Goal: Information Seeking & Learning: Learn about a topic

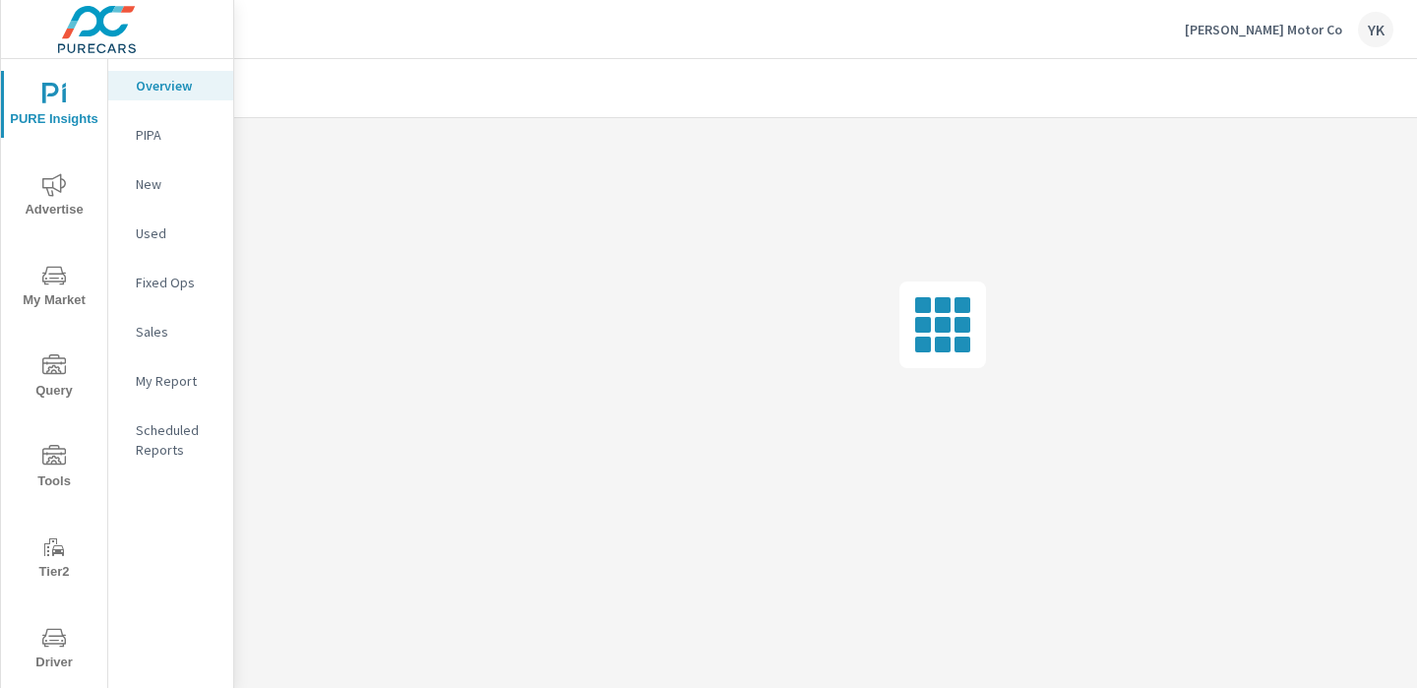
click at [72, 191] on span "Advertise" at bounding box center [54, 197] width 94 height 48
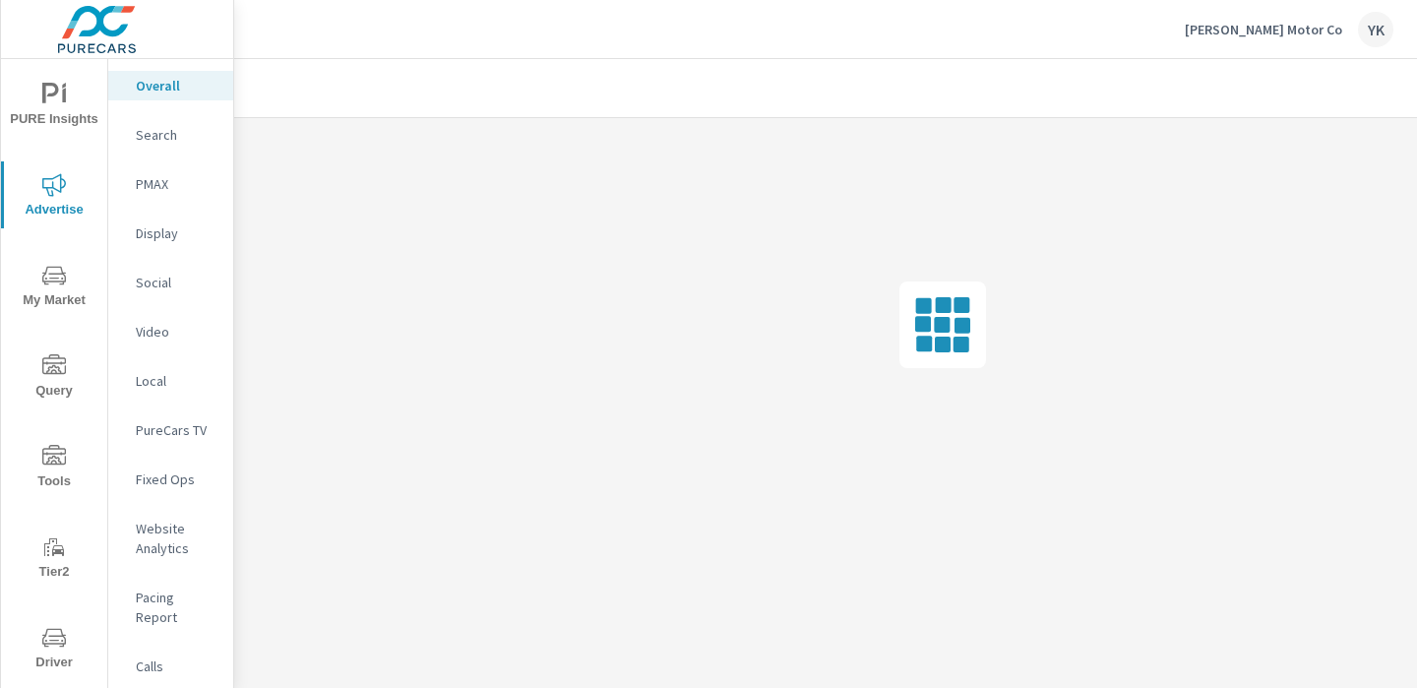
click at [46, 89] on icon "nav menu" at bounding box center [54, 95] width 24 height 24
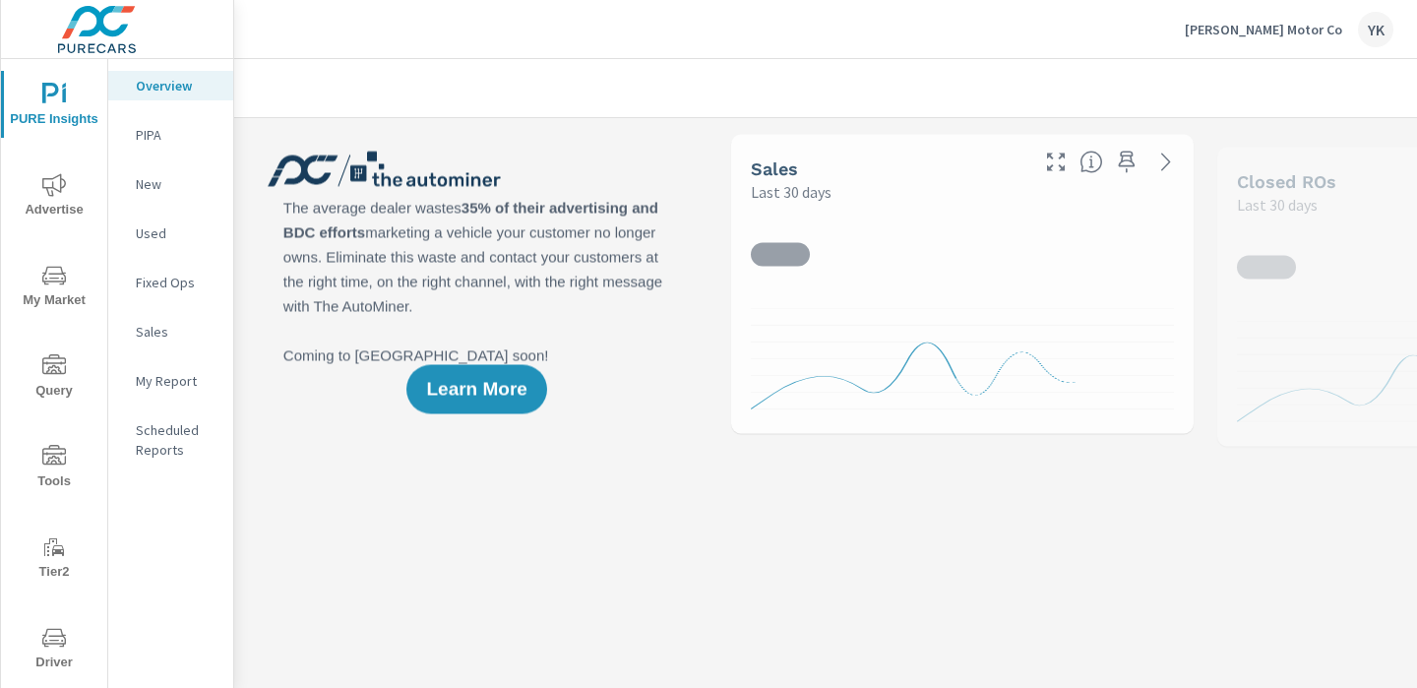
click at [152, 385] on p "My Report" at bounding box center [177, 381] width 82 height 20
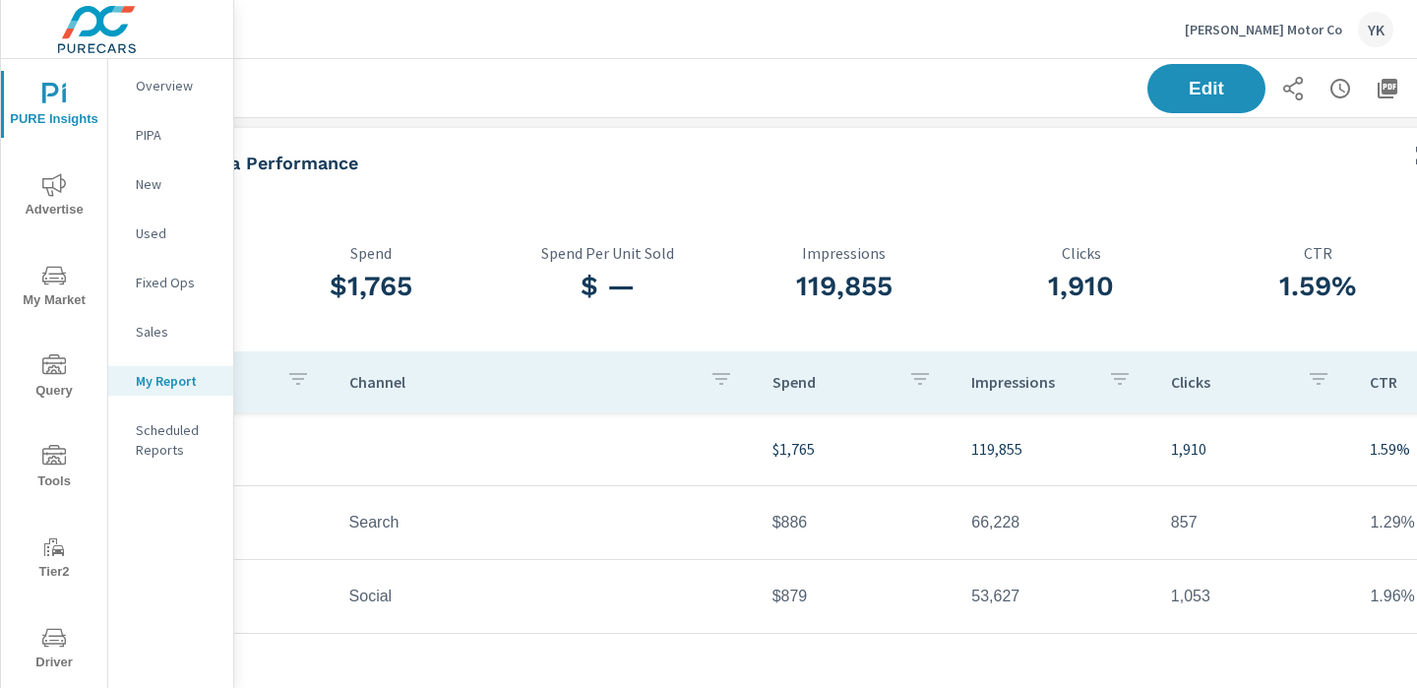
scroll to position [0, 274]
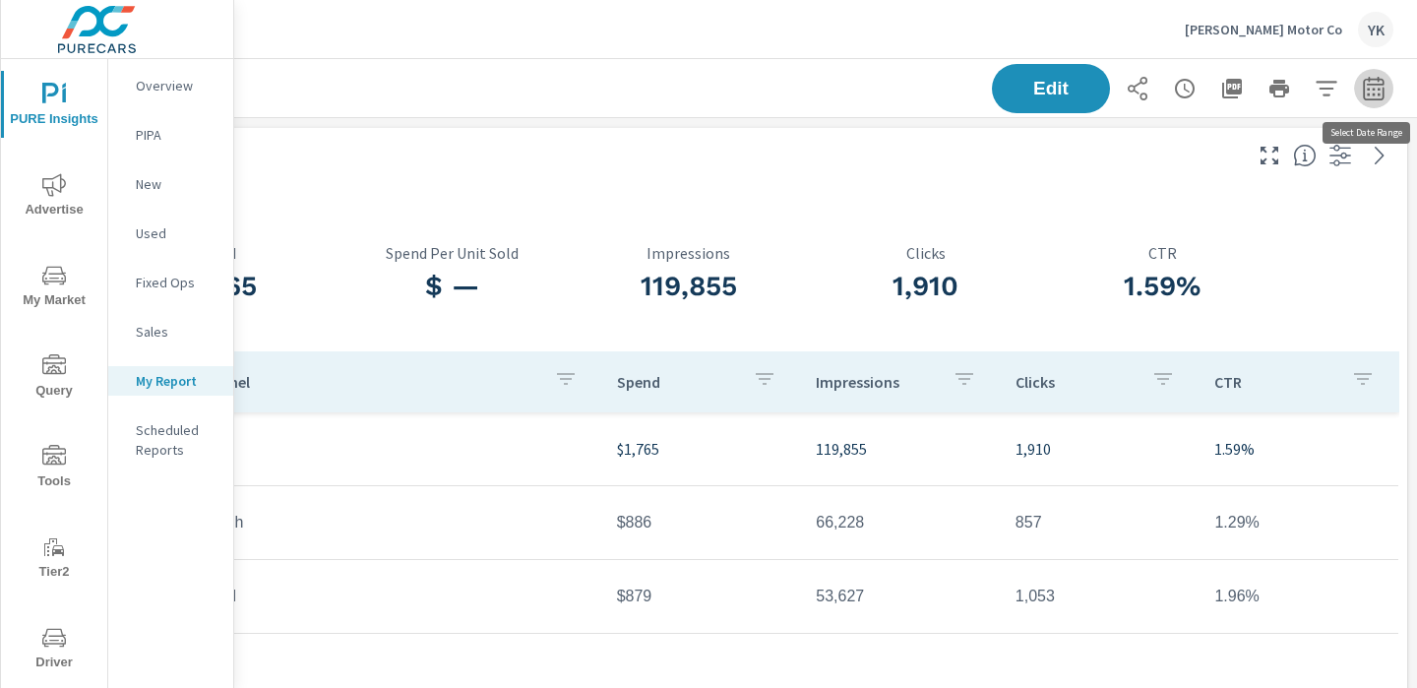
click at [1369, 69] on button "button" at bounding box center [1373, 88] width 39 height 39
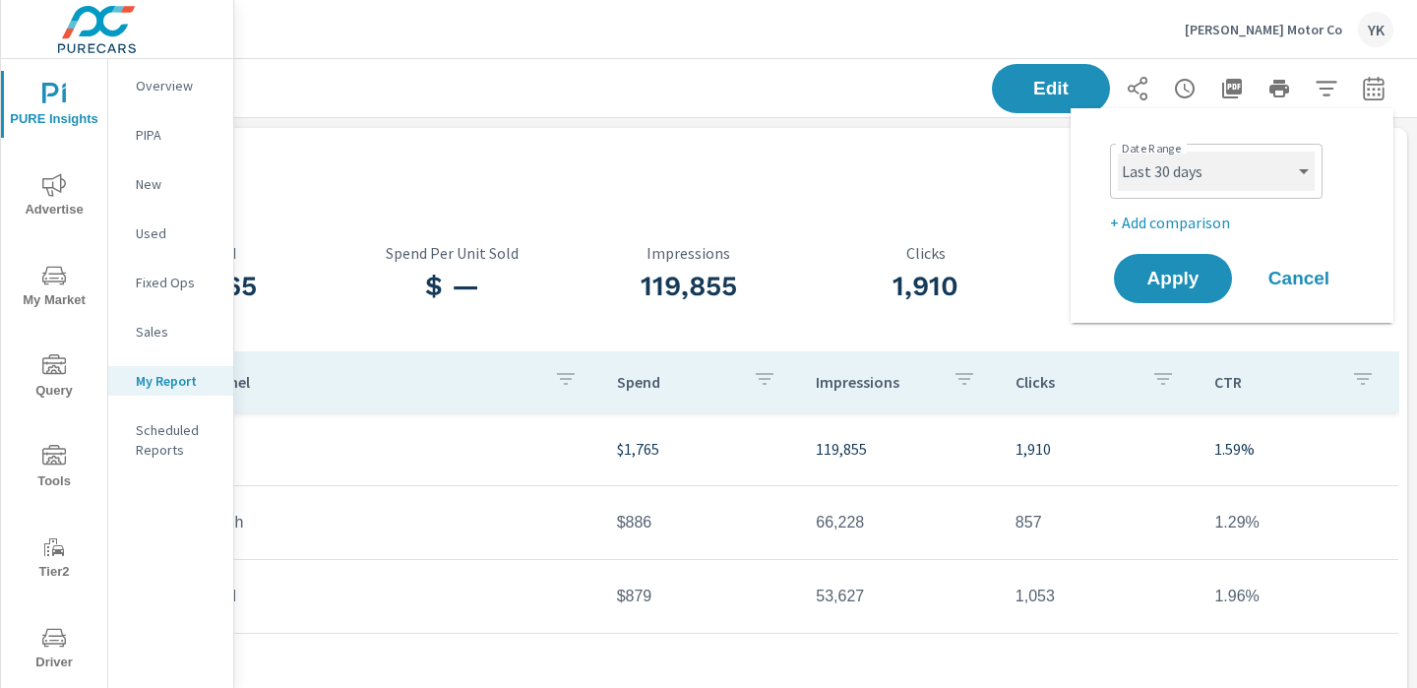
click at [1187, 164] on select "Custom [DATE] Last week Last 7 days Last 14 days Last 30 days Last 45 days Last…" at bounding box center [1216, 171] width 197 height 39
click at [1118, 152] on select "Custom [DATE] Last week Last 7 days Last 14 days Last 30 days Last 45 days Last…" at bounding box center [1216, 171] width 197 height 39
select select "Month to date"
click at [1174, 226] on p "+ Add comparison" at bounding box center [1236, 223] width 252 height 24
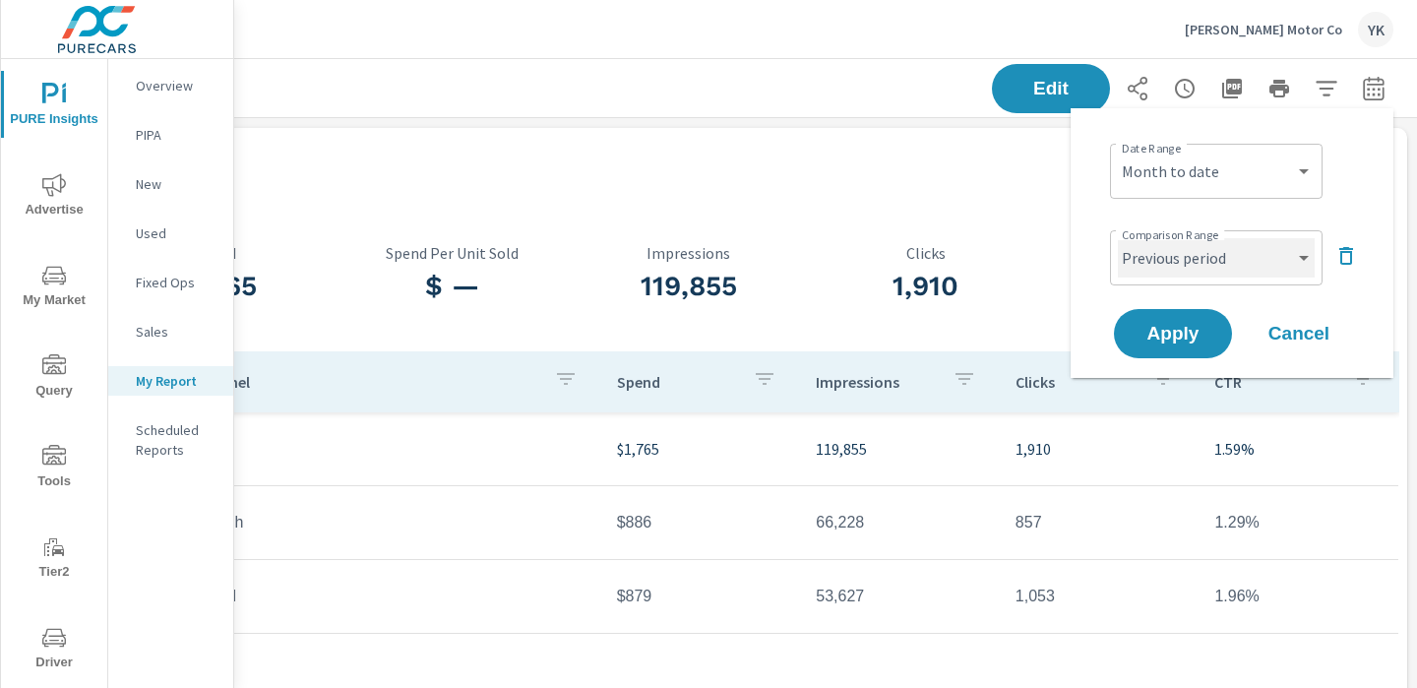
click at [1174, 255] on select "Custom Previous period Previous month Previous year" at bounding box center [1216, 257] width 197 height 39
click at [1118, 238] on select "Custom Previous period Previous month Previous year" at bounding box center [1216, 257] width 197 height 39
select select "Previous month"
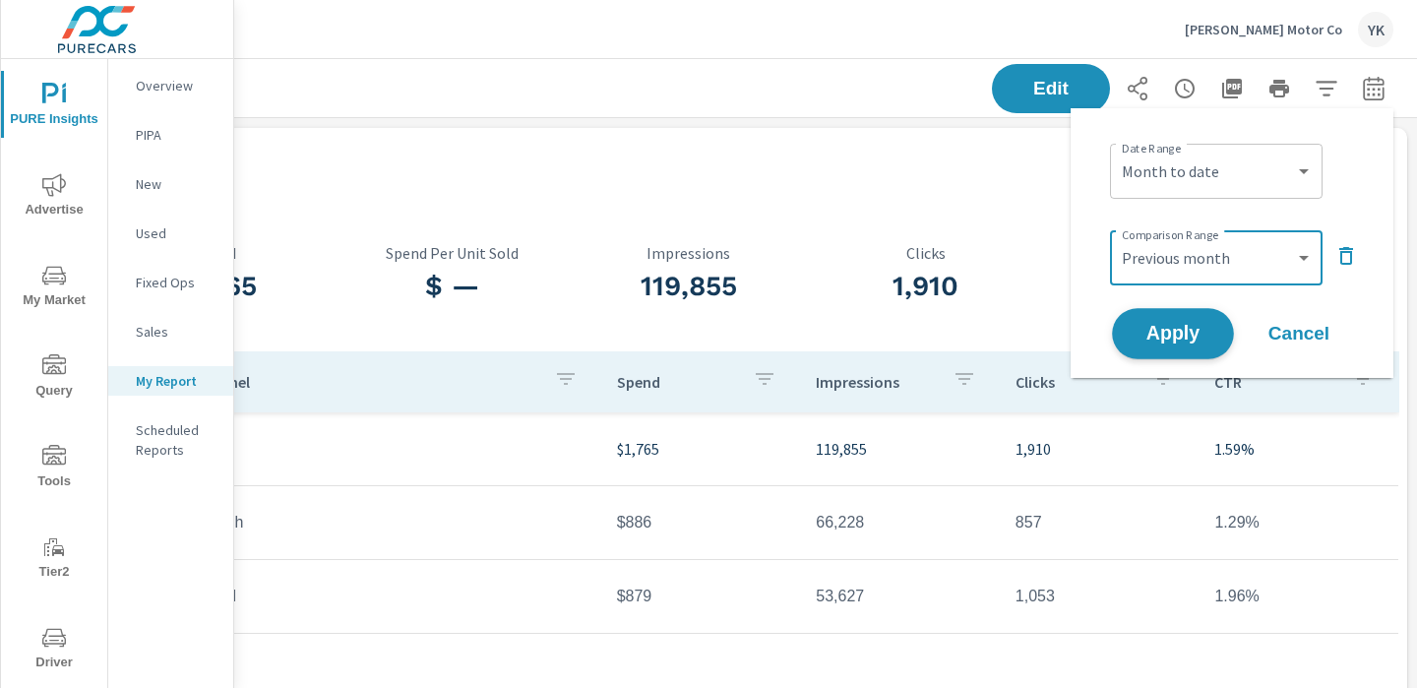
click at [1170, 325] on span "Apply" at bounding box center [1173, 334] width 81 height 19
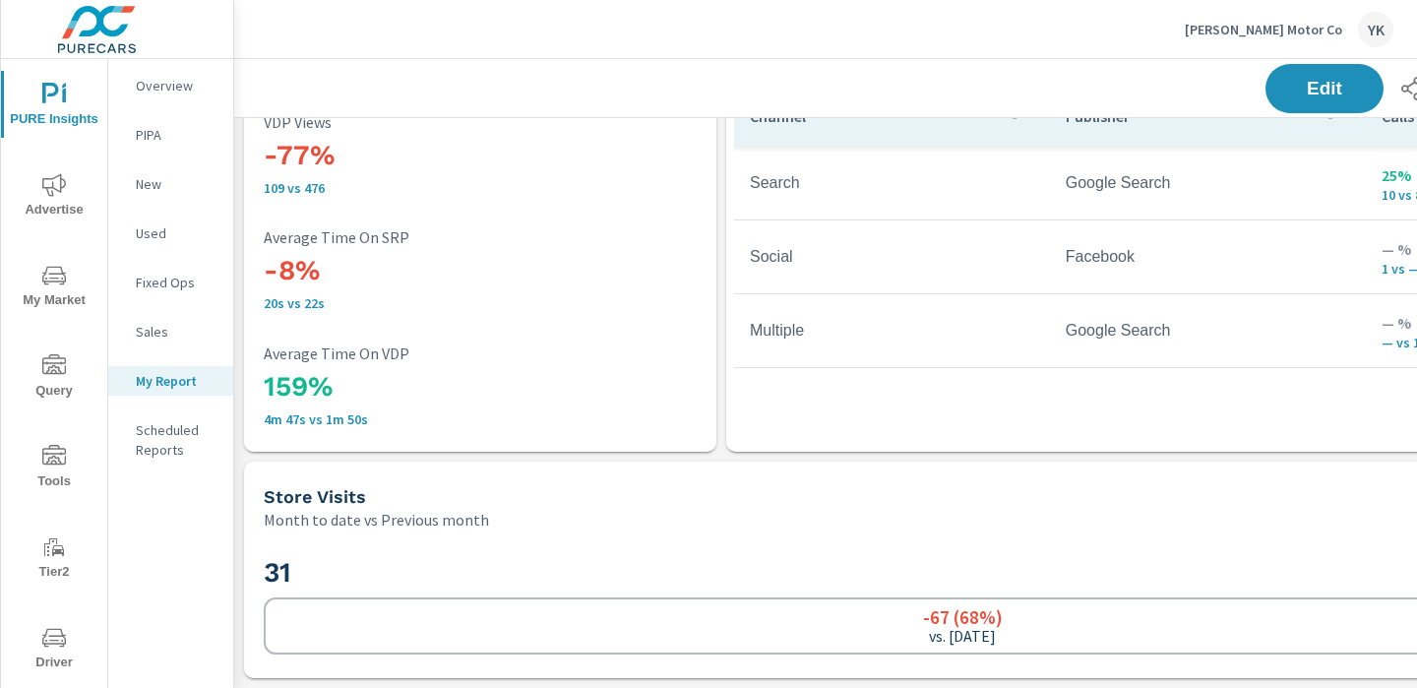
scroll to position [3515, 274]
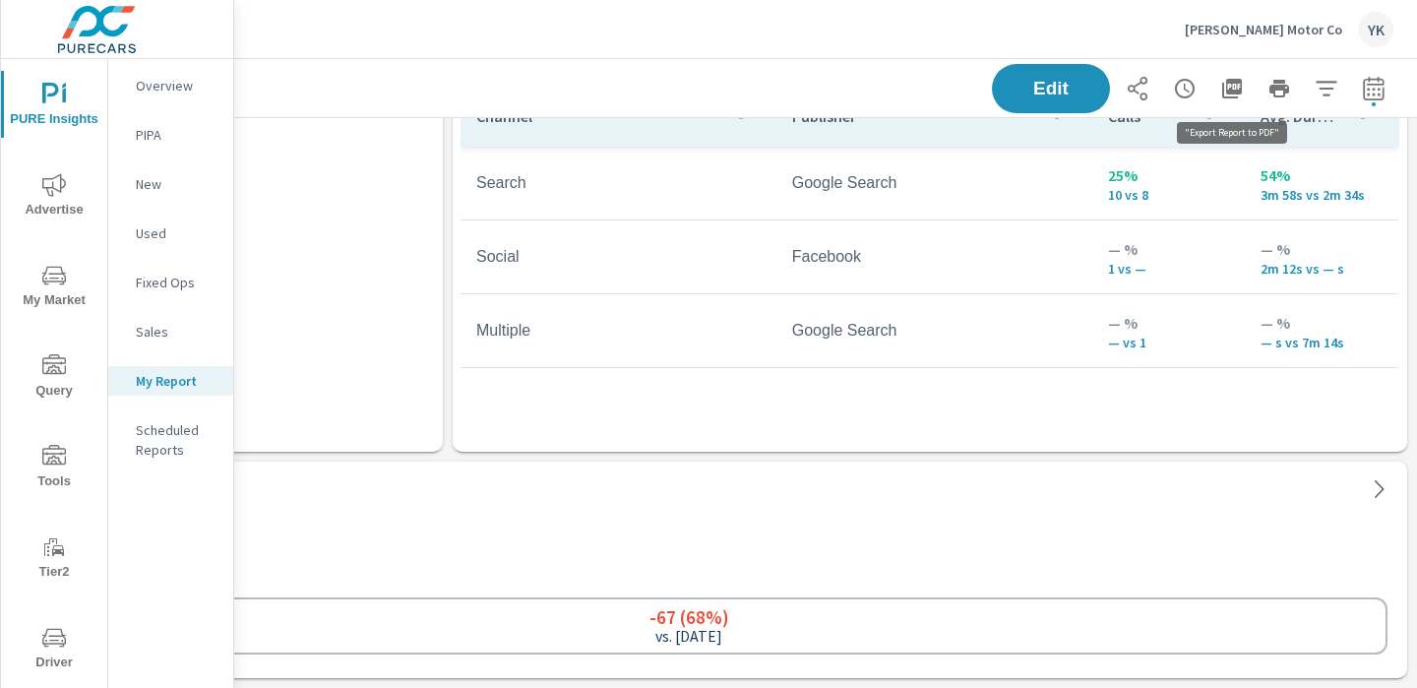
click at [1240, 94] on icon "button" at bounding box center [1232, 89] width 24 height 24
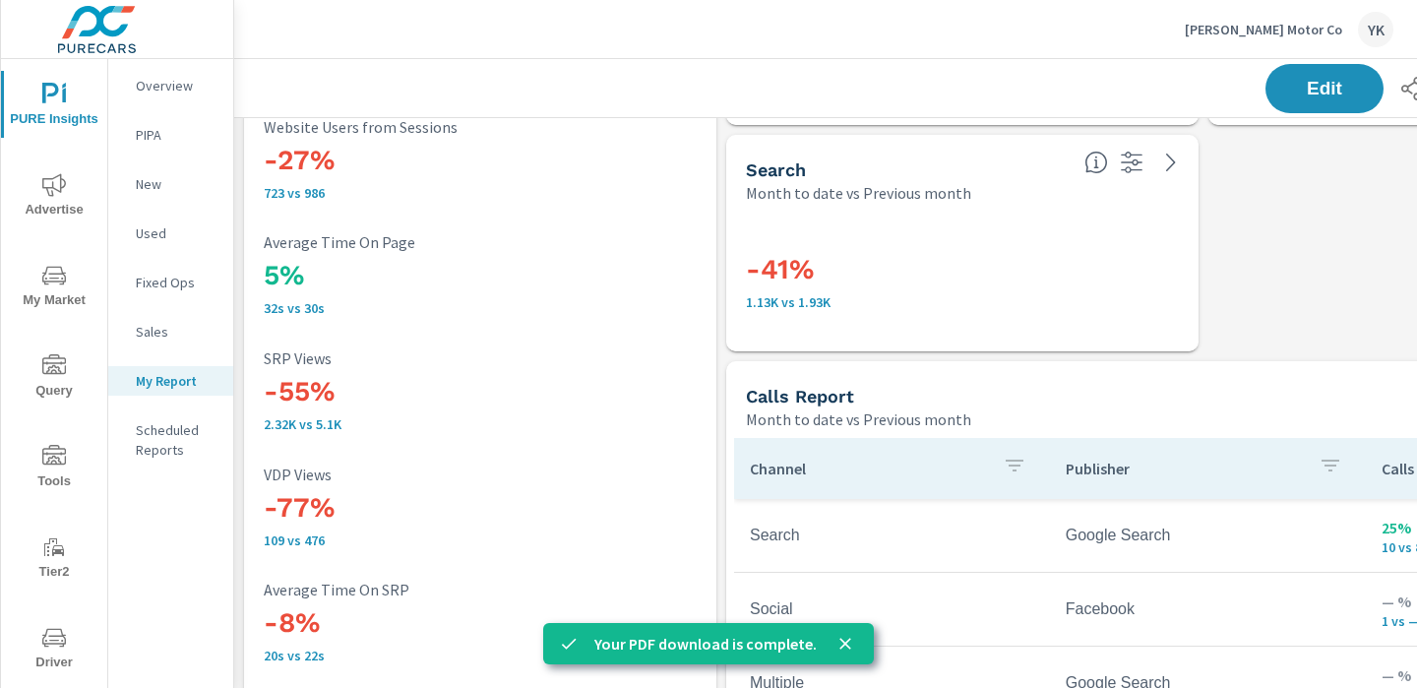
scroll to position [3234, 0]
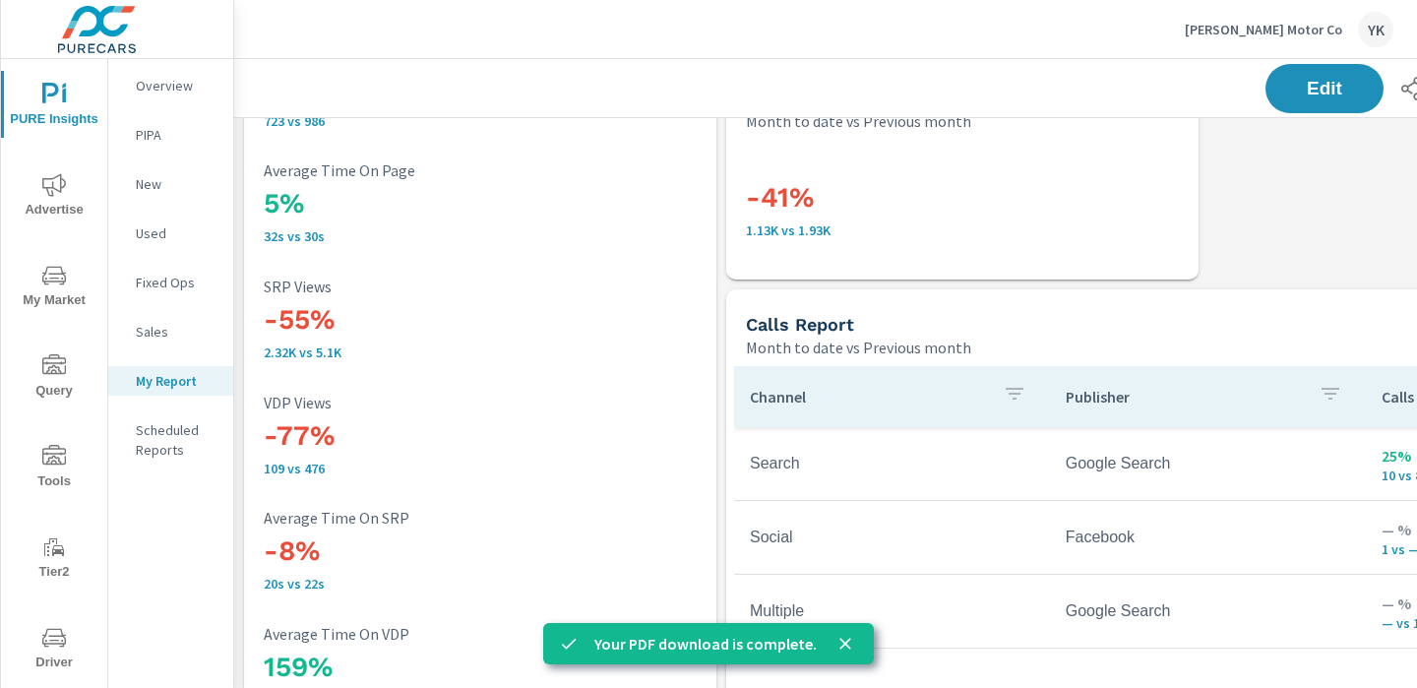
click at [844, 646] on icon "close" at bounding box center [846, 644] width 12 height 12
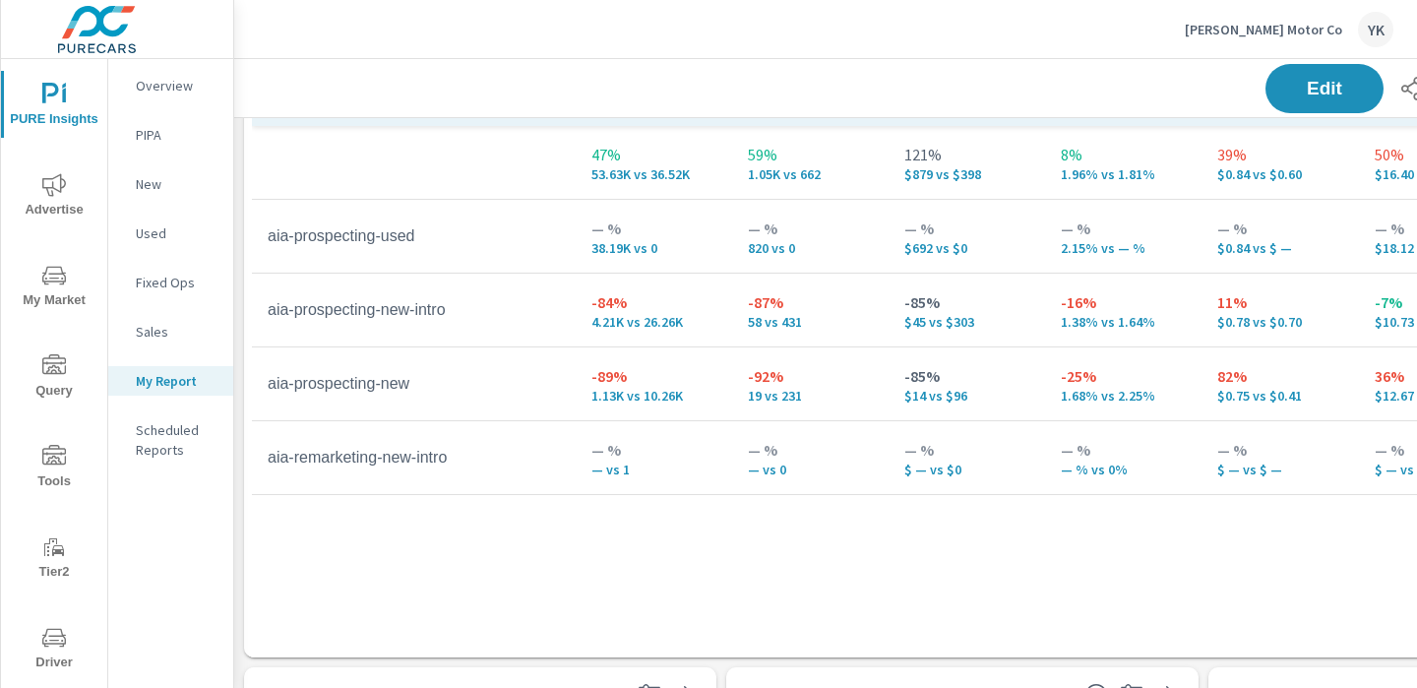
scroll to position [2341, 0]
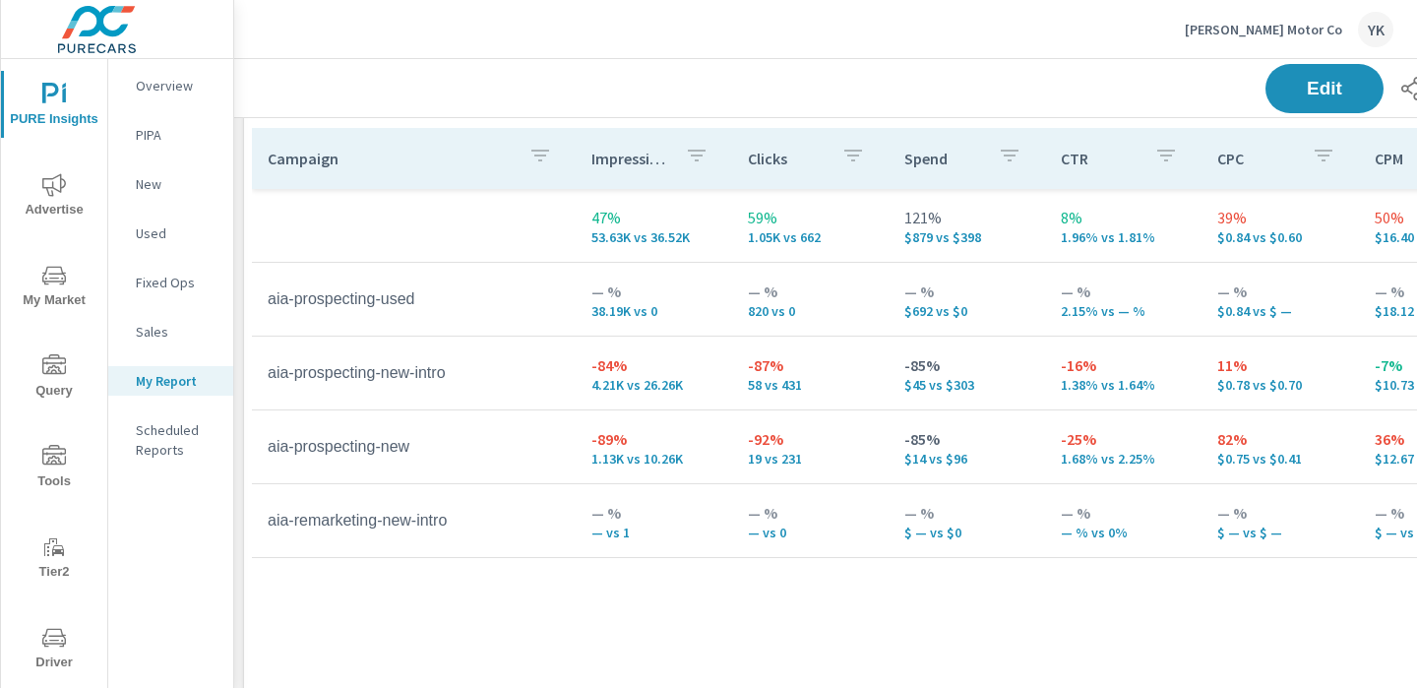
click at [47, 191] on icon "nav menu" at bounding box center [54, 184] width 24 height 23
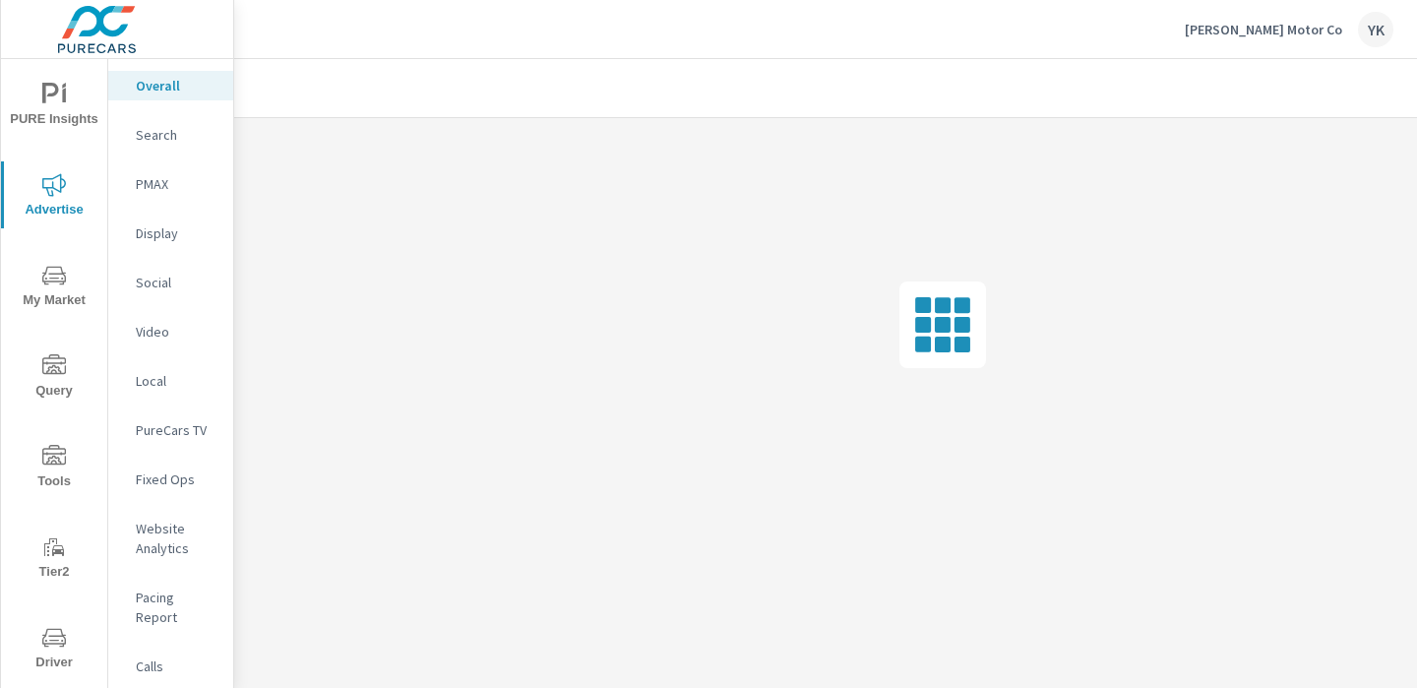
click at [156, 134] on p "Search" at bounding box center [177, 135] width 82 height 20
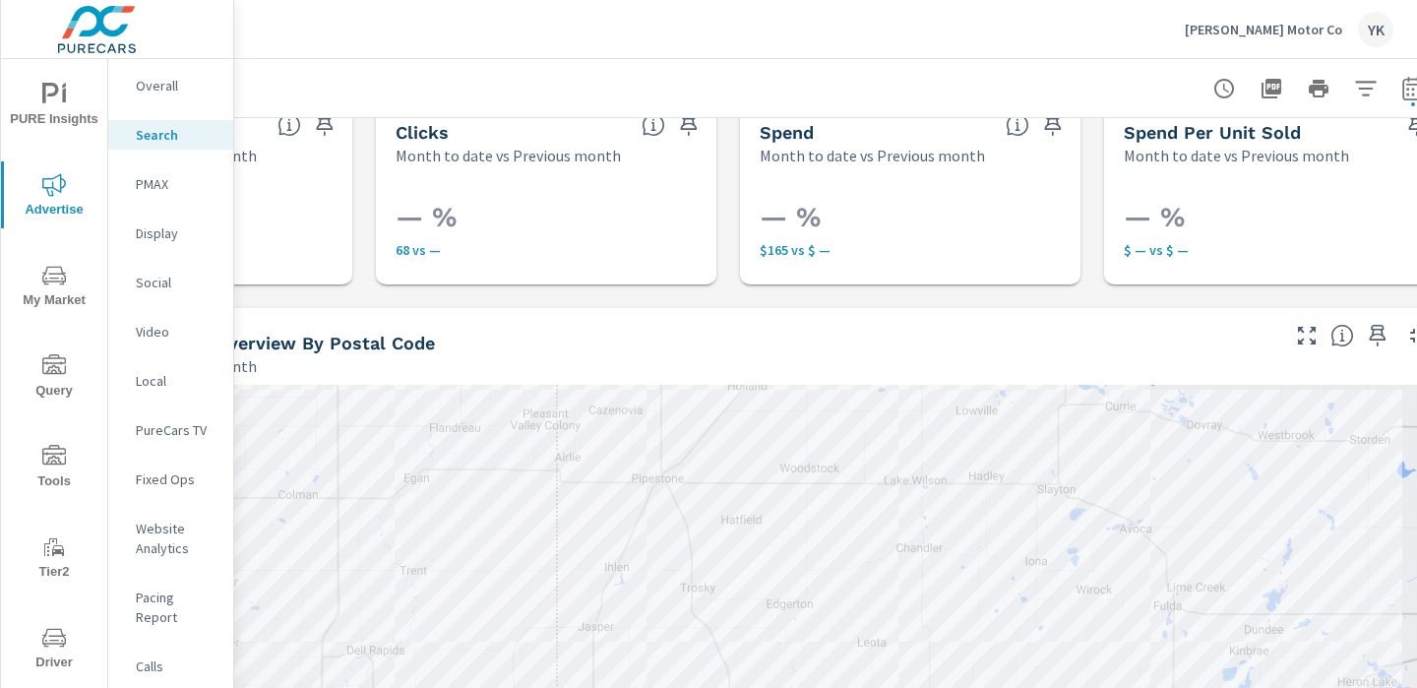
scroll to position [32, 274]
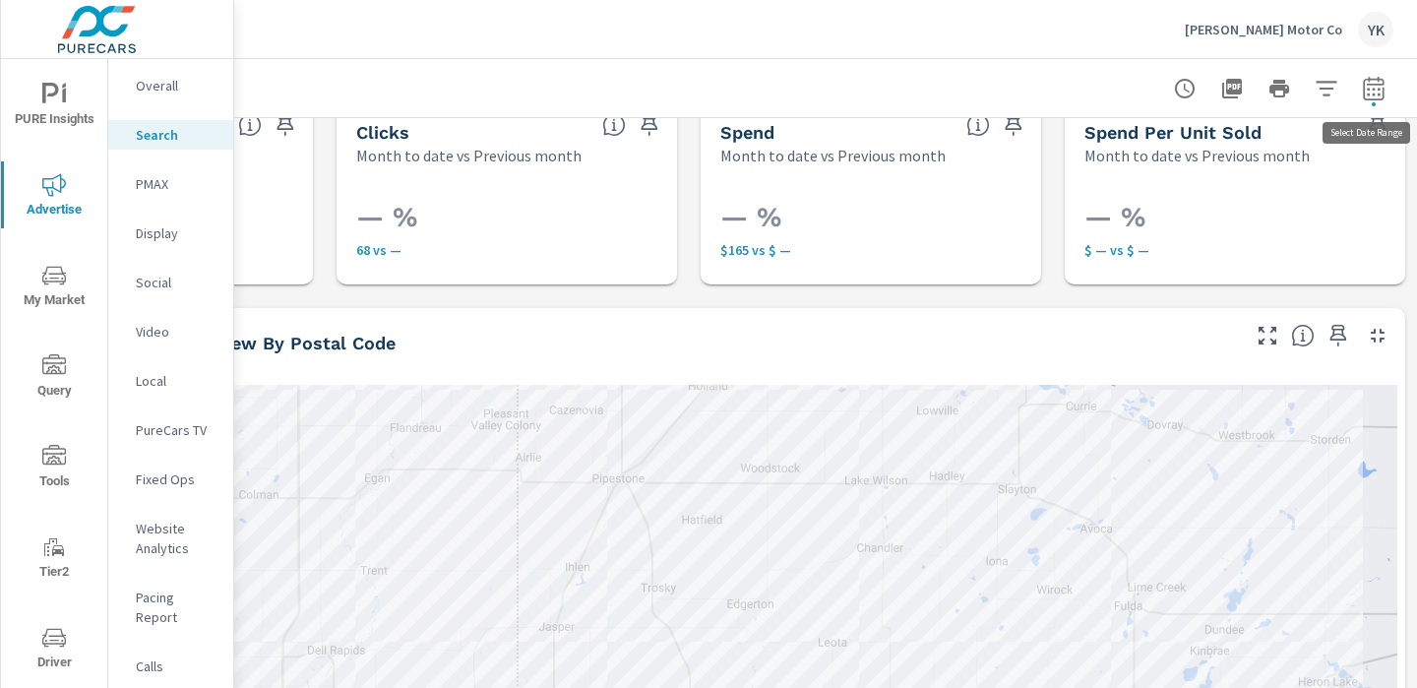
click at [1381, 86] on icon "button" at bounding box center [1374, 89] width 24 height 24
select select "Month to date"
select select "Previous month"
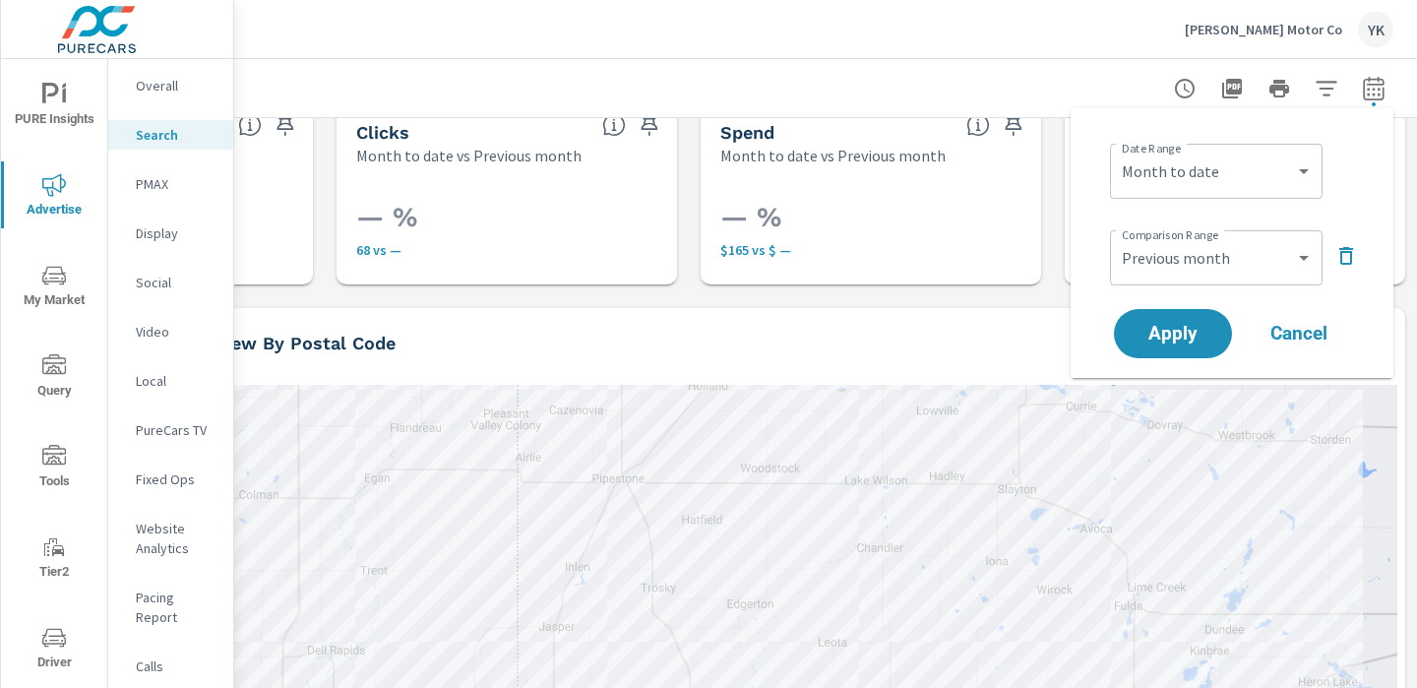
click at [1360, 269] on div "Comparison Range Custom Previous period Previous month Previous year ​" at bounding box center [1236, 255] width 252 height 67
click at [1356, 257] on icon "button" at bounding box center [1347, 256] width 24 height 24
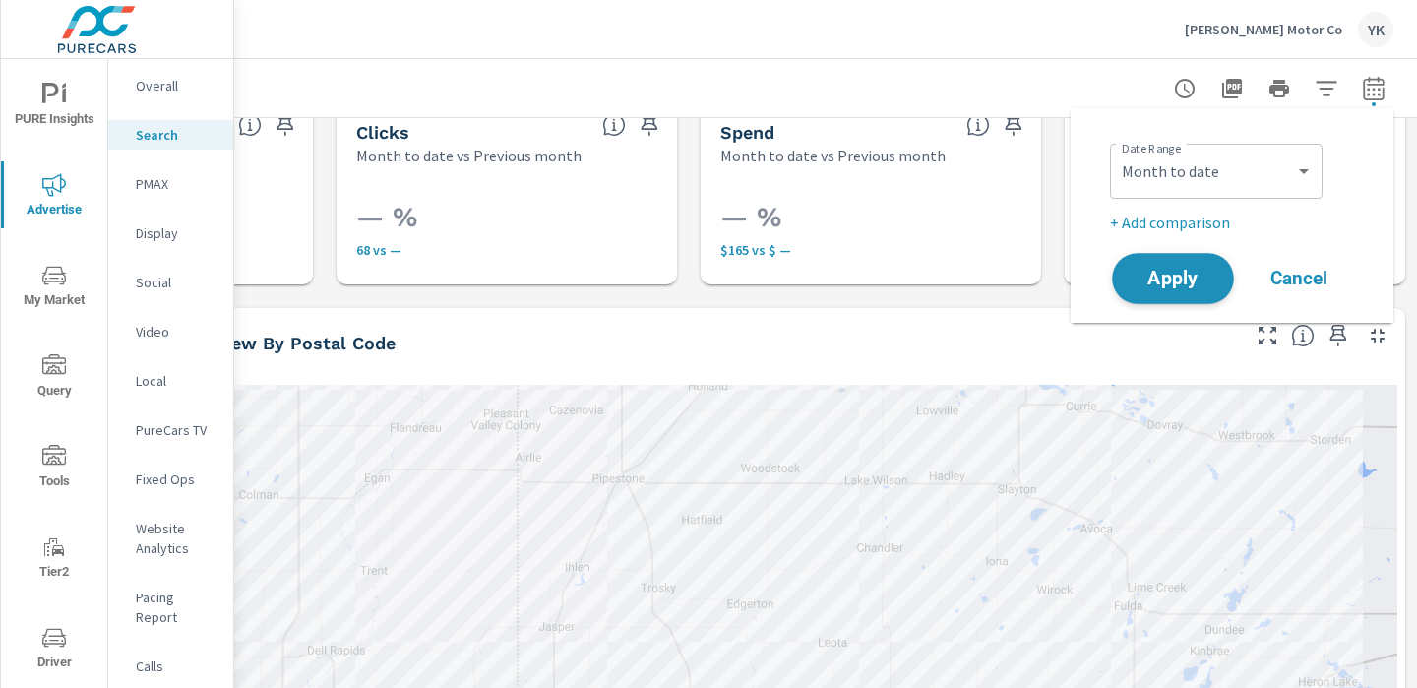
click at [1190, 270] on span "Apply" at bounding box center [1173, 279] width 81 height 19
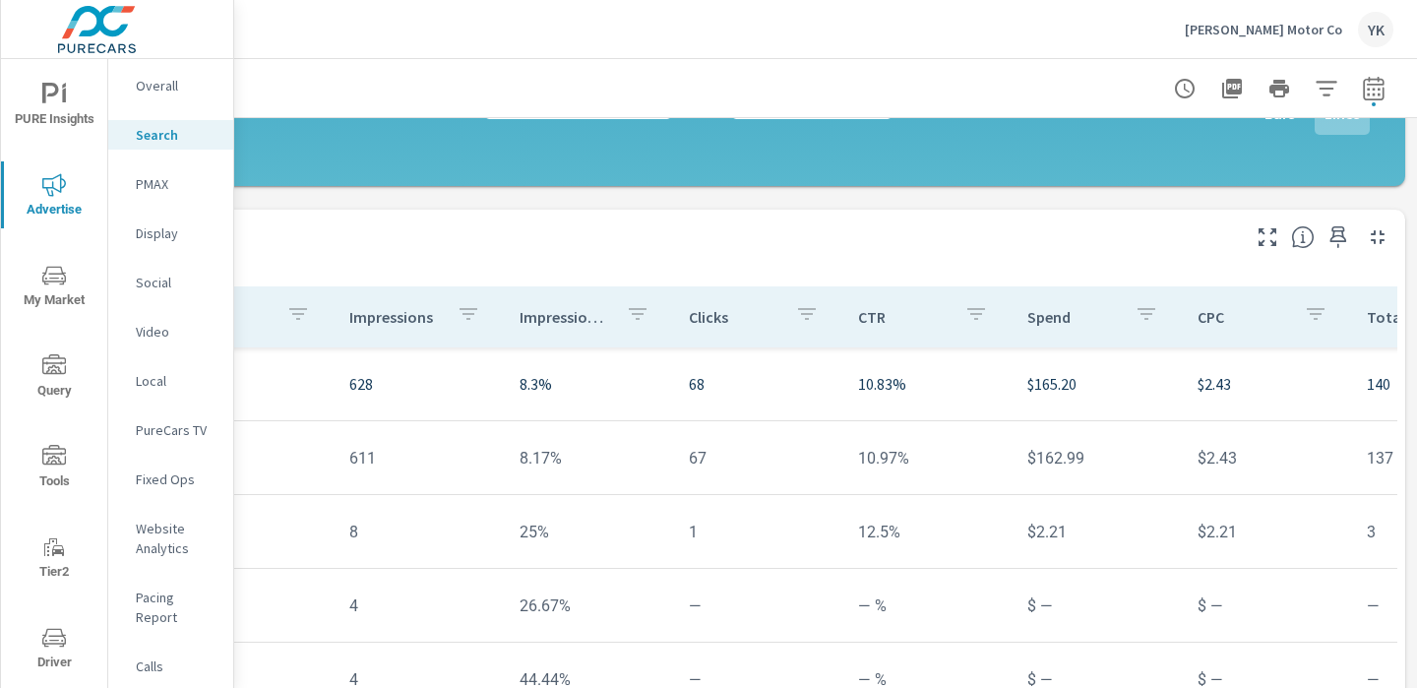
scroll to position [1345, 274]
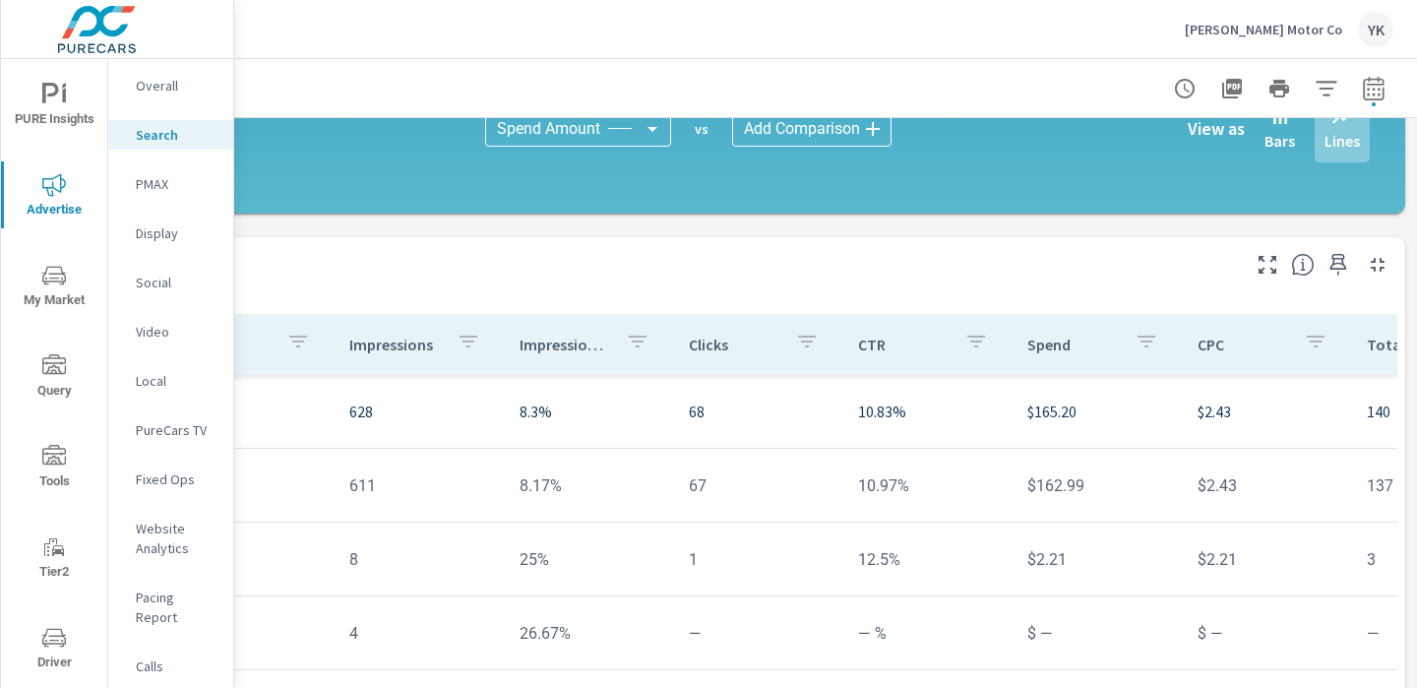
click at [1333, 274] on icon "button" at bounding box center [1339, 265] width 24 height 24
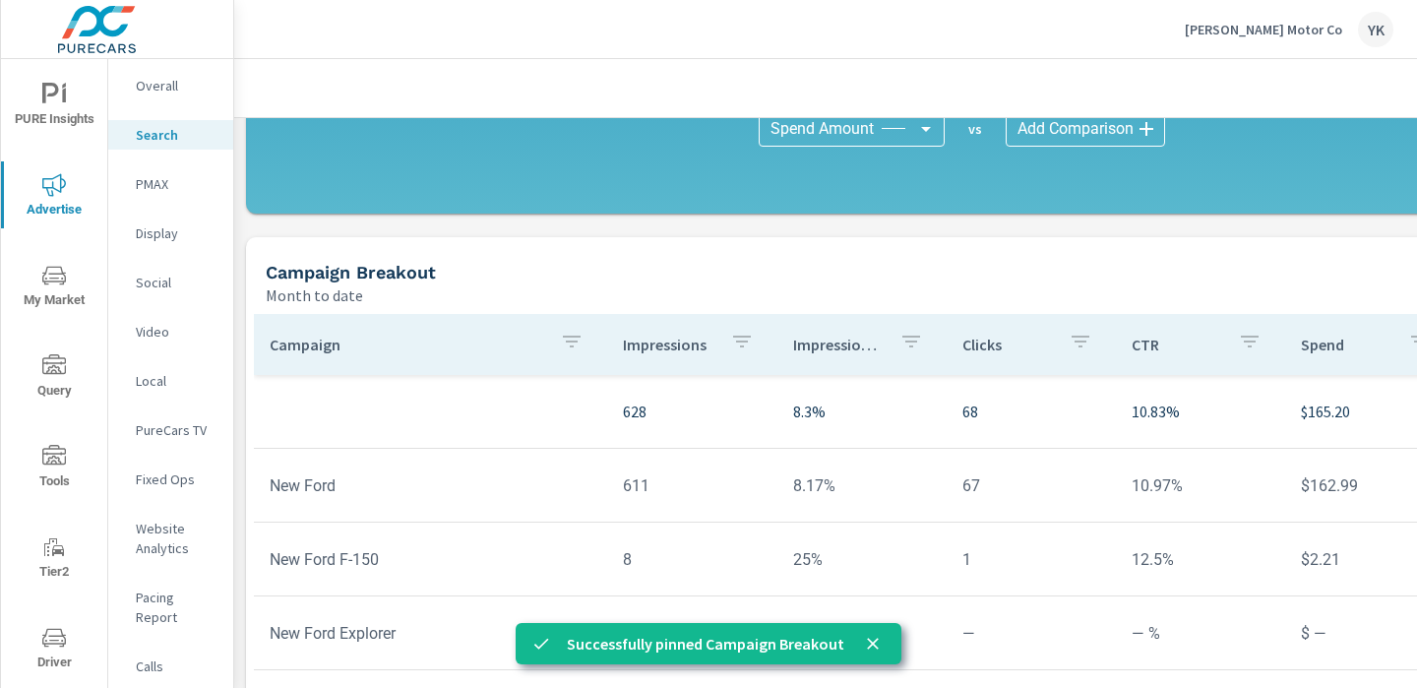
scroll to position [1529, 0]
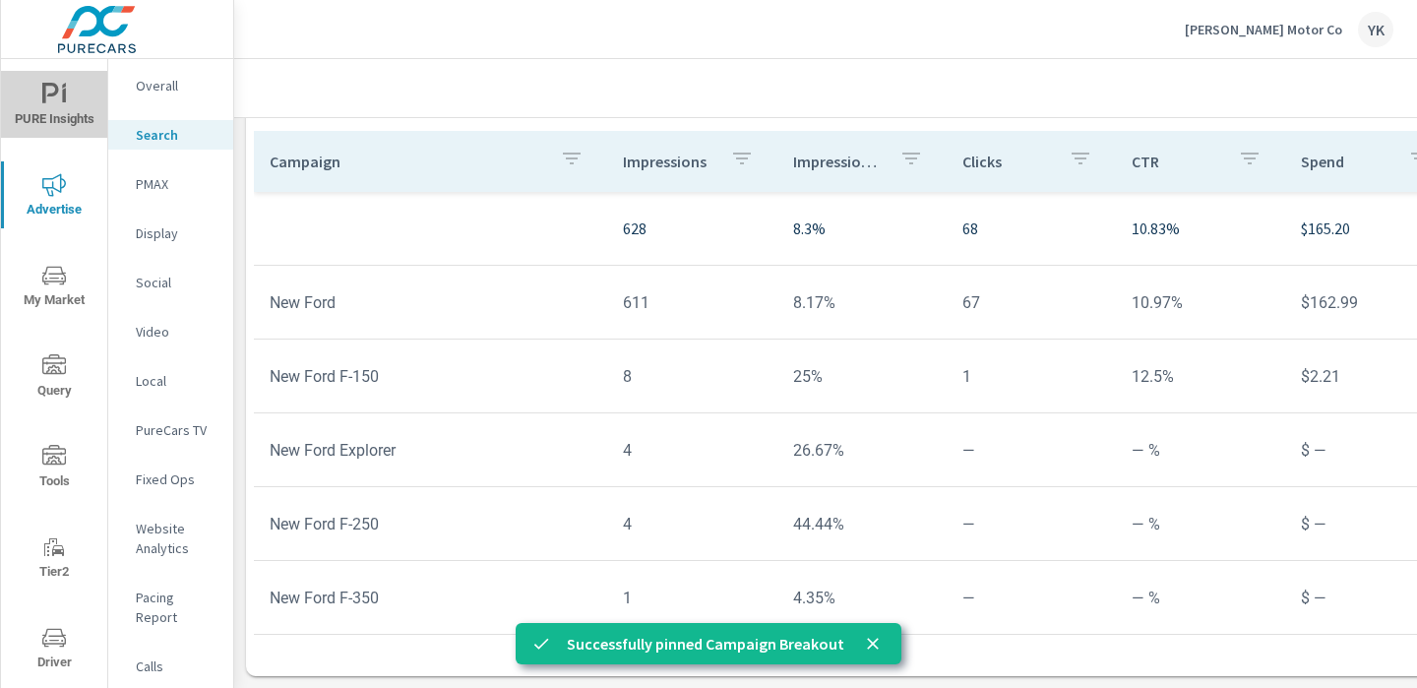
click at [47, 116] on span "PURE Insights" at bounding box center [54, 107] width 94 height 48
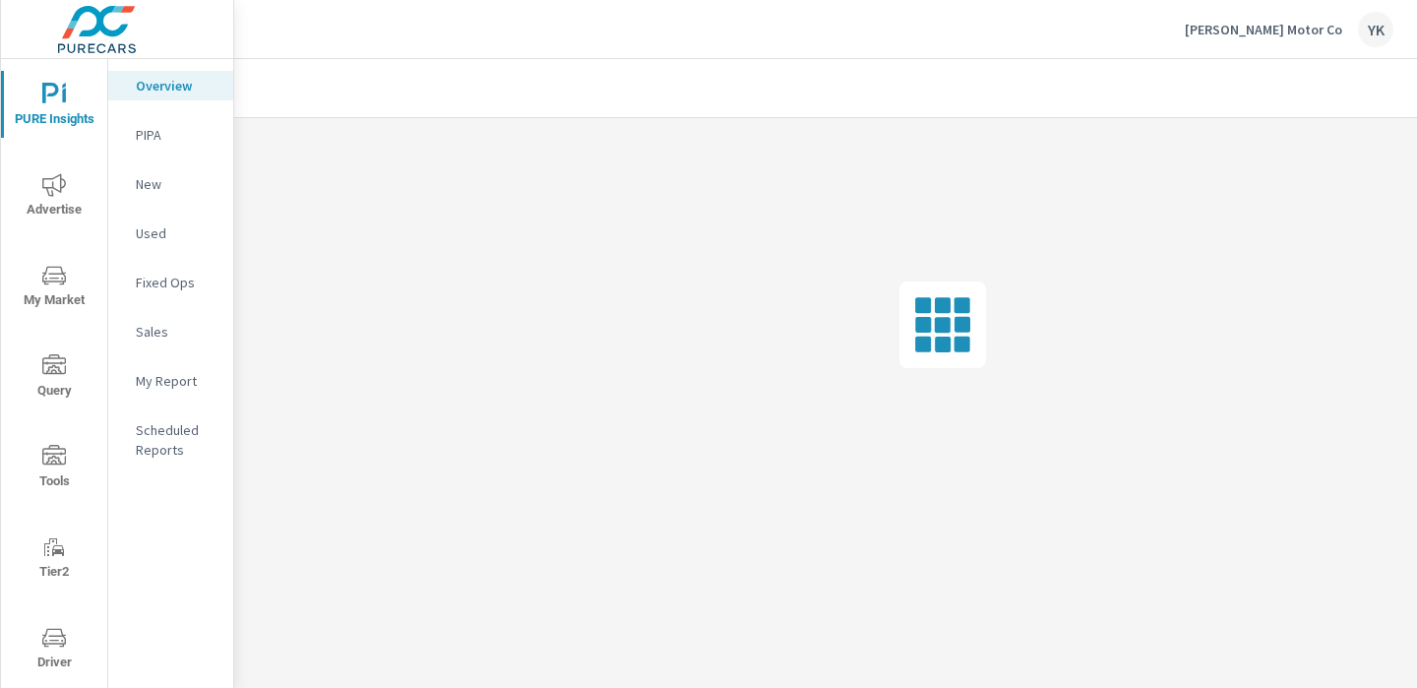
click at [177, 384] on p "My Report" at bounding box center [177, 381] width 82 height 20
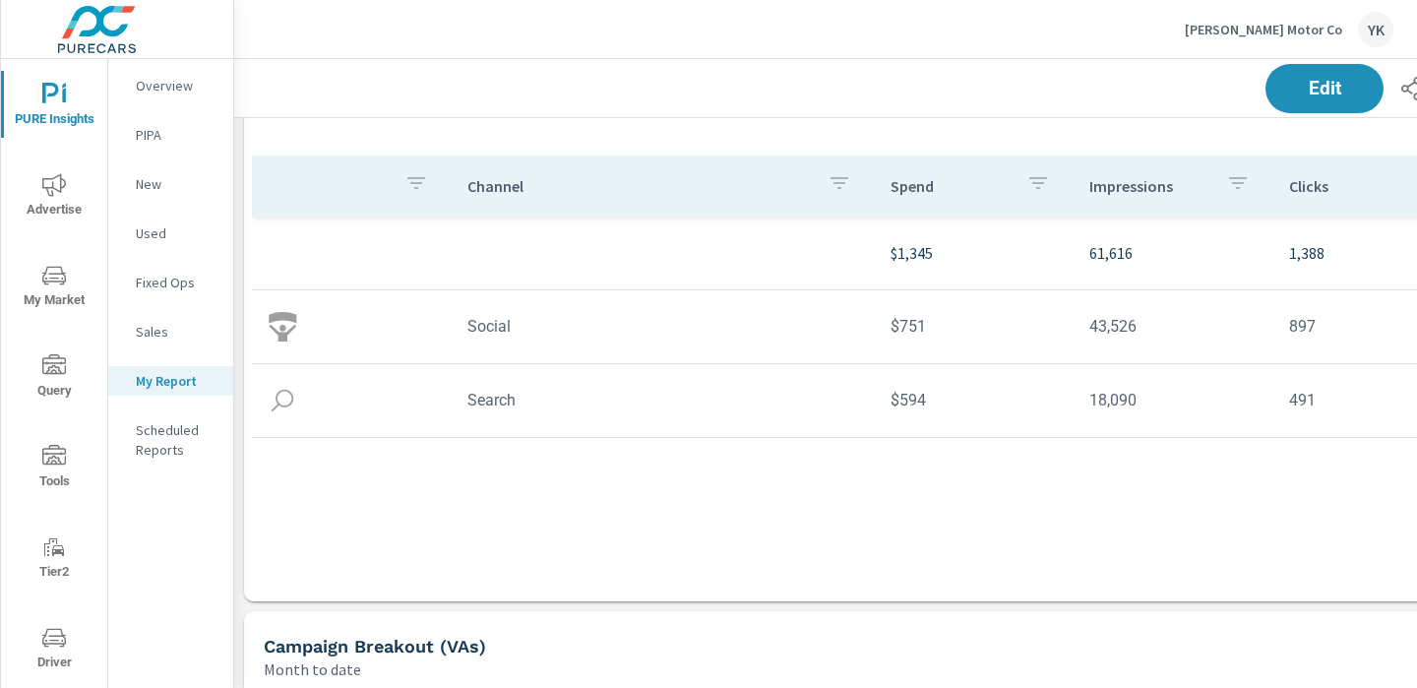
scroll to position [200, 0]
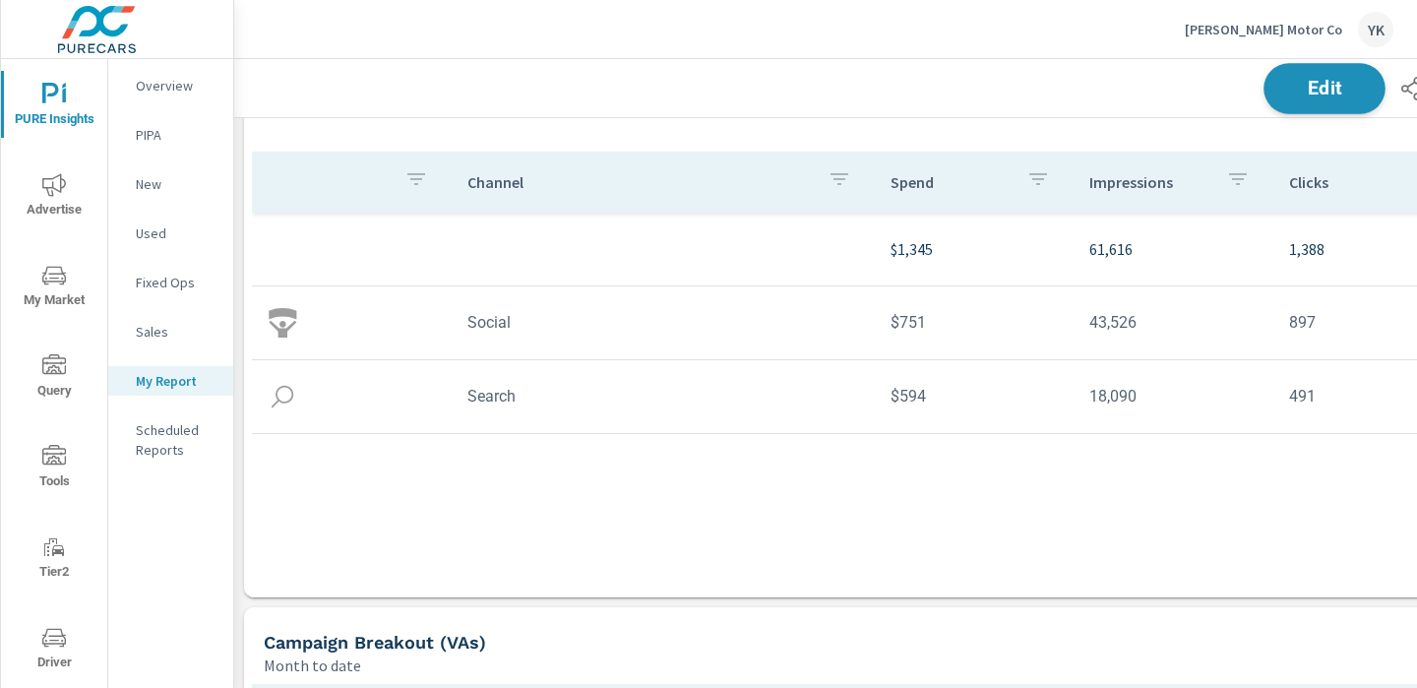
click at [1321, 101] on button "Edit" at bounding box center [1325, 88] width 122 height 51
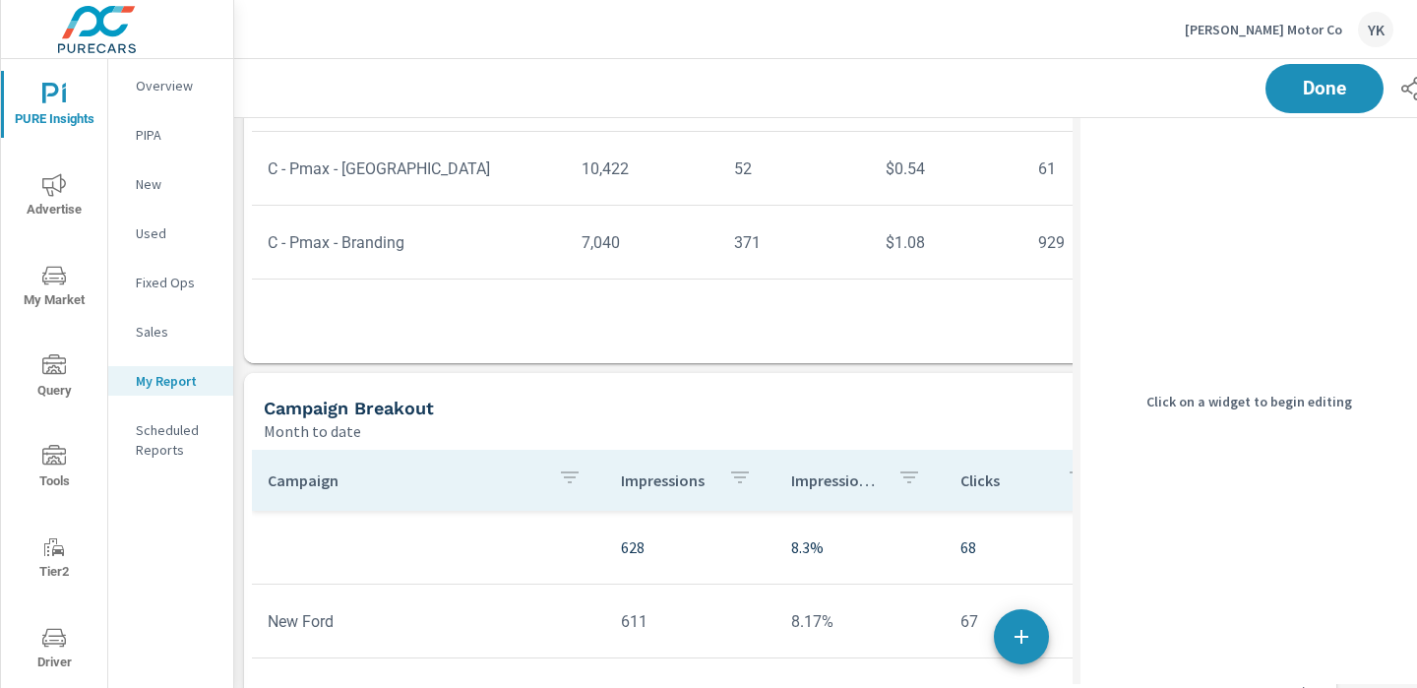
scroll to position [884, 0]
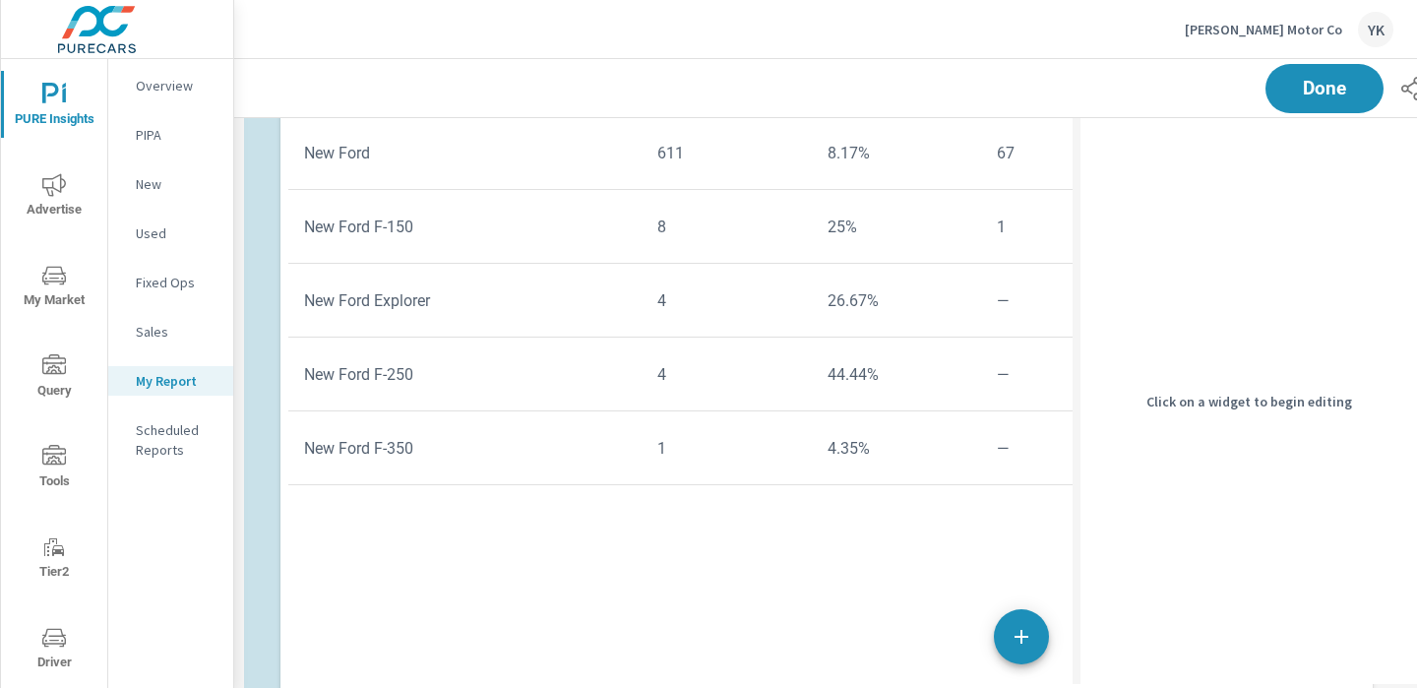
drag, startPoint x: 406, startPoint y: 607, endPoint x: 440, endPoint y: 136, distance: 472.7
click at [440, 136] on td "New Ford" at bounding box center [464, 153] width 353 height 50
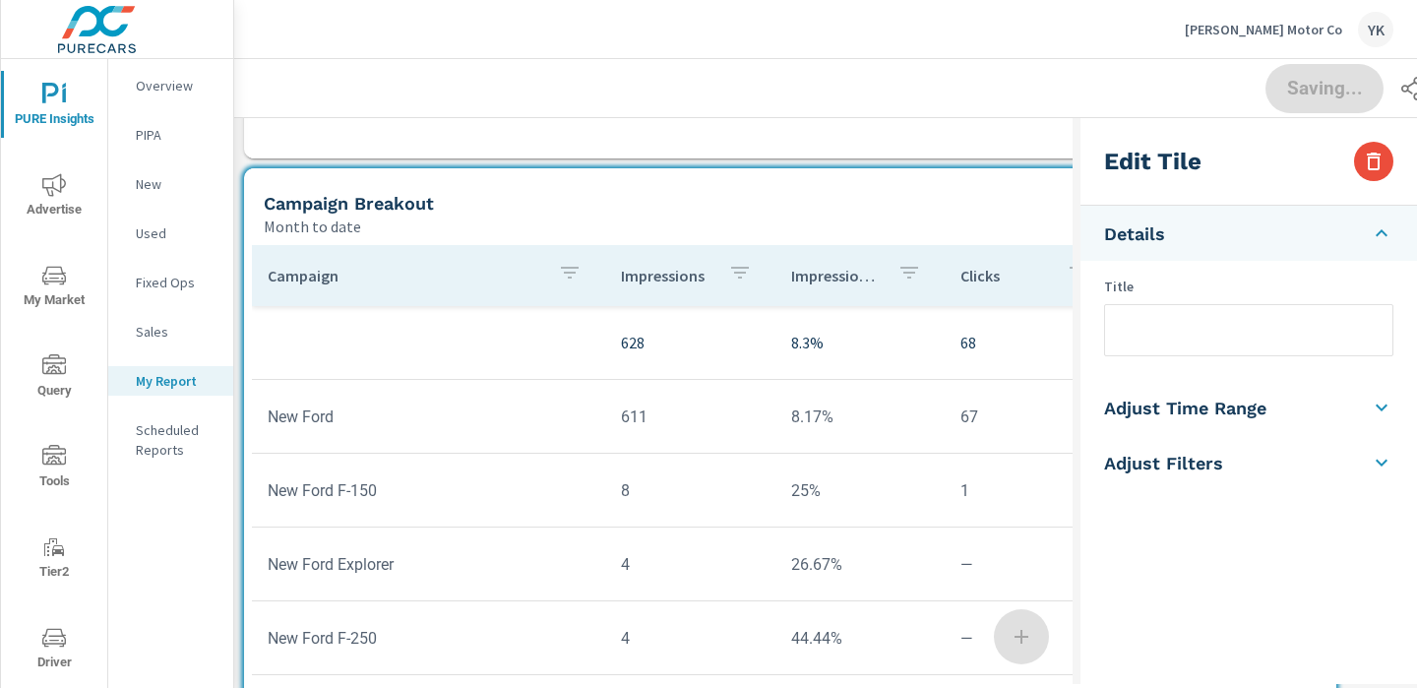
scroll to position [583, 0]
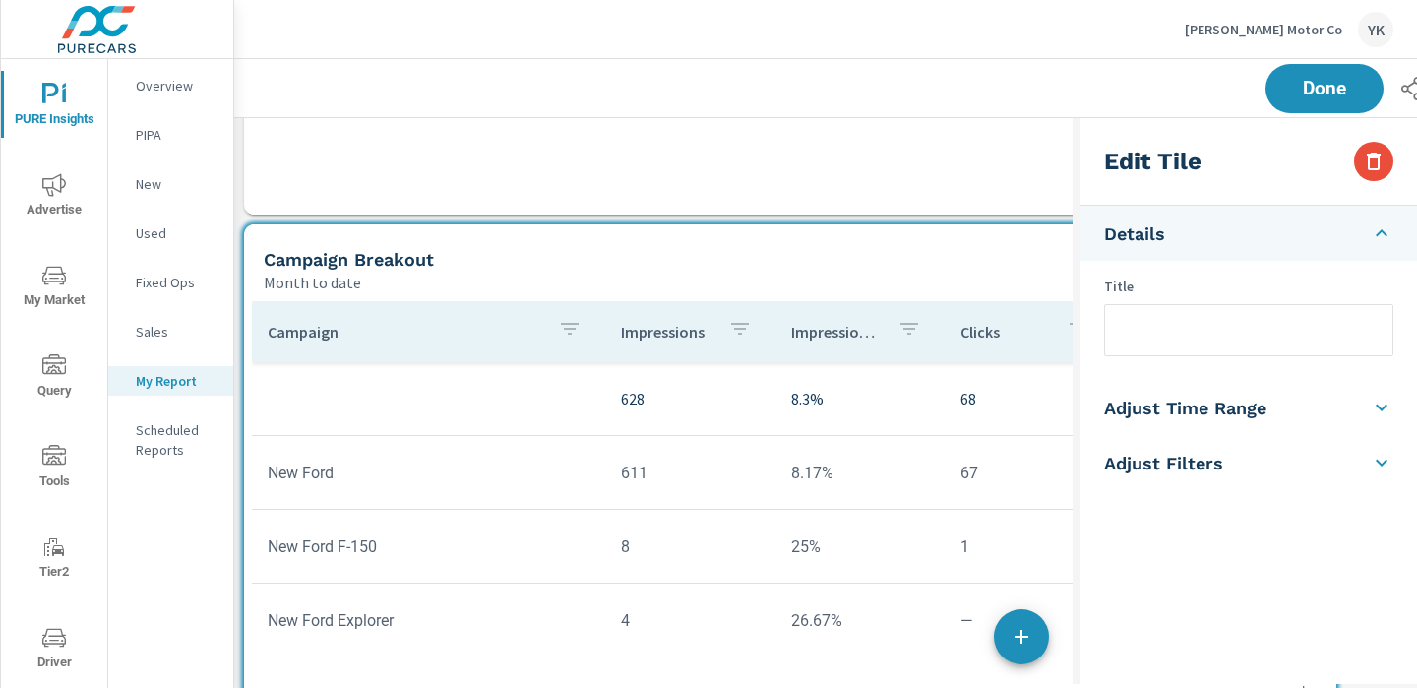
click at [1132, 313] on input "text" at bounding box center [1248, 330] width 287 height 50
type input "Campaign Breakout (SEM)"
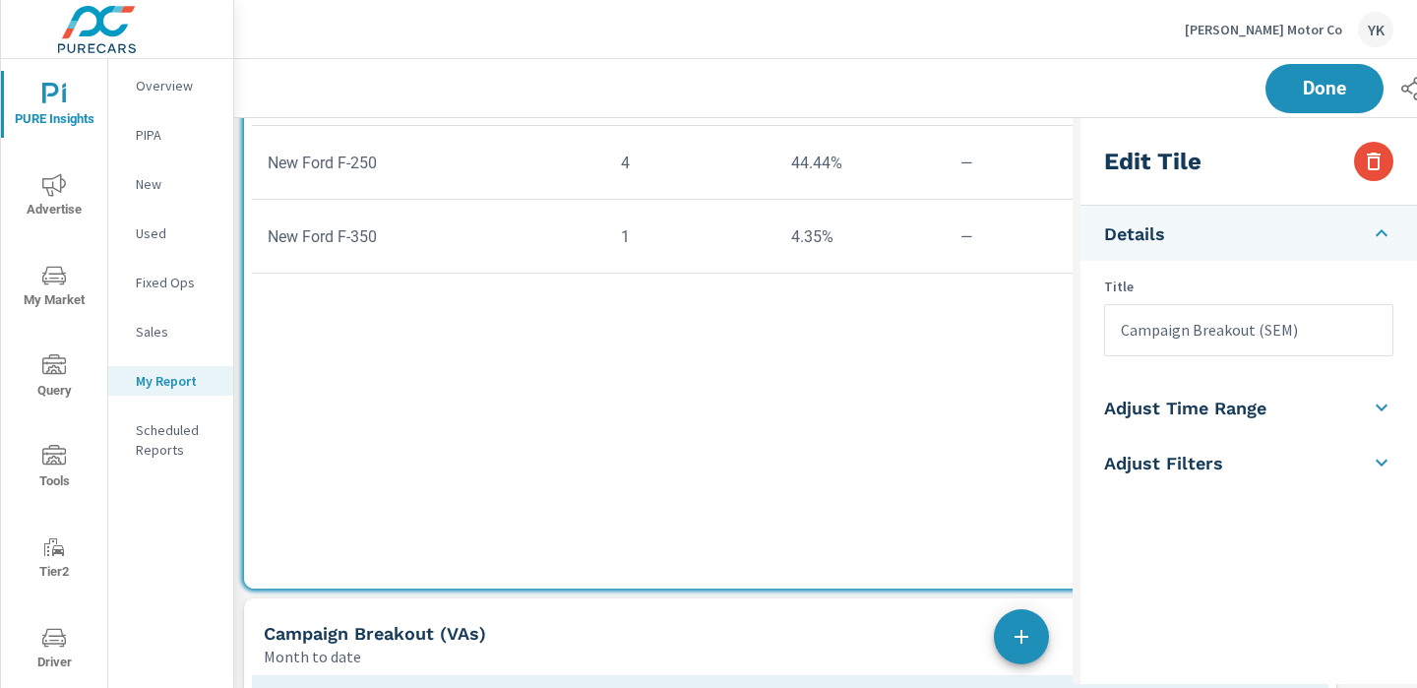
scroll to position [1019, 0]
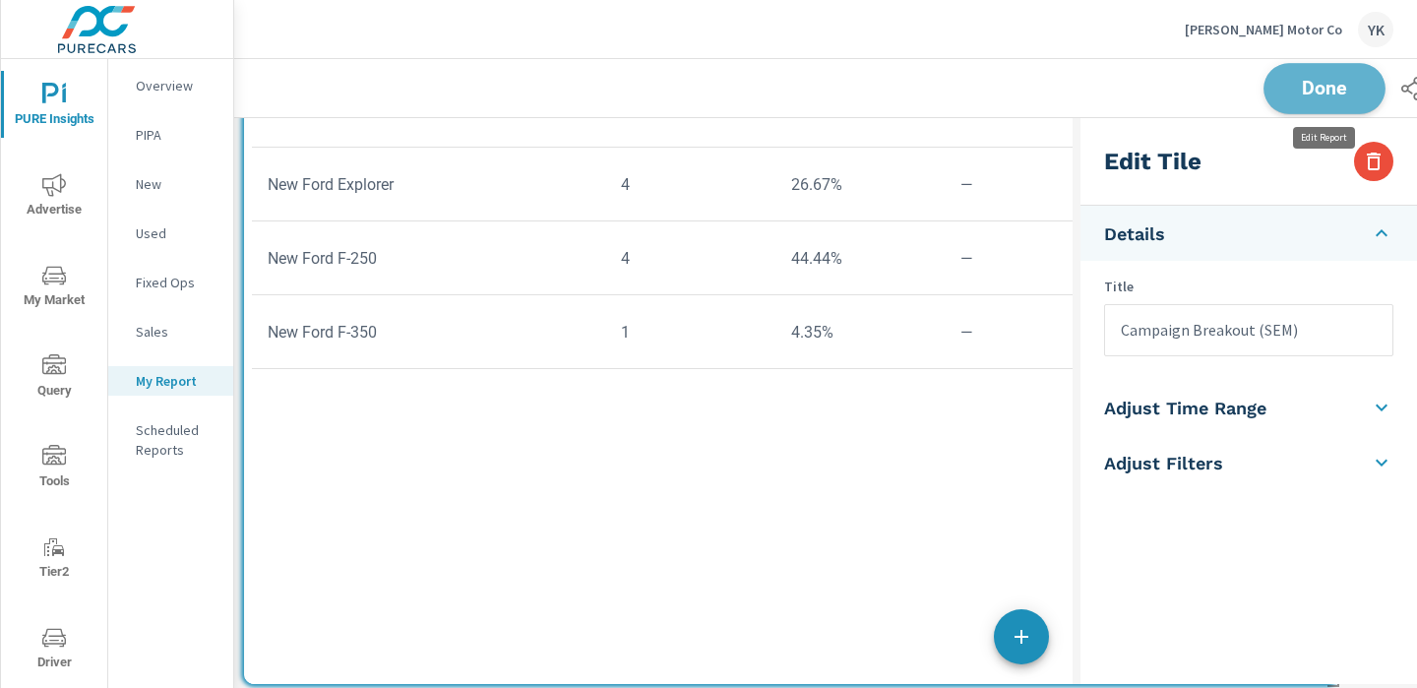
click at [1331, 79] on span "Done" at bounding box center [1324, 88] width 81 height 19
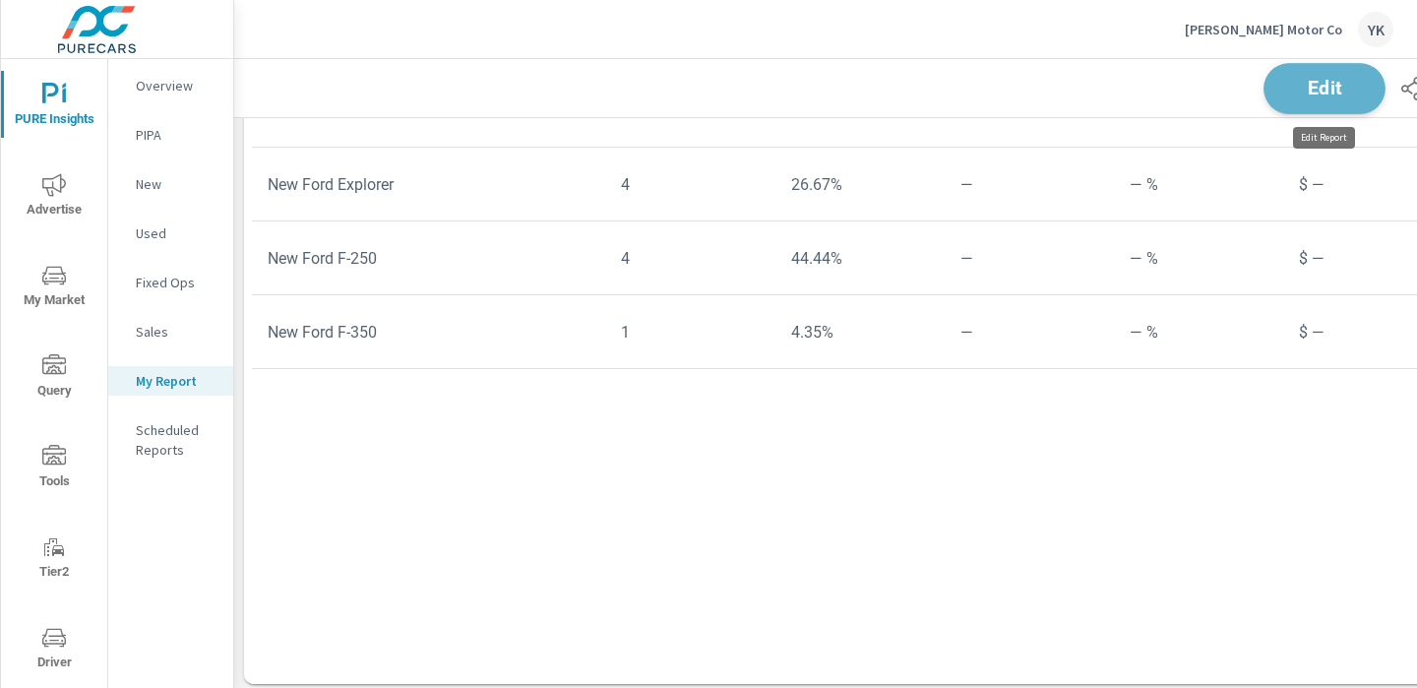
click at [1323, 94] on span "Edit" at bounding box center [1324, 88] width 81 height 19
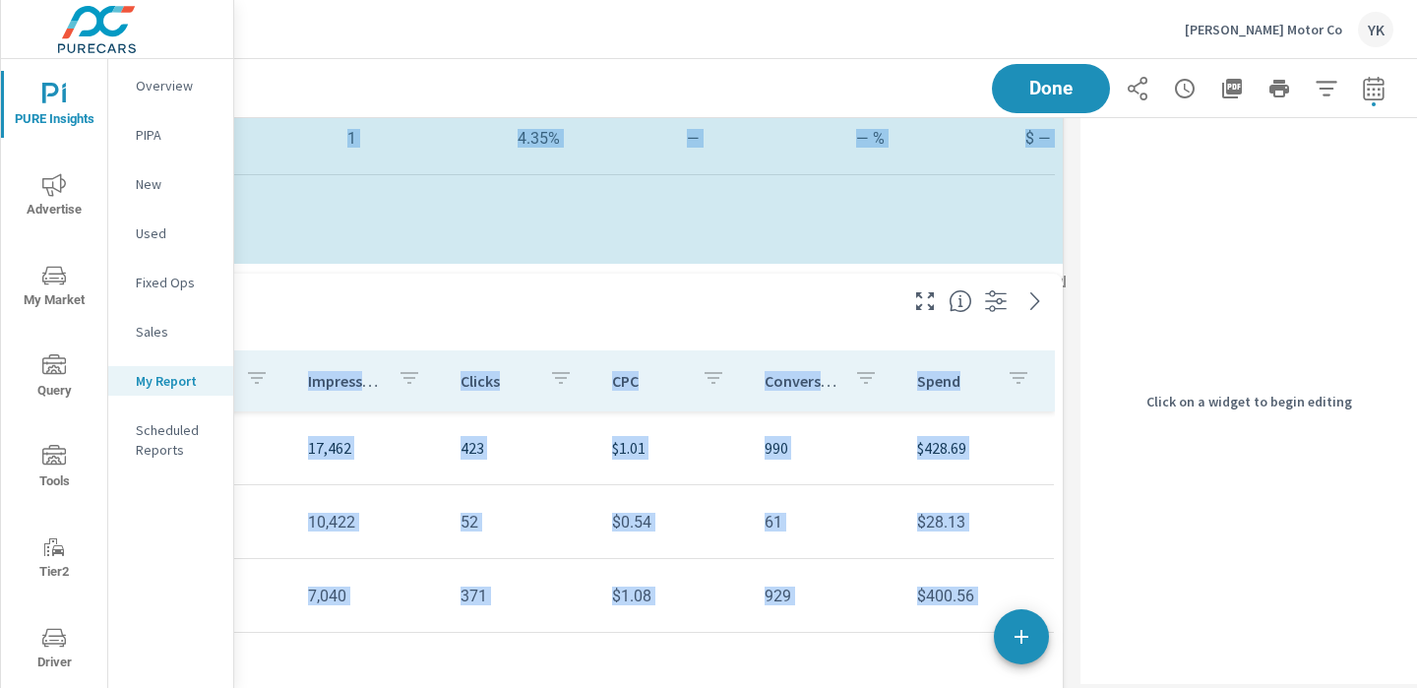
drag, startPoint x: 1057, startPoint y: 482, endPoint x: 1057, endPoint y: 293, distance: 189.0
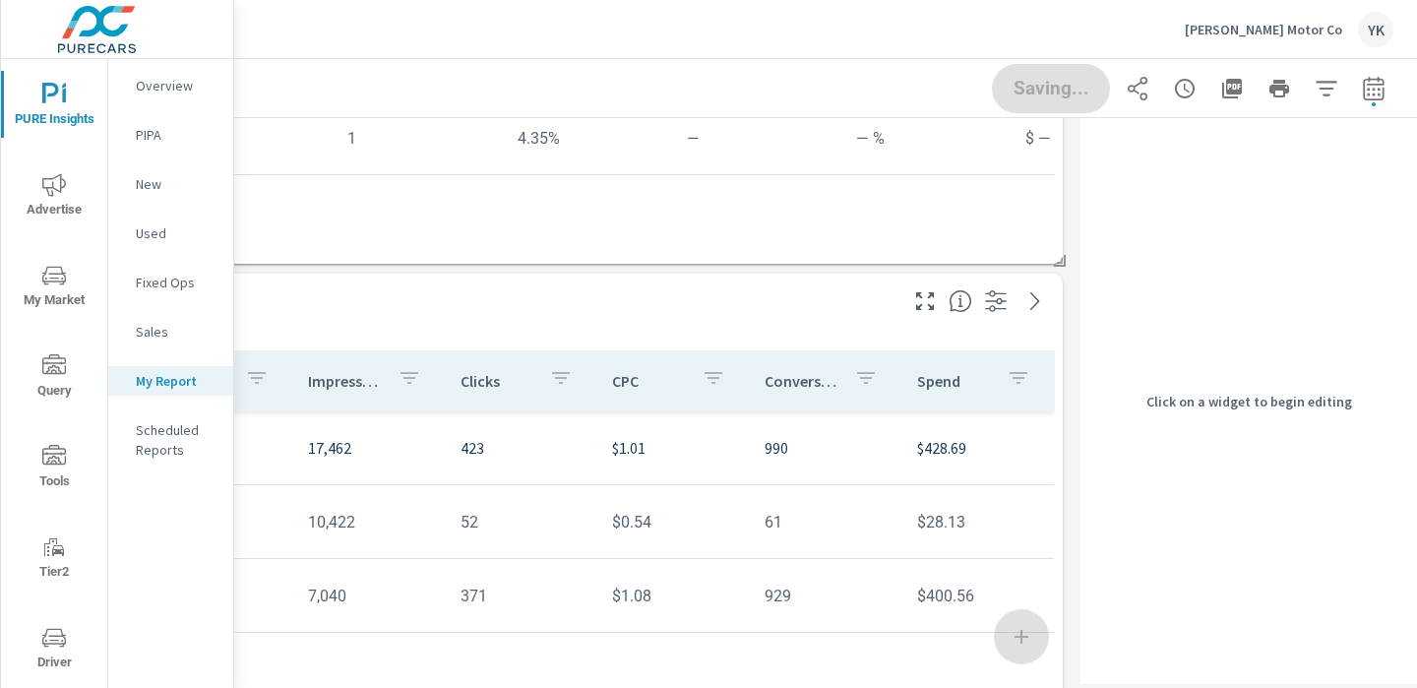
click at [1048, 94] on div "Saving..." at bounding box center [1193, 88] width 402 height 49
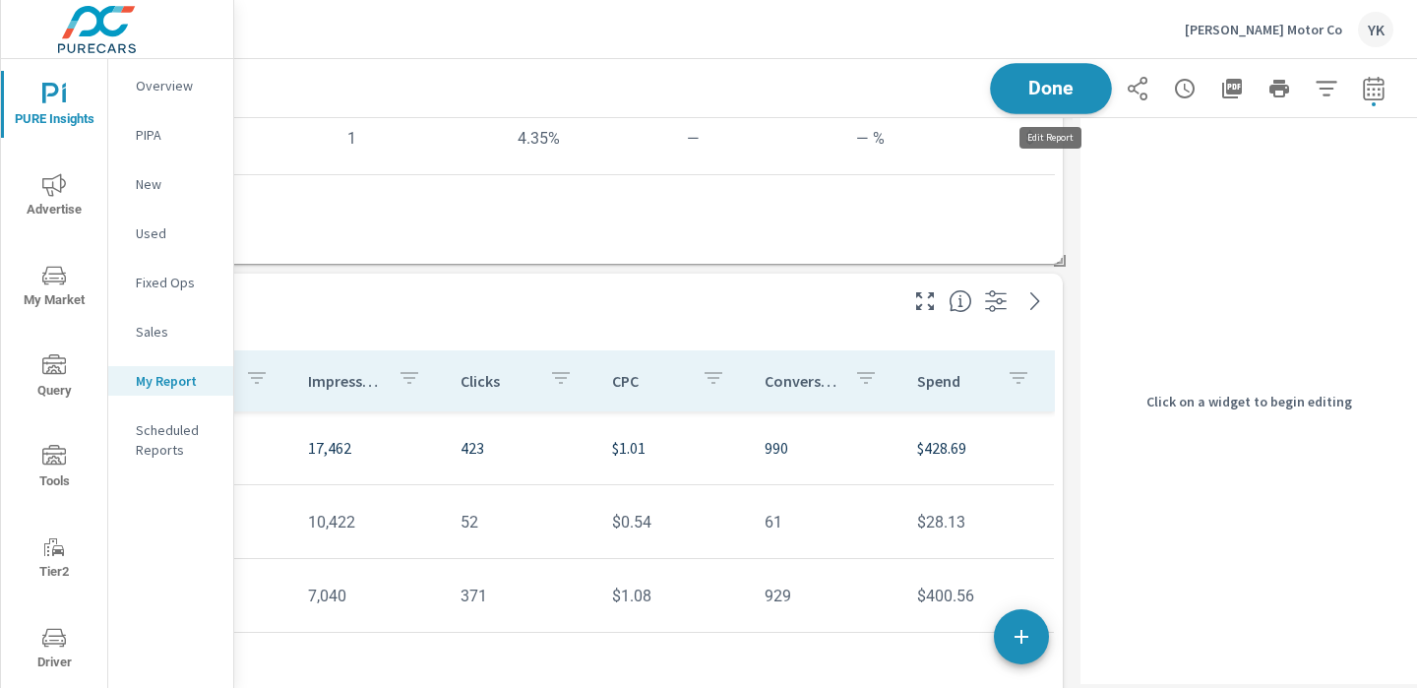
click at [1028, 92] on span "Done" at bounding box center [1051, 88] width 81 height 19
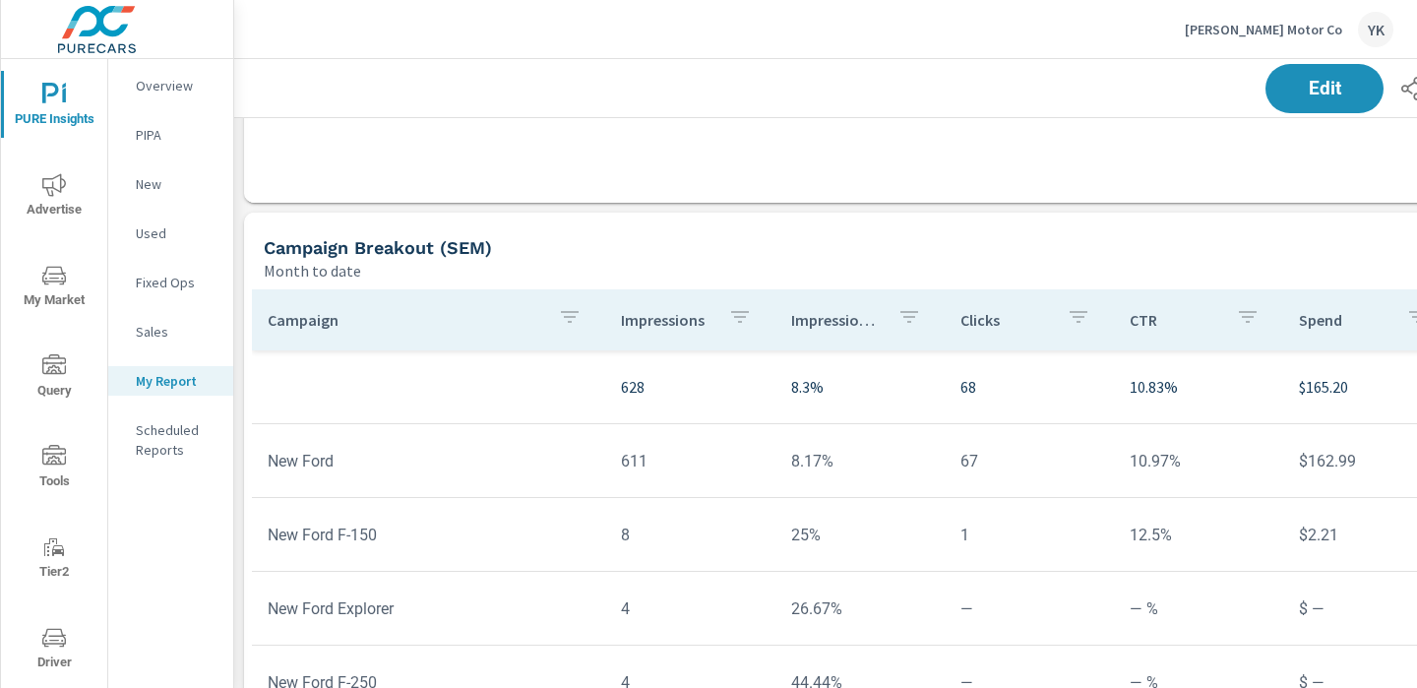
scroll to position [594, 274]
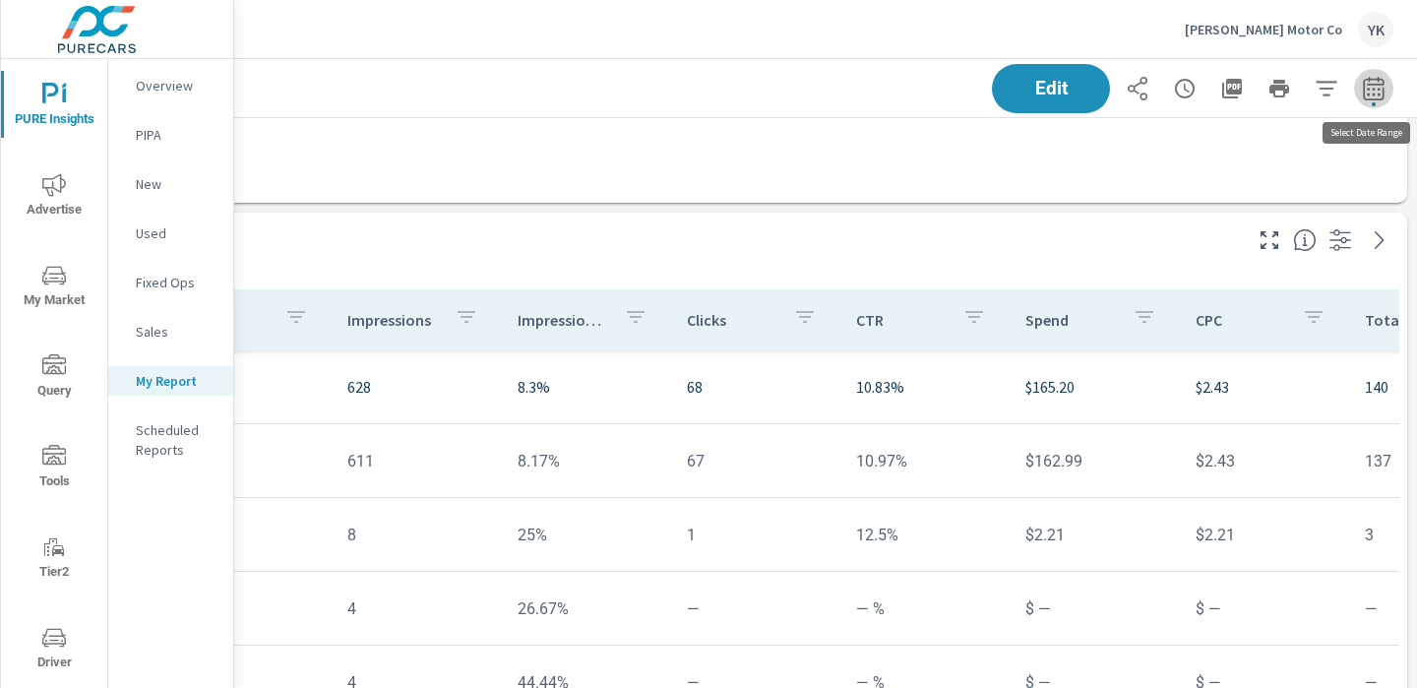
click at [1369, 101] on button "button" at bounding box center [1373, 88] width 39 height 39
select select "Month to date"
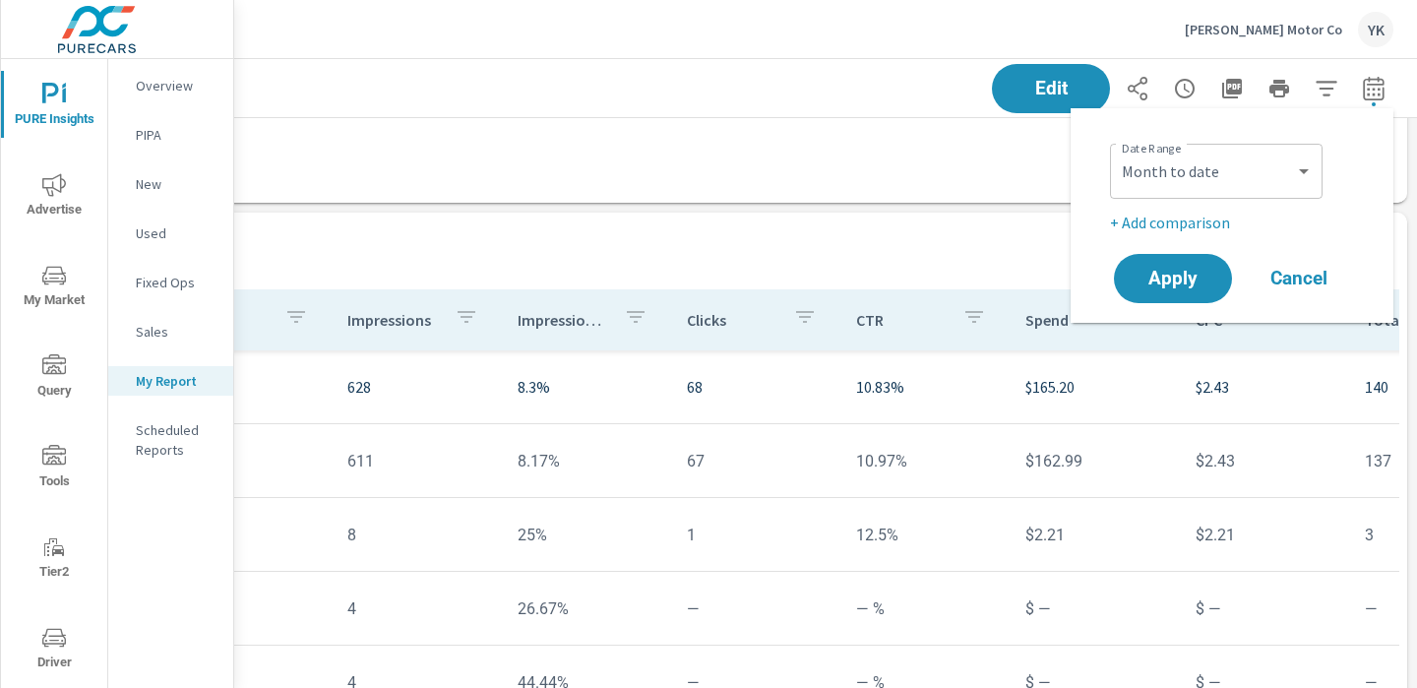
click at [1179, 219] on p "+ Add comparison" at bounding box center [1236, 223] width 252 height 24
select select "Previous period"
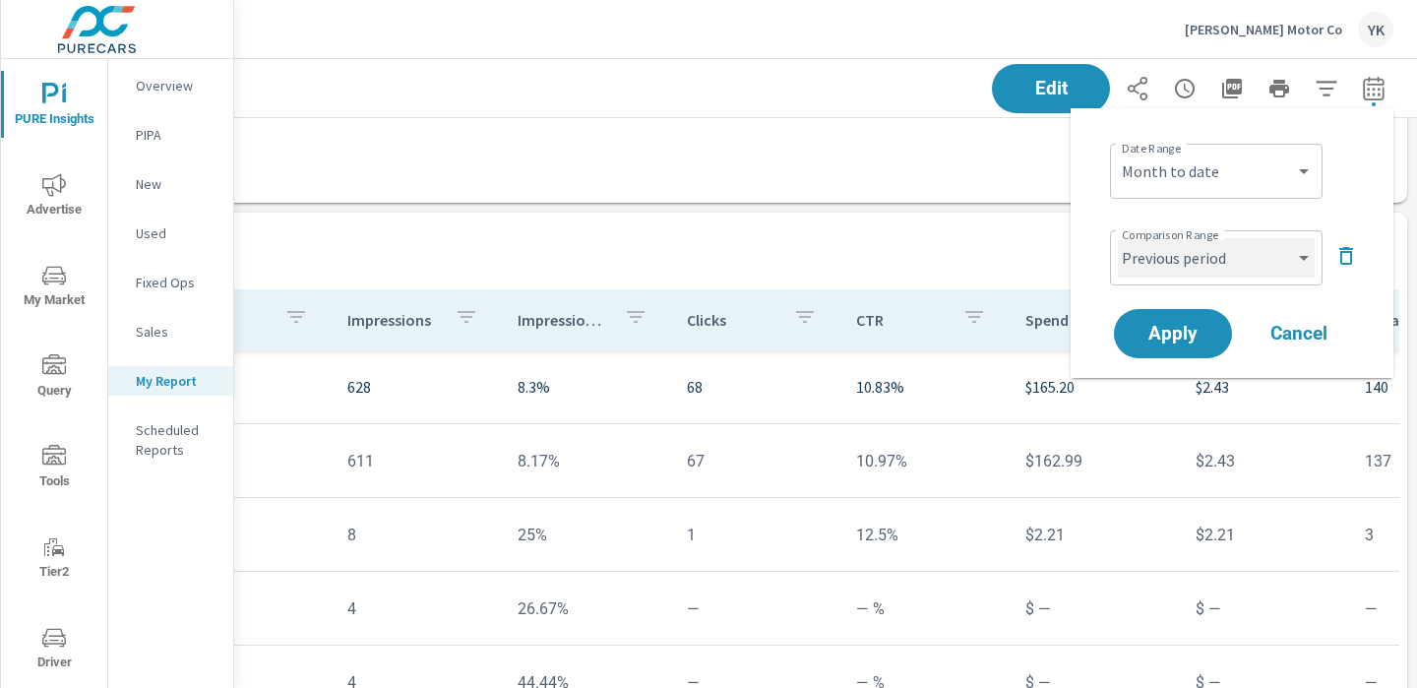
click at [1176, 249] on select "Custom Previous period Previous month Previous year" at bounding box center [1216, 257] width 197 height 39
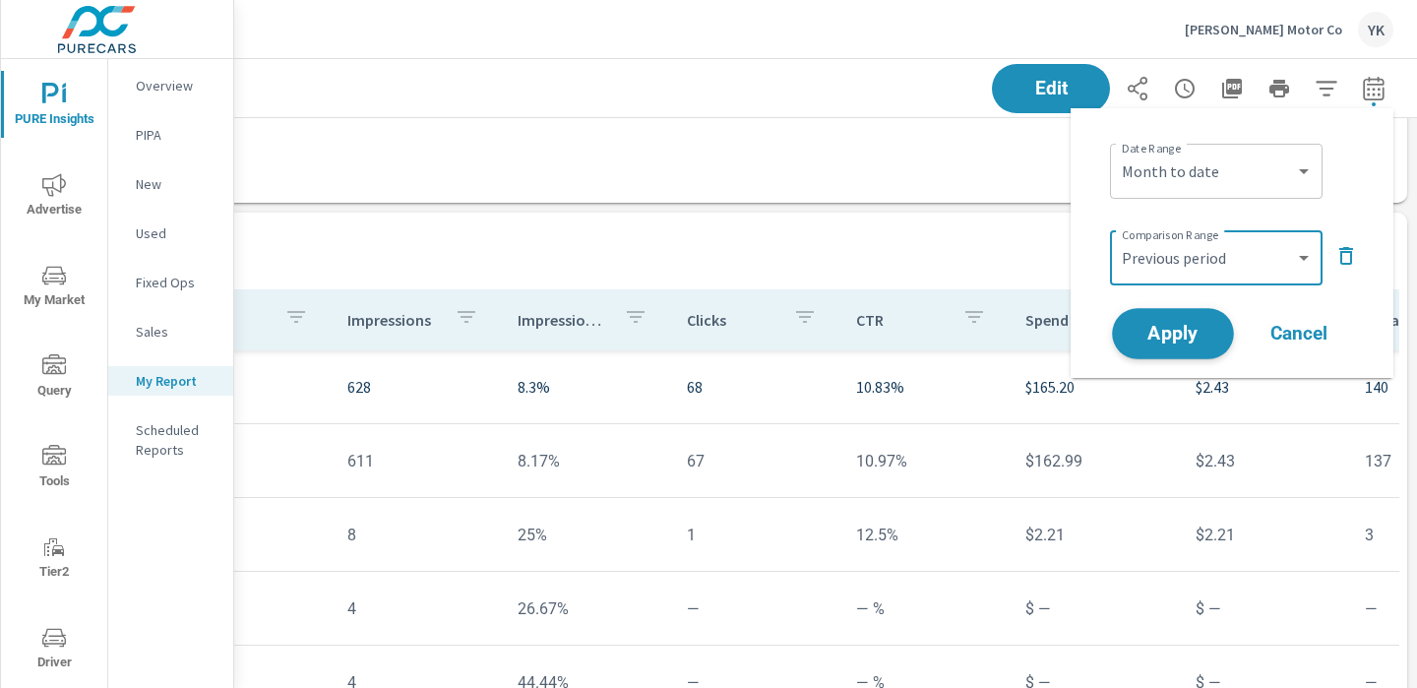
click at [1153, 332] on span "Apply" at bounding box center [1173, 334] width 81 height 19
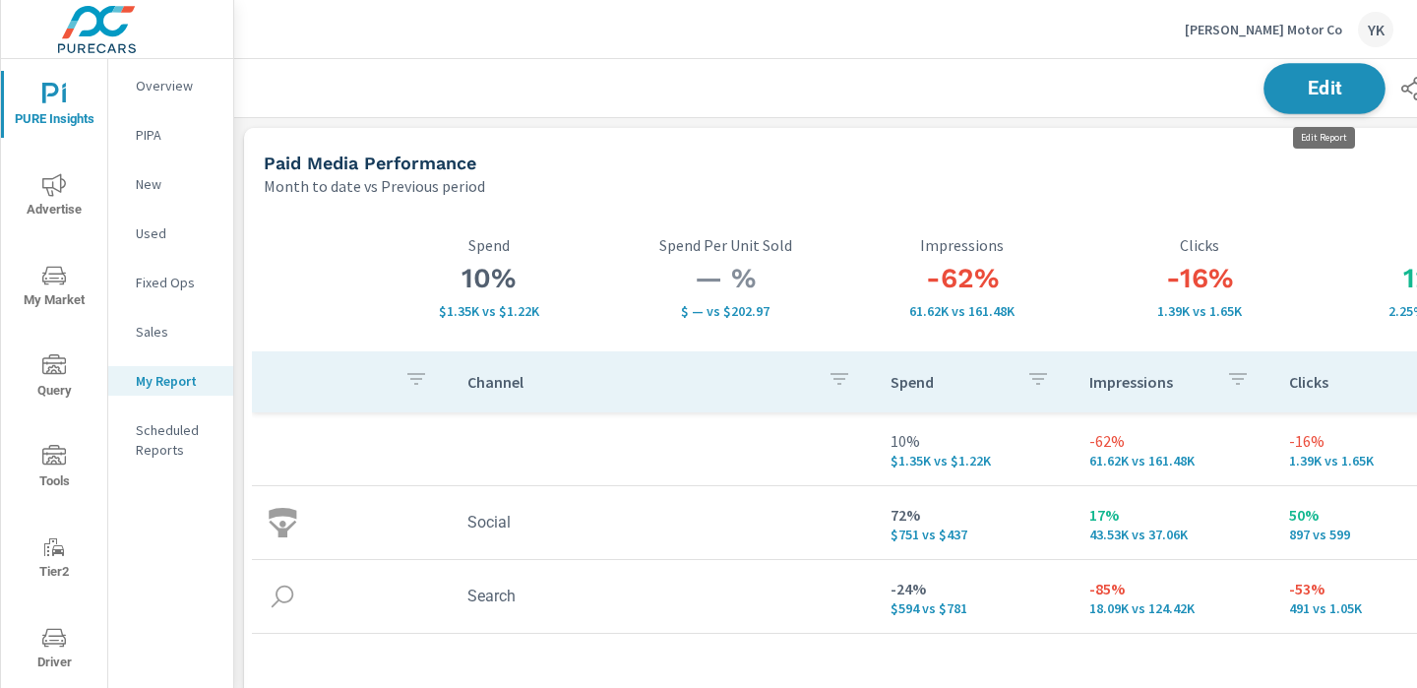
click at [1351, 89] on span "Edit" at bounding box center [1324, 88] width 81 height 19
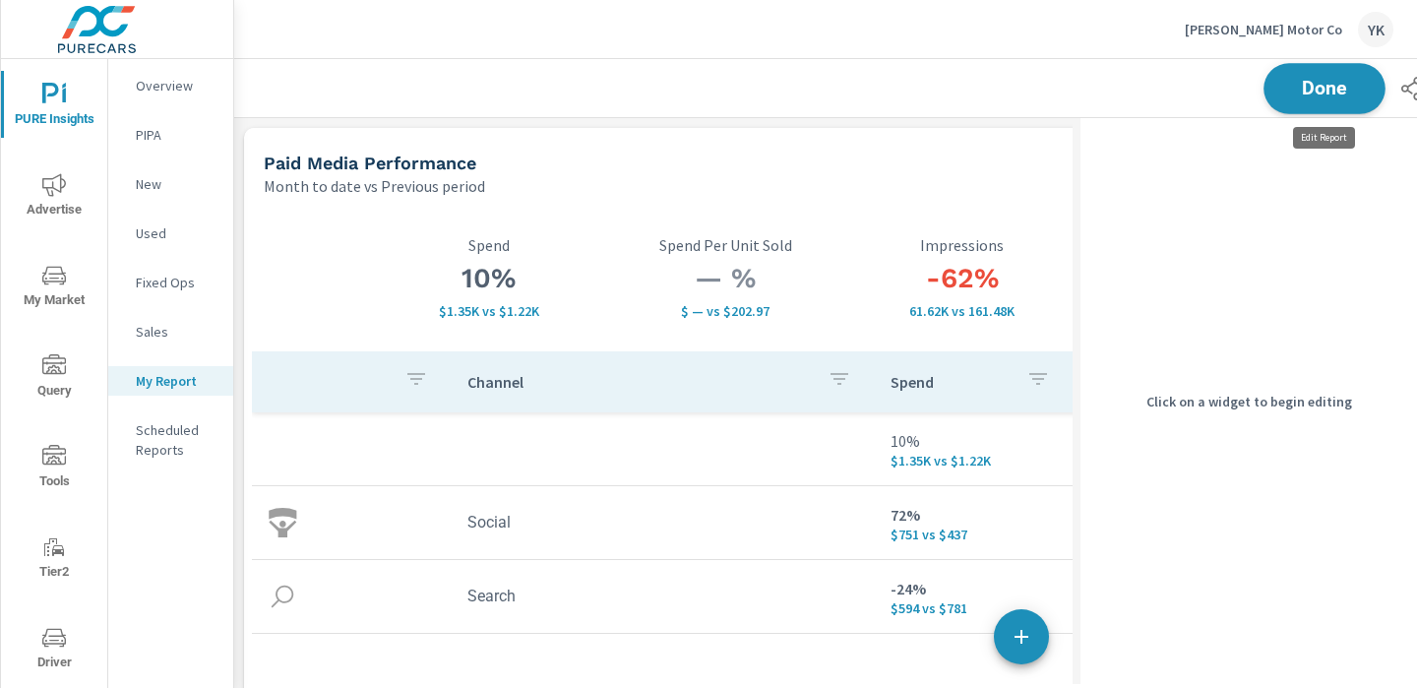
scroll to position [4765, 1113]
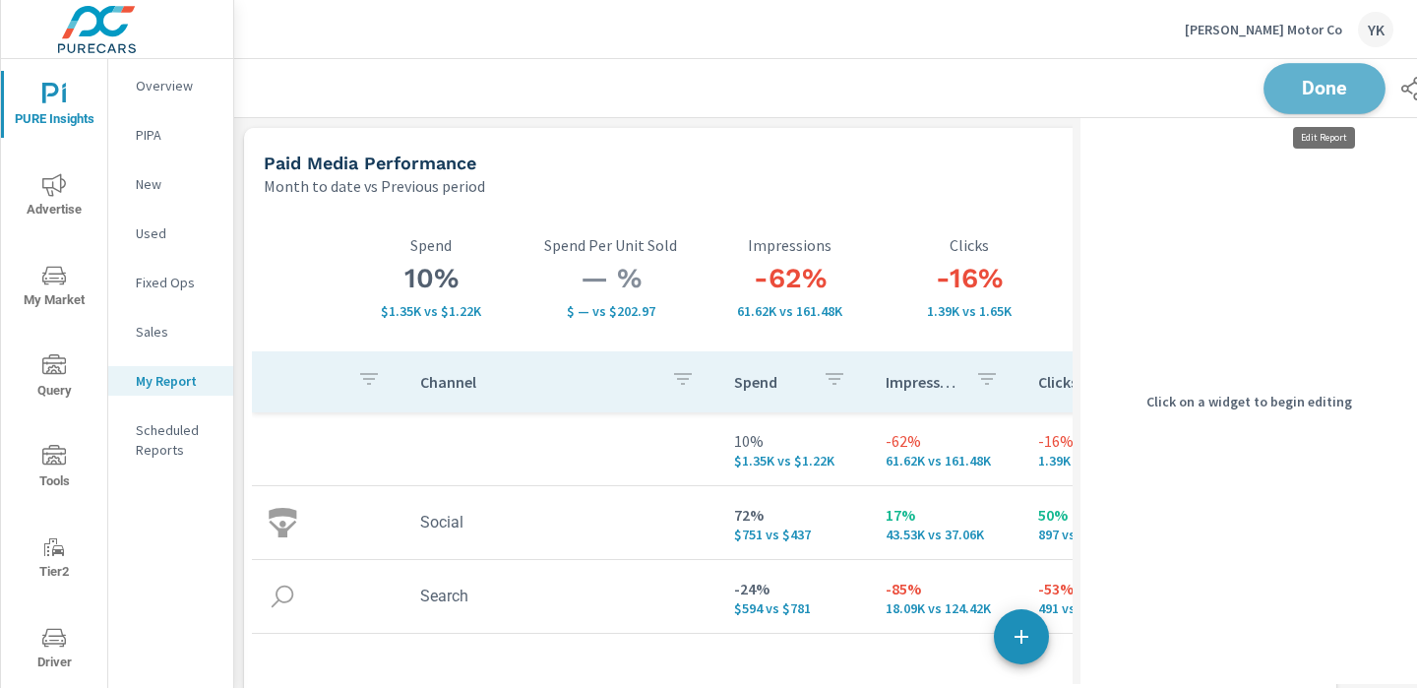
click at [1344, 97] on span "Done" at bounding box center [1324, 88] width 81 height 19
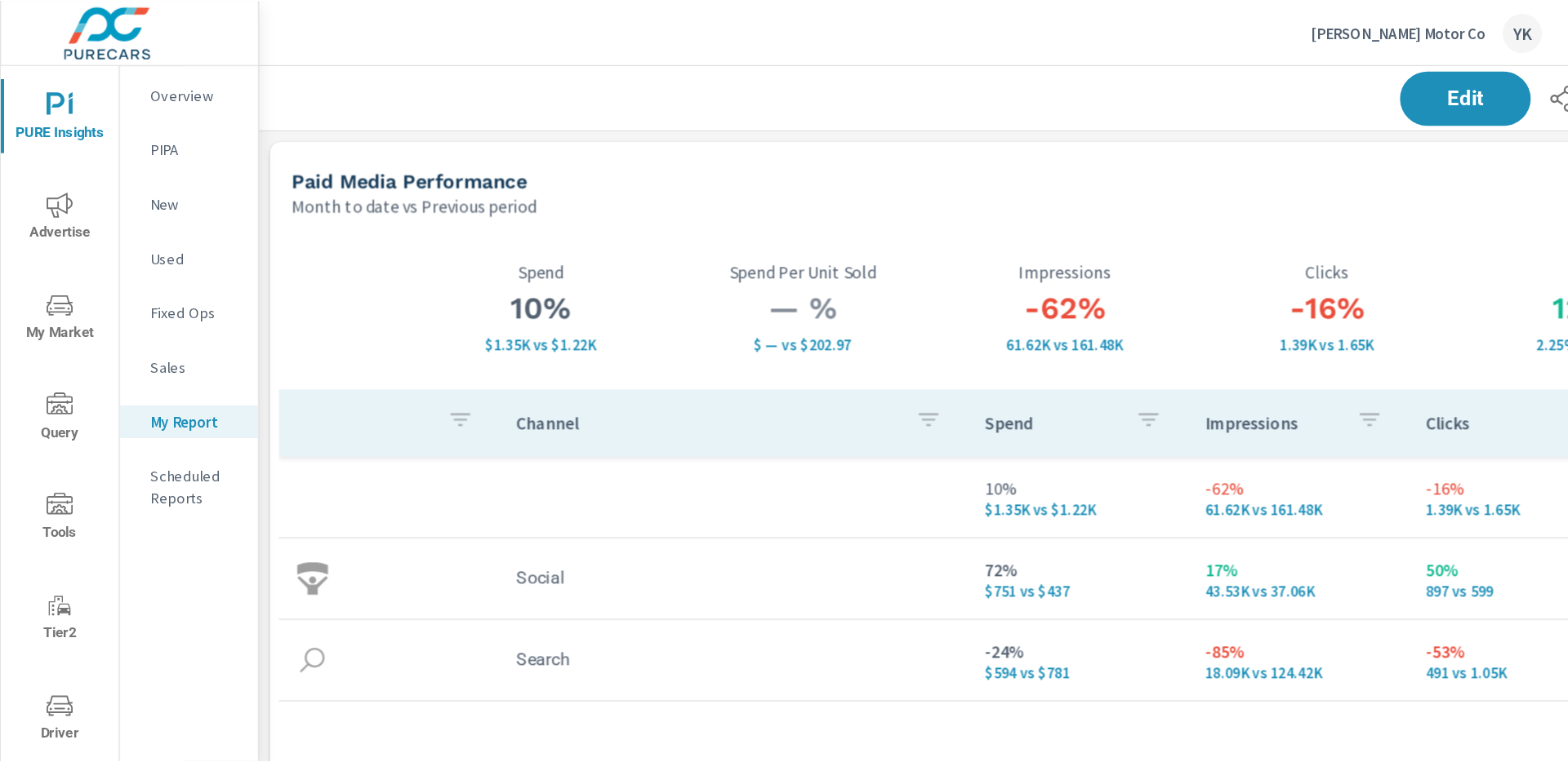
scroll to position [0, 227]
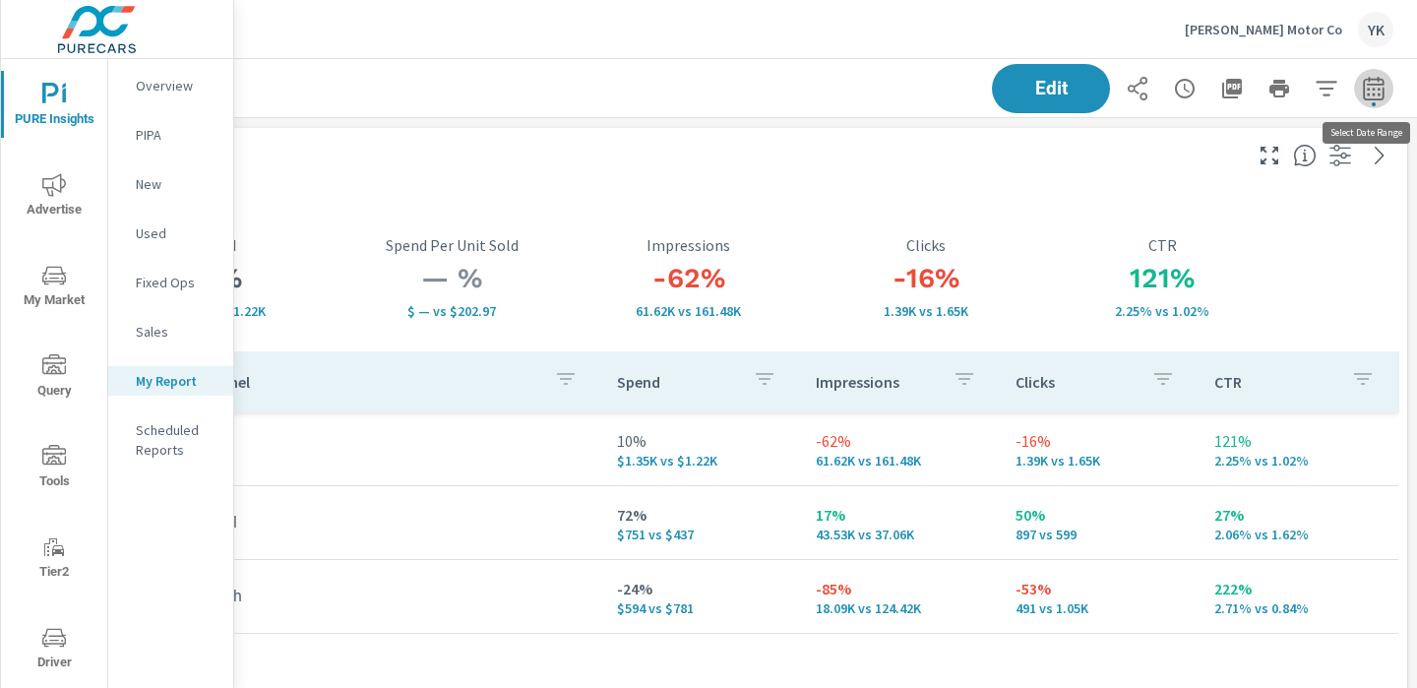
click at [1368, 82] on icon "button" at bounding box center [1374, 89] width 24 height 24
select select "Month to date"
select select "Previous period"
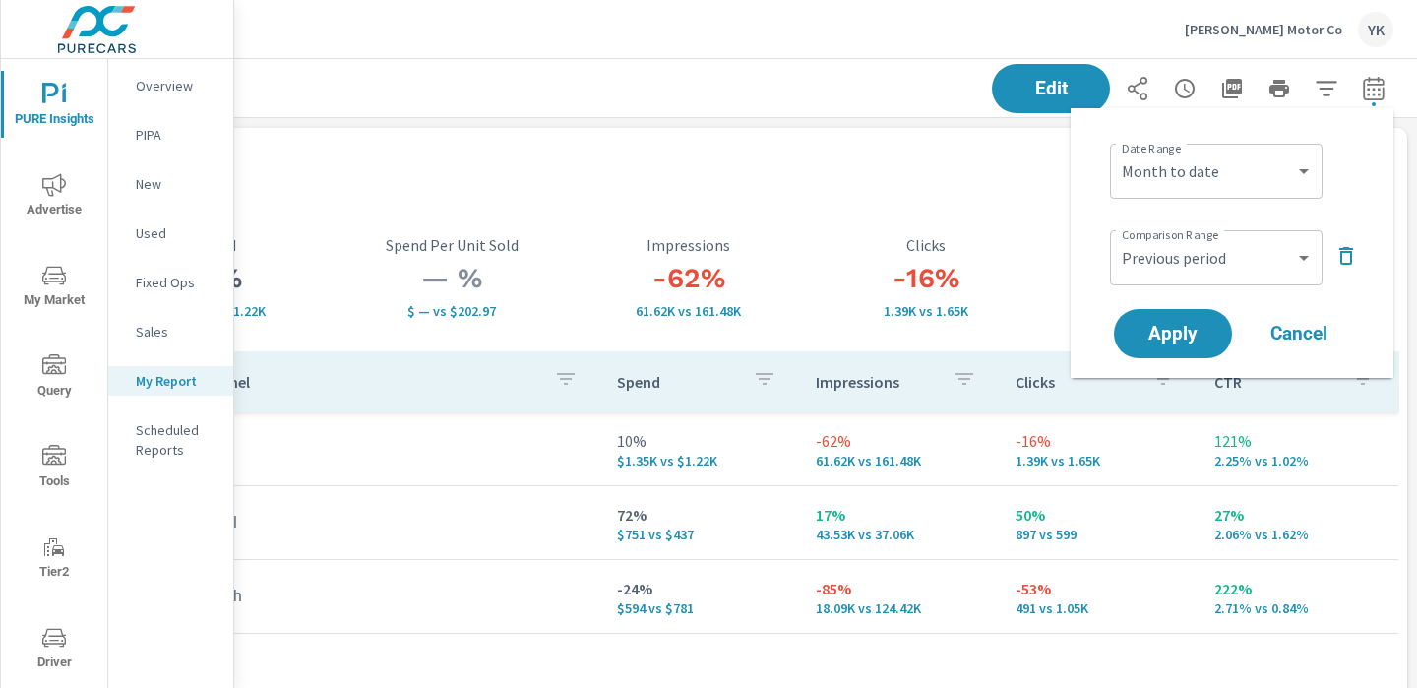
click at [1348, 253] on icon "button" at bounding box center [1347, 256] width 24 height 24
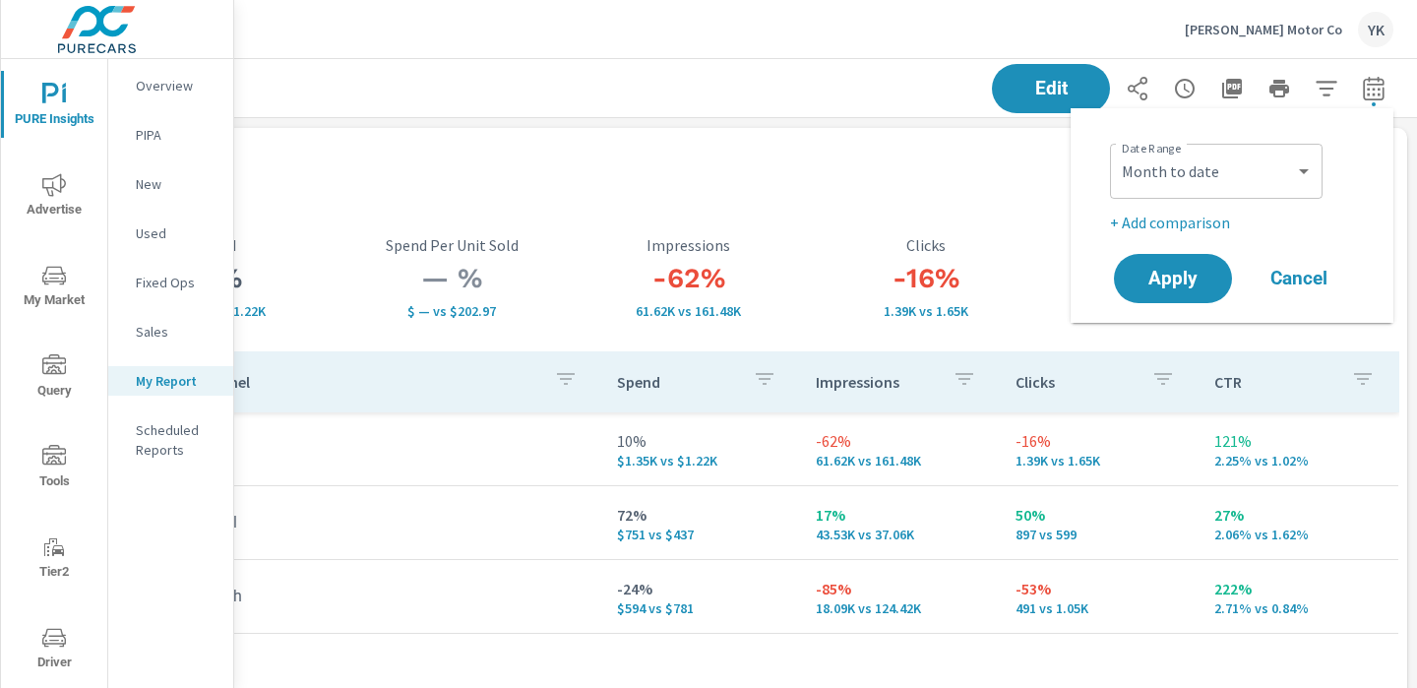
click at [1167, 223] on p "+ Add comparison" at bounding box center [1236, 223] width 252 height 24
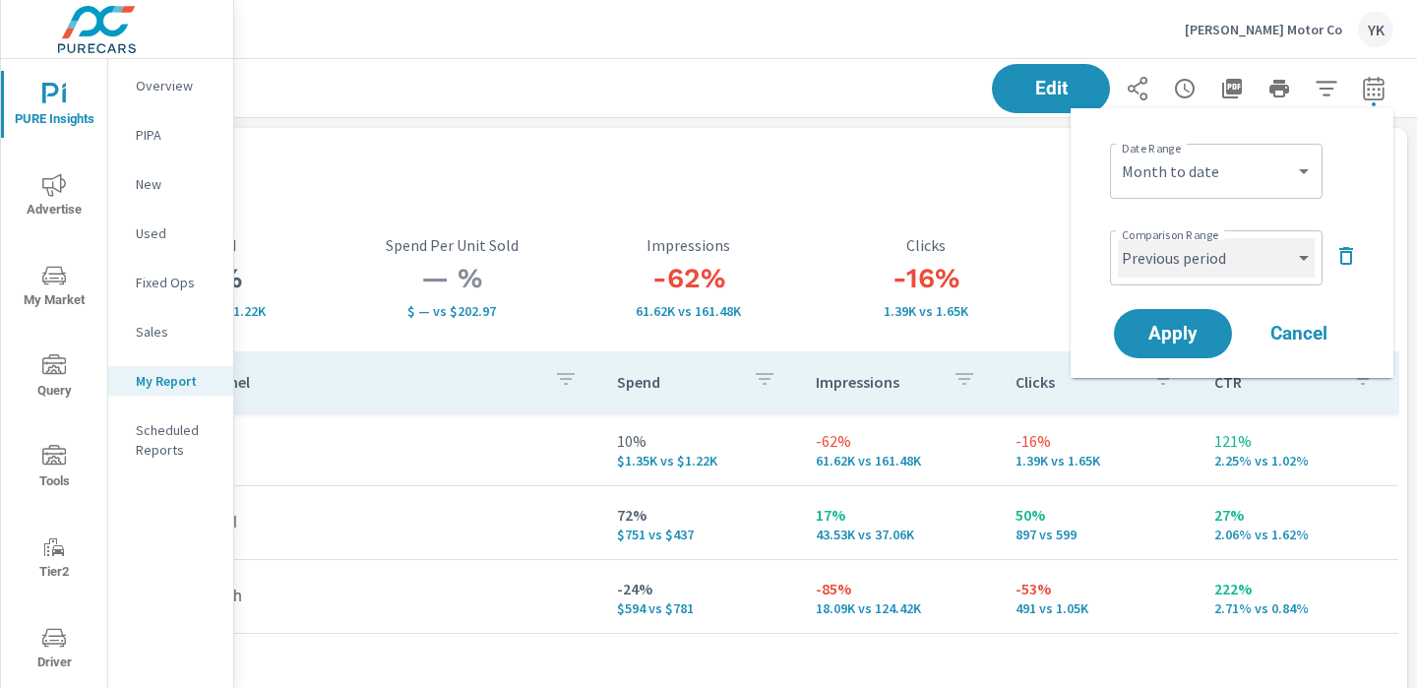
click at [1165, 259] on select "Custom Previous period Previous month Previous year" at bounding box center [1216, 257] width 197 height 39
click at [1118, 238] on select "Custom Previous period Previous month Previous year" at bounding box center [1216, 257] width 197 height 39
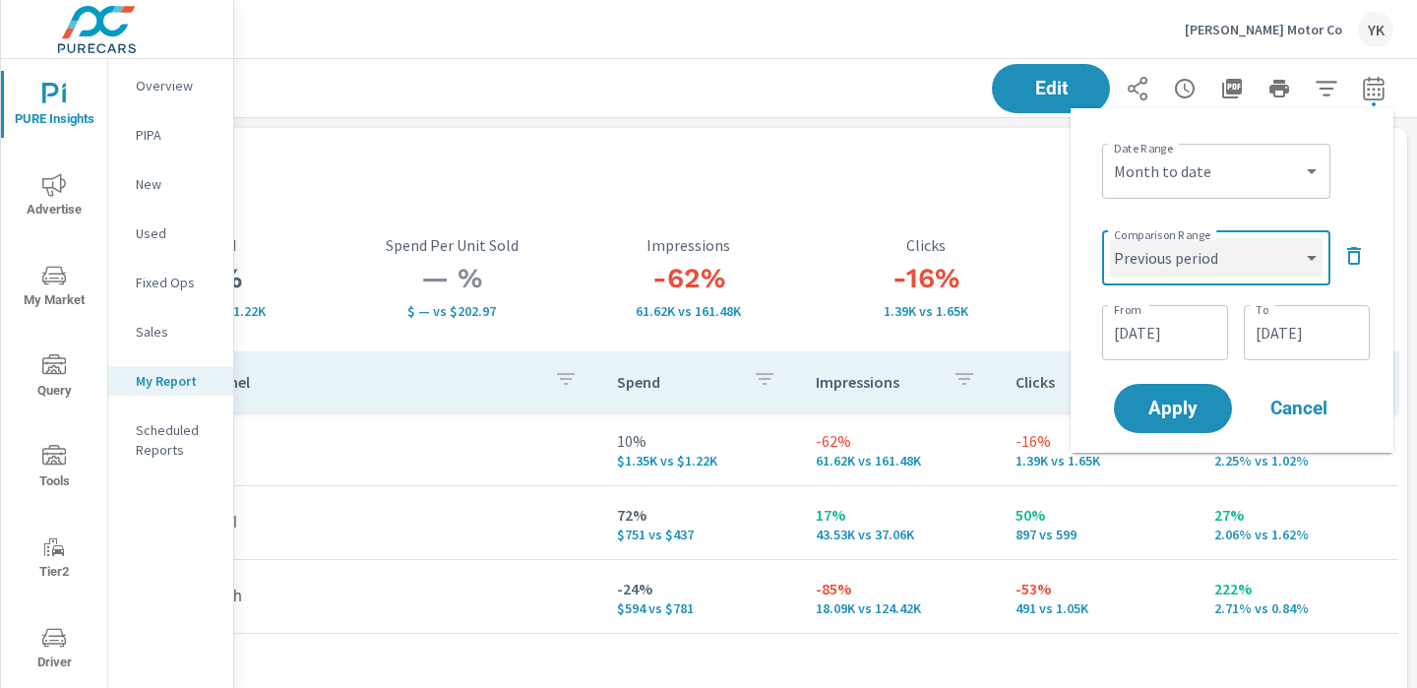
select select "custom"
click at [1170, 333] on input "[DATE]" at bounding box center [1165, 332] width 110 height 39
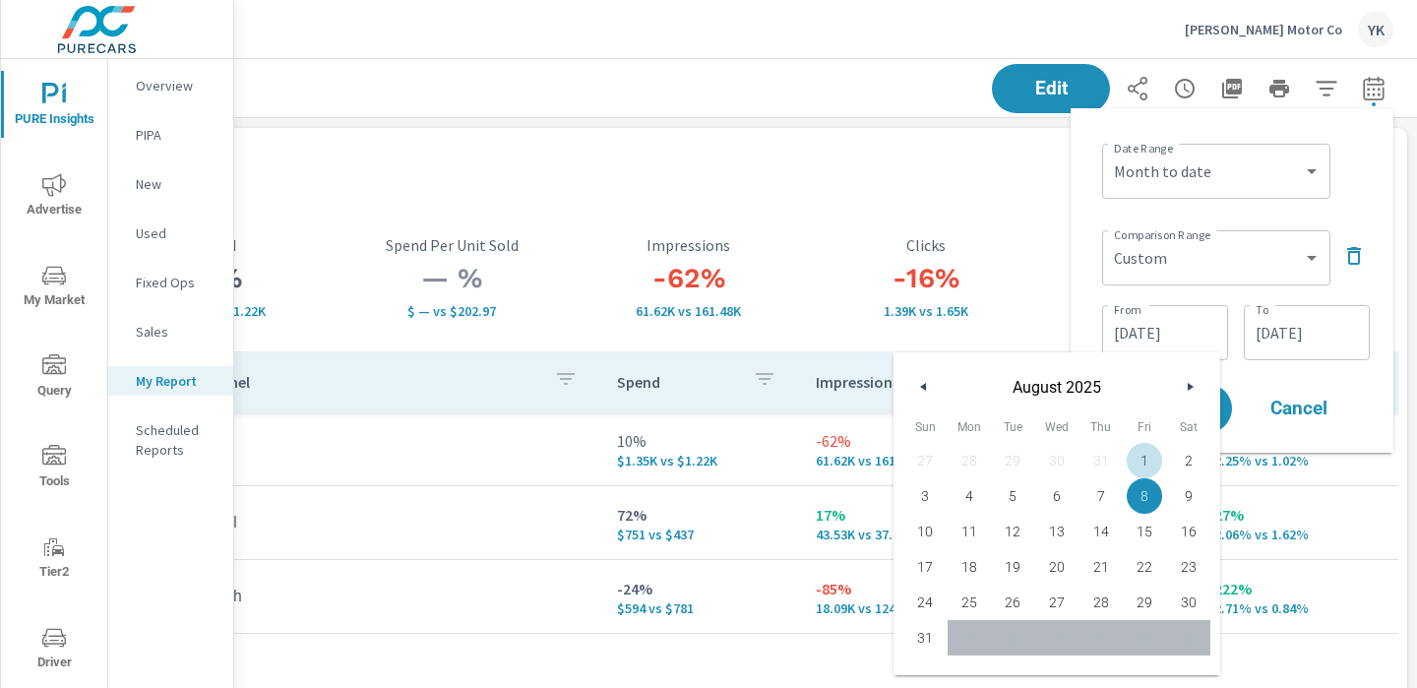
click at [1145, 466] on span "1" at bounding box center [1145, 461] width 44 height 26
type input "[DATE]"
click at [1291, 331] on input "[DATE]" at bounding box center [1307, 332] width 110 height 39
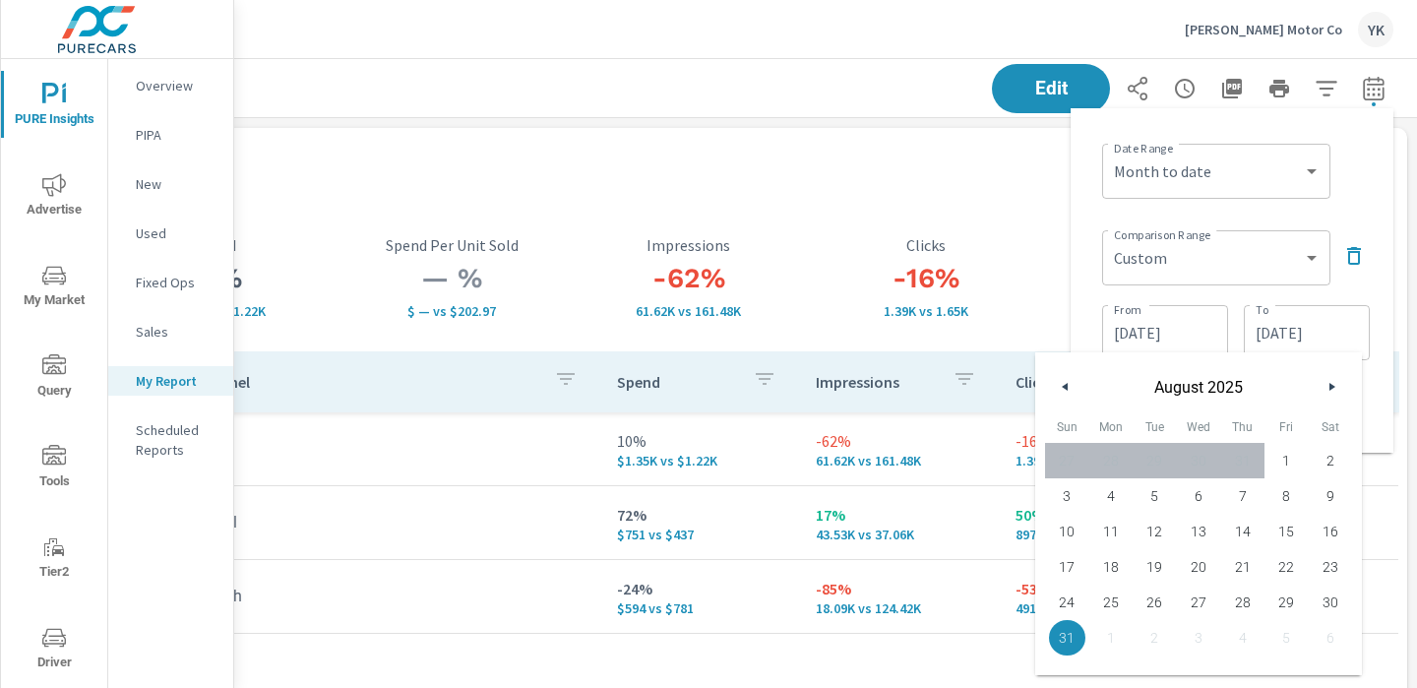
click at [1065, 601] on span "24" at bounding box center [1067, 603] width 44 height 26
type input "[DATE]"
click at [1345, 204] on div "Date Range Custom [DATE] Last week Last 7 days Last 14 days Last 30 days Last 4…" at bounding box center [1232, 280] width 291 height 313
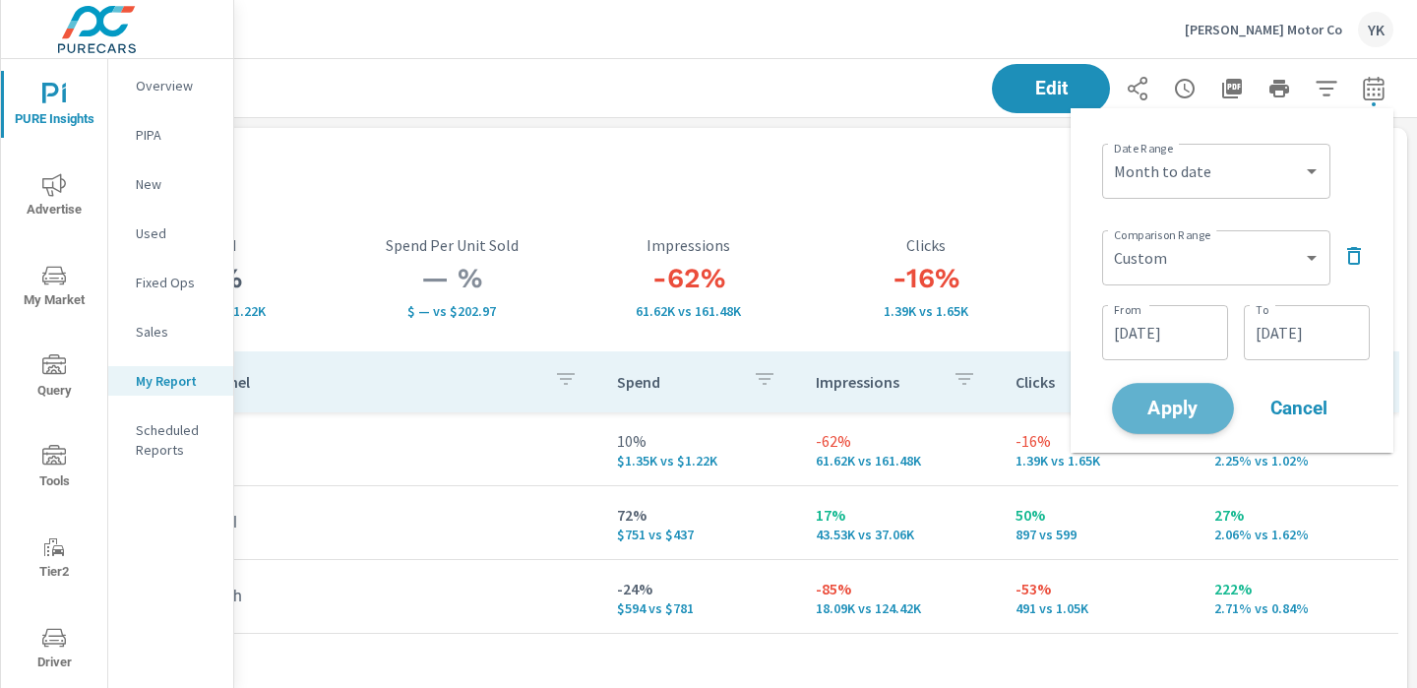
click at [1185, 405] on span "Apply" at bounding box center [1173, 409] width 81 height 19
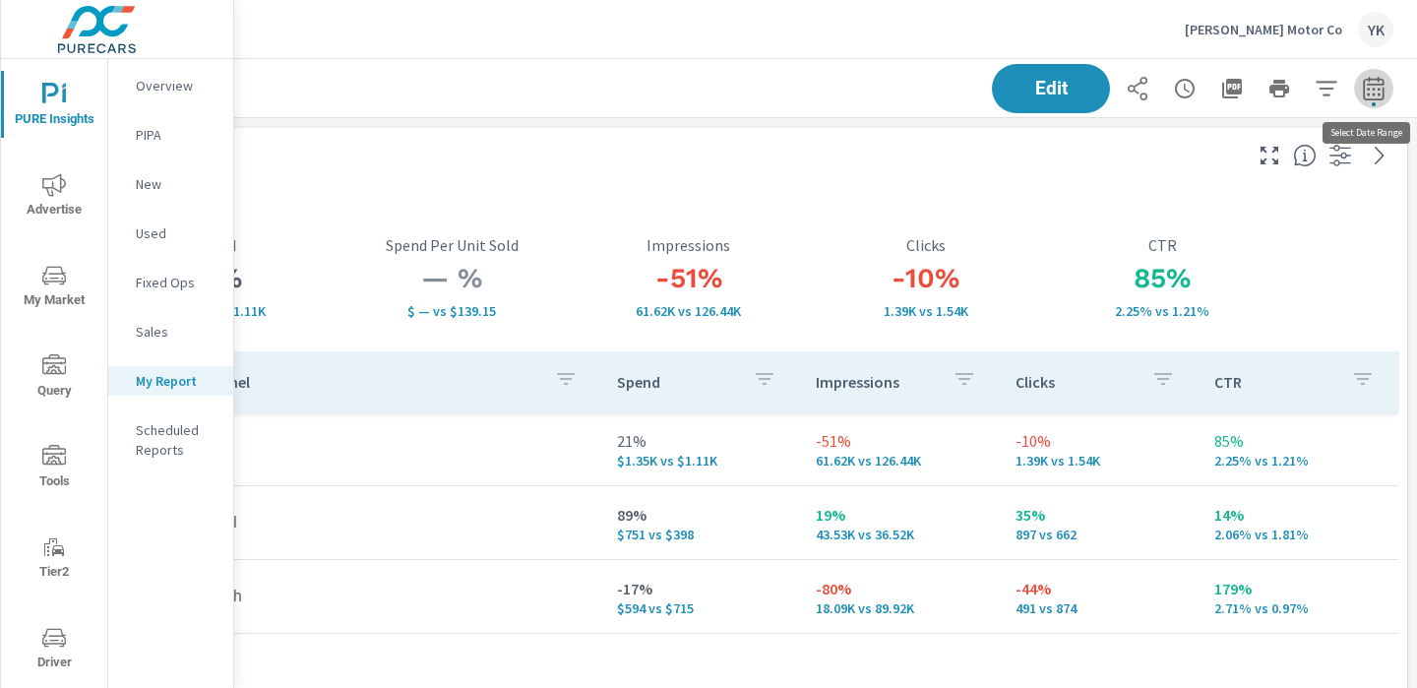
click at [1371, 87] on icon "button" at bounding box center [1374, 89] width 24 height 24
select select "Month to date"
select select "Previous month"
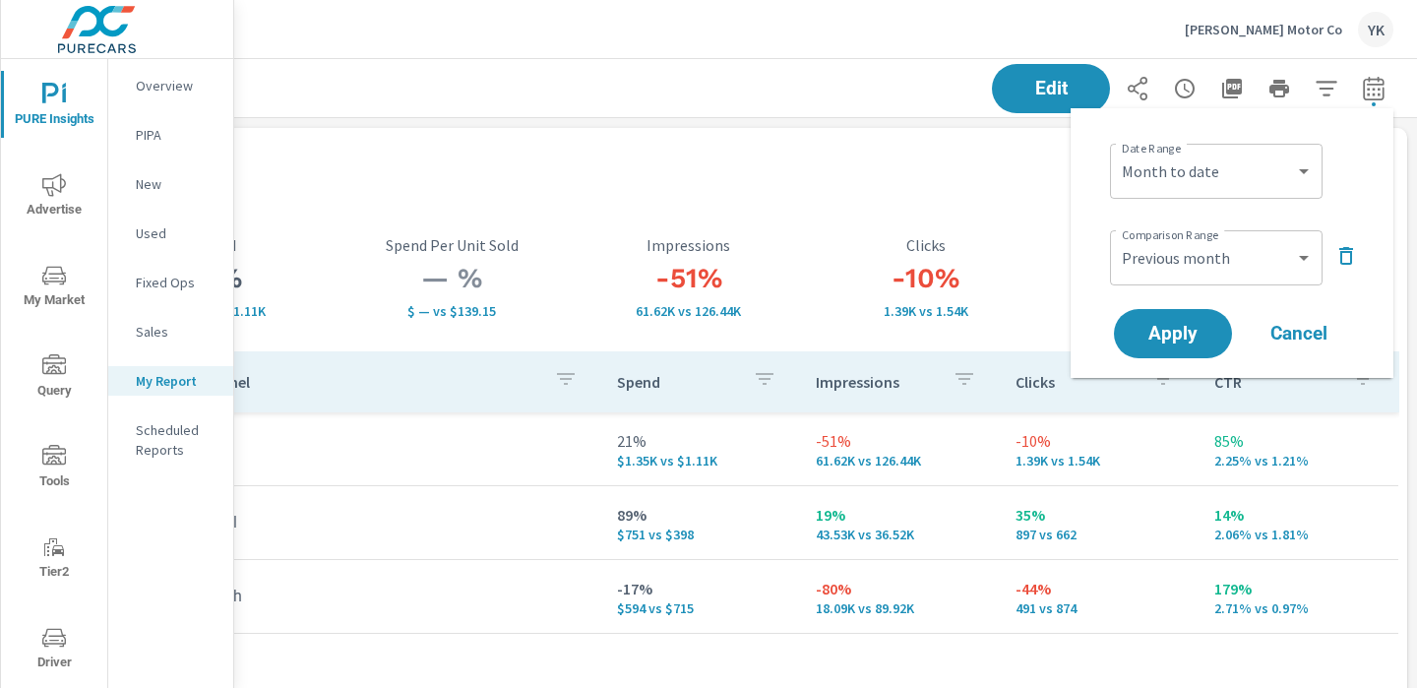
click at [1159, 37] on div "[PERSON_NAME] Motor Co YK" at bounding box center [826, 29] width 1136 height 58
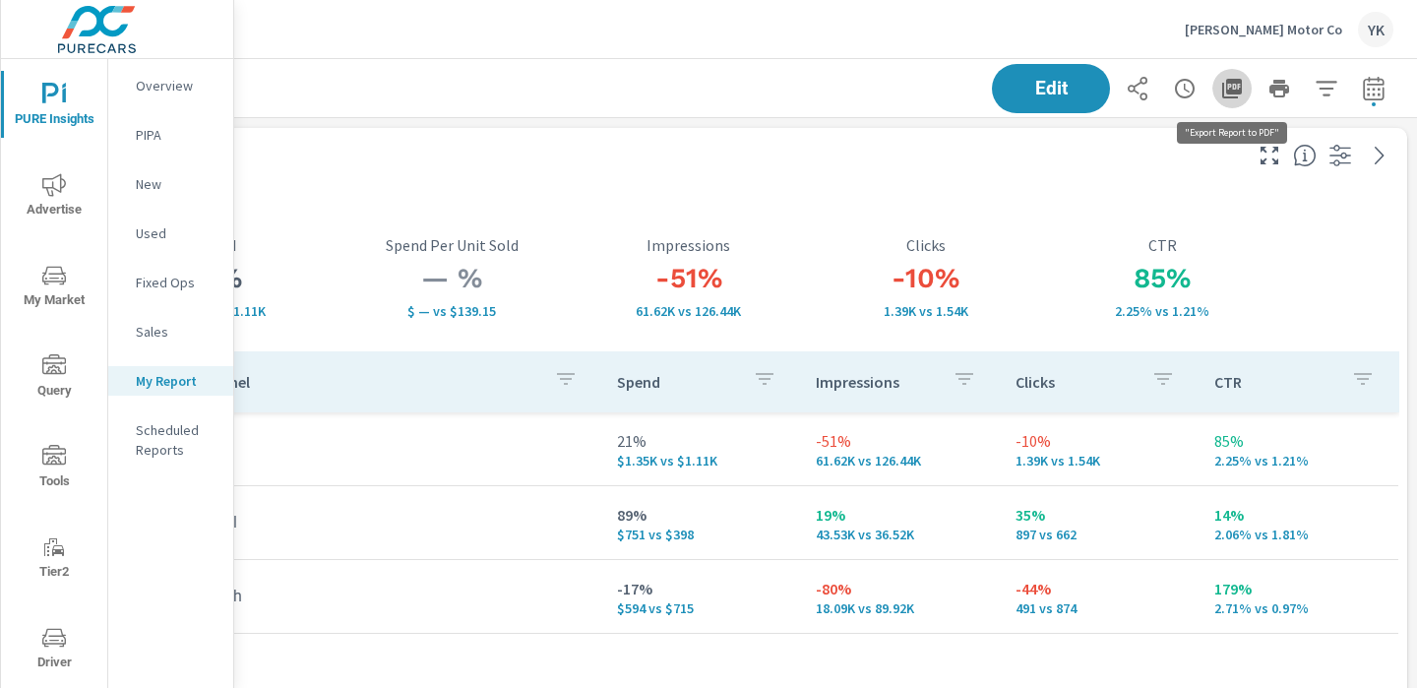
click at [1228, 89] on icon "button" at bounding box center [1232, 89] width 20 height 20
click at [28, 191] on span "Advertise" at bounding box center [54, 197] width 94 height 48
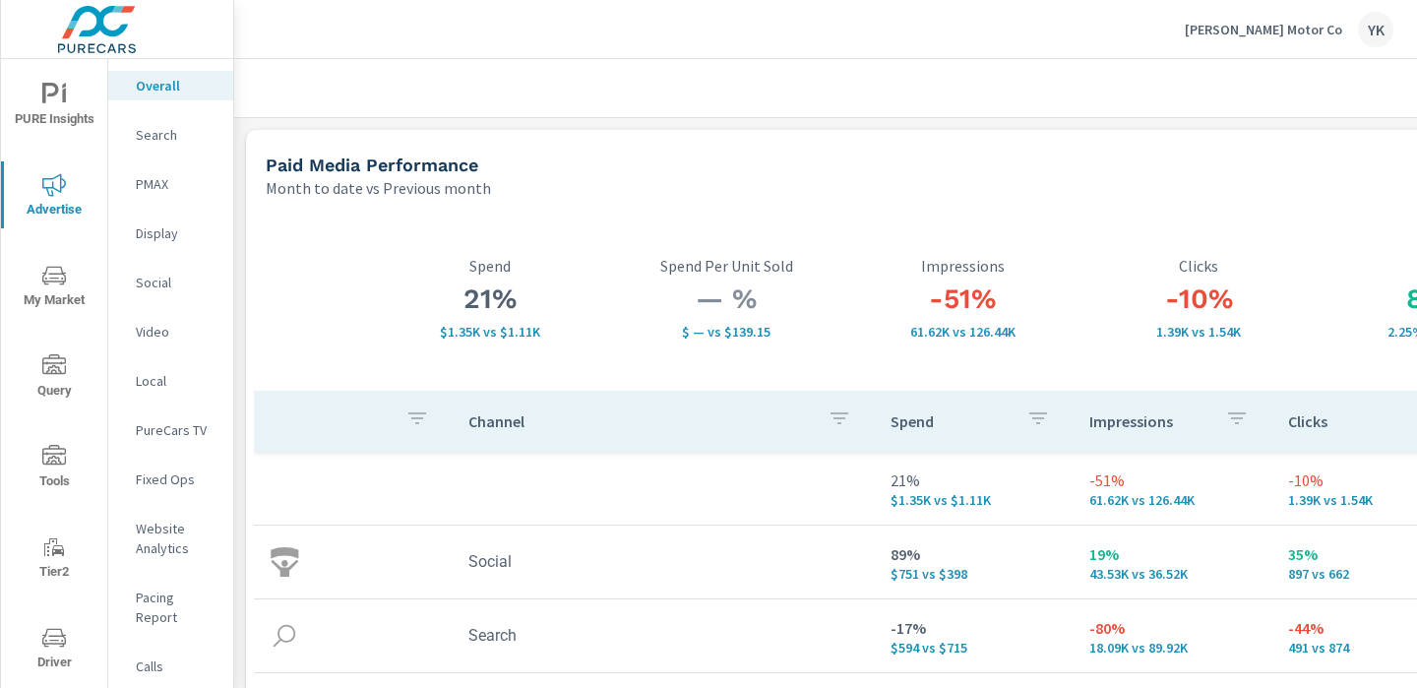
click at [56, 274] on icon "nav menu" at bounding box center [54, 275] width 24 height 19
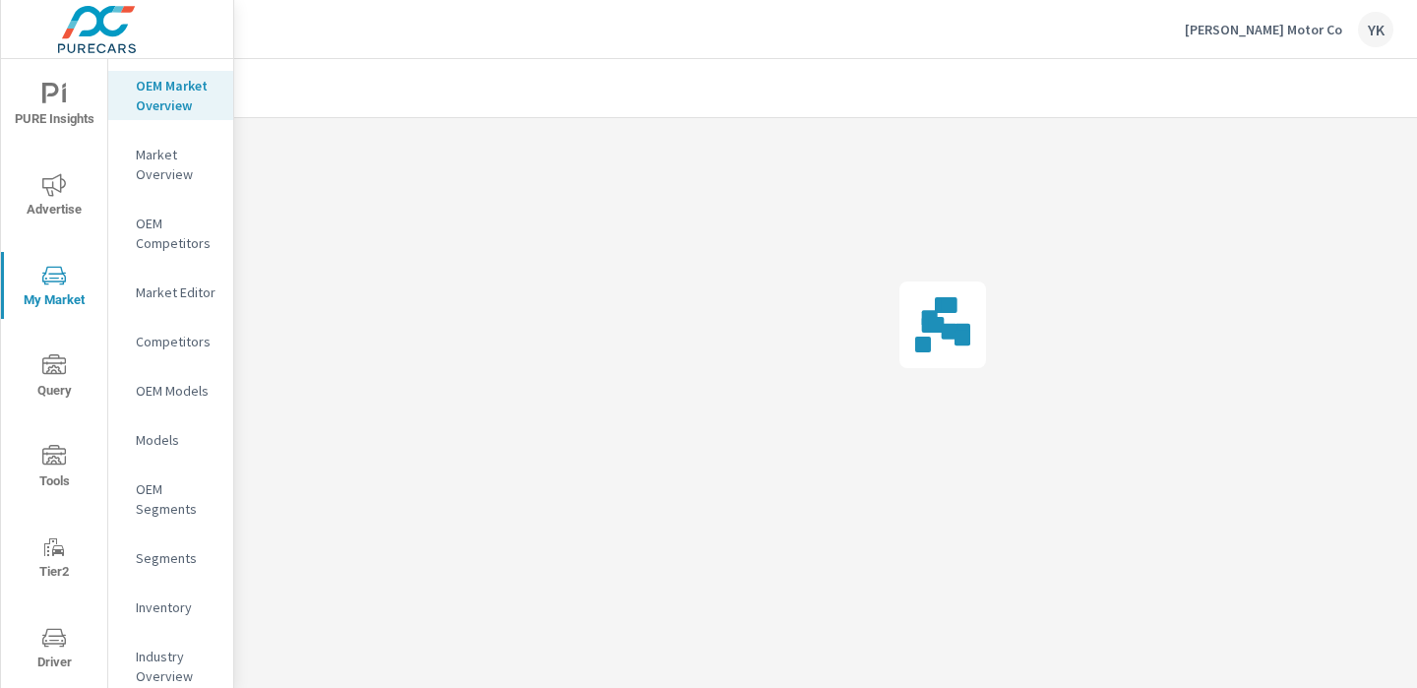
click at [59, 196] on icon "nav menu" at bounding box center [54, 185] width 24 height 24
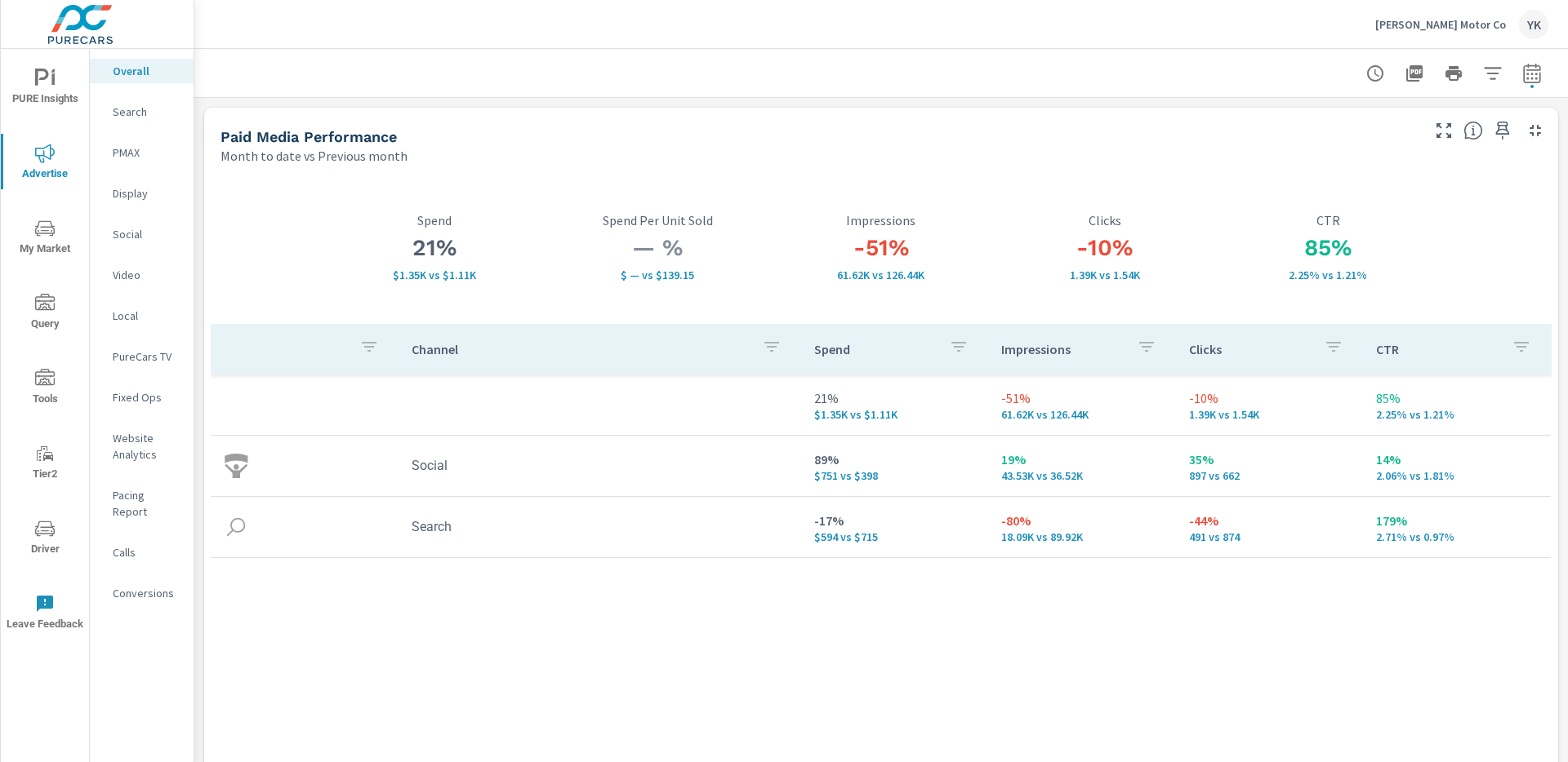
click at [152, 570] on p "Conversions" at bounding box center [147, 594] width 68 height 17
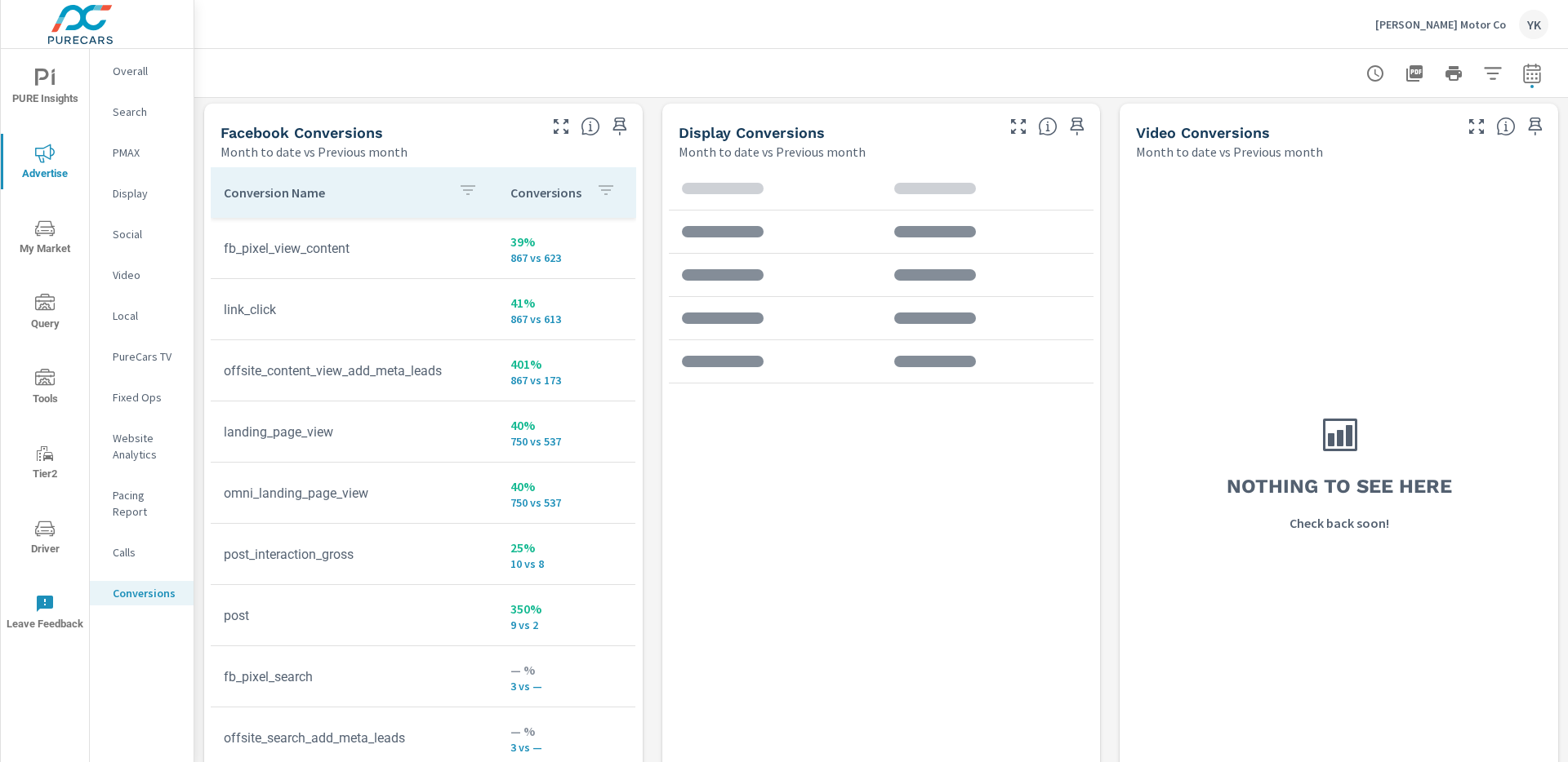
scroll to position [1606, 0]
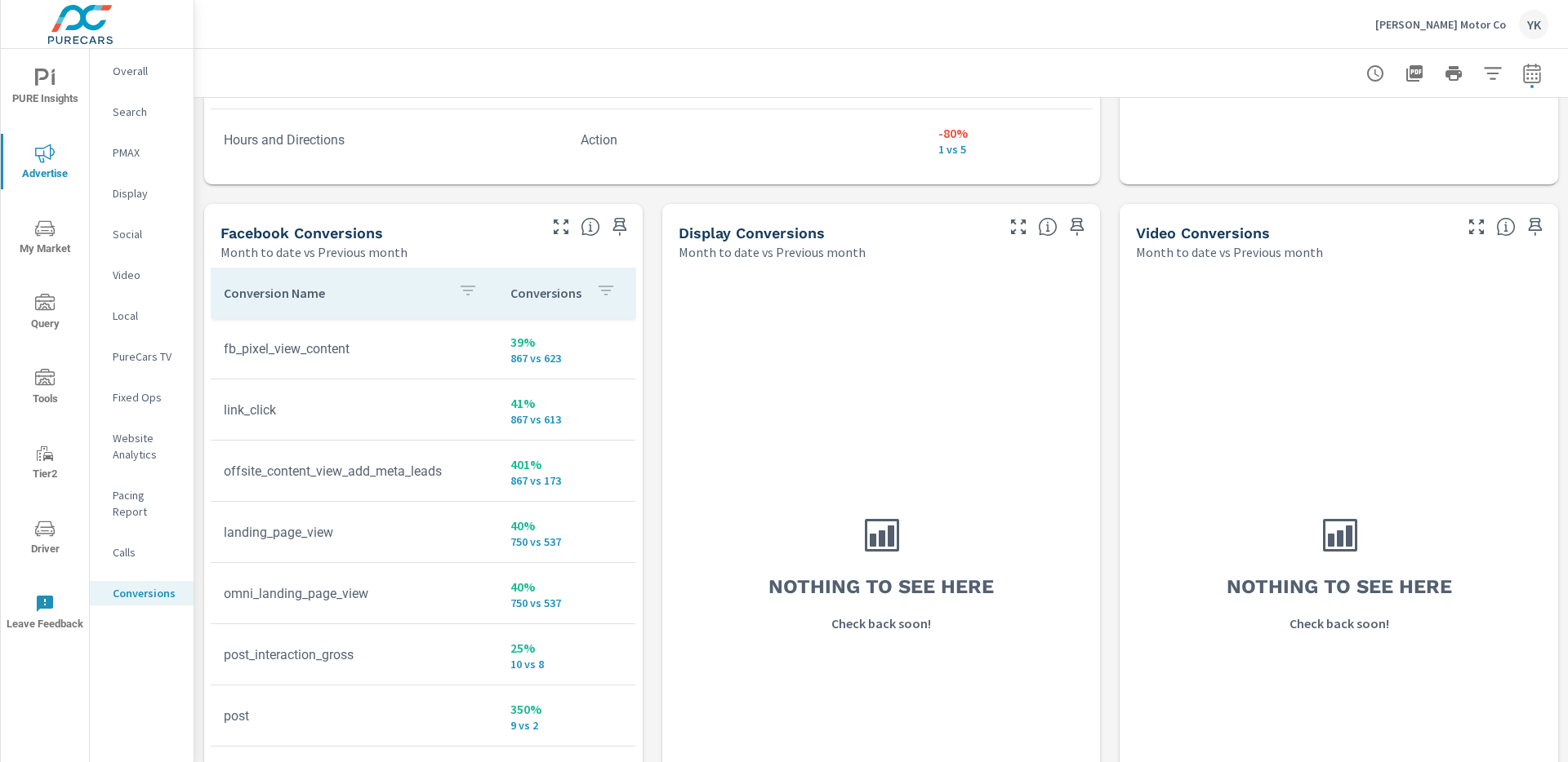
scroll to position [1411, 0]
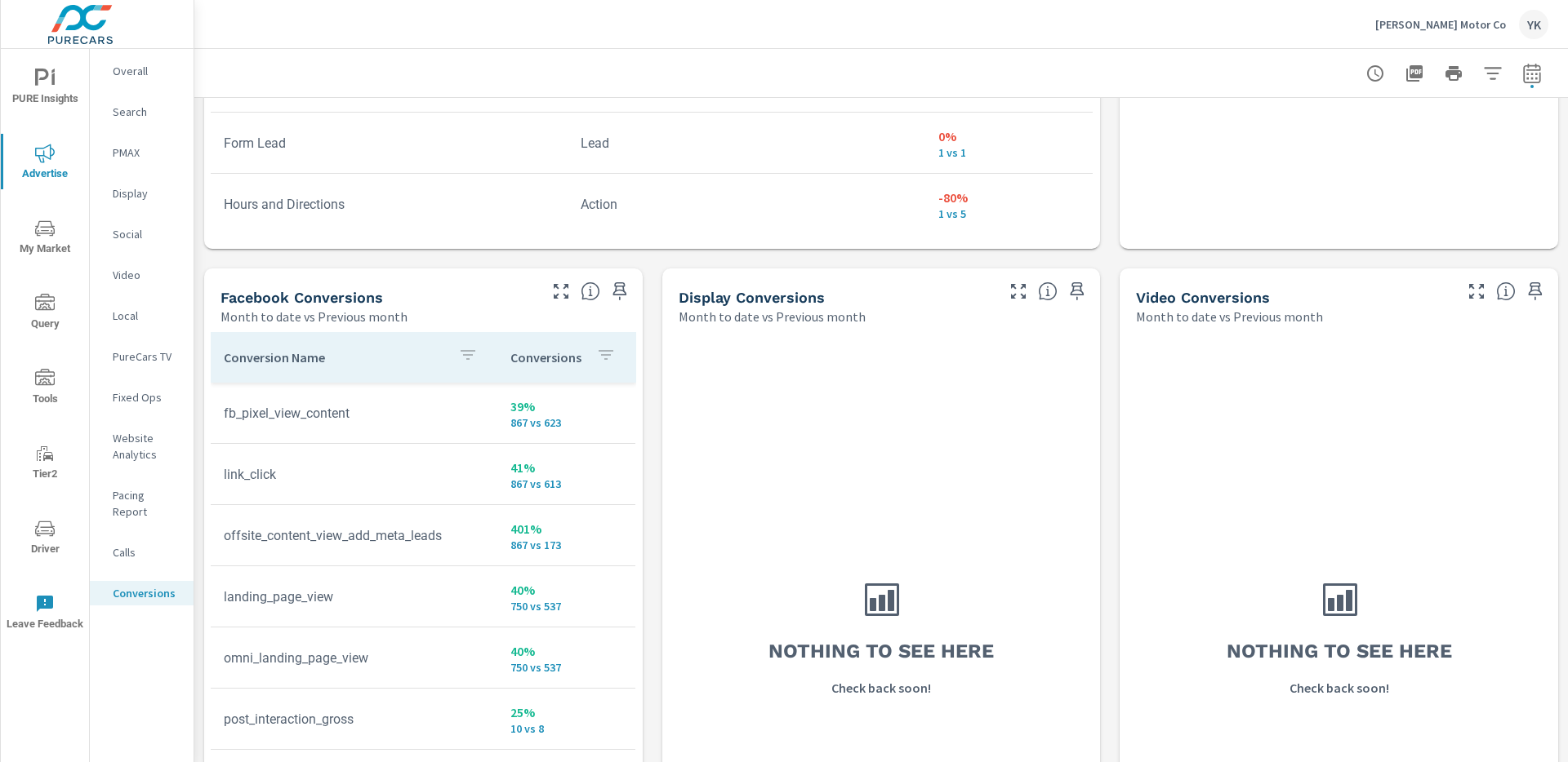
click at [149, 71] on p "Overall" at bounding box center [147, 71] width 68 height 17
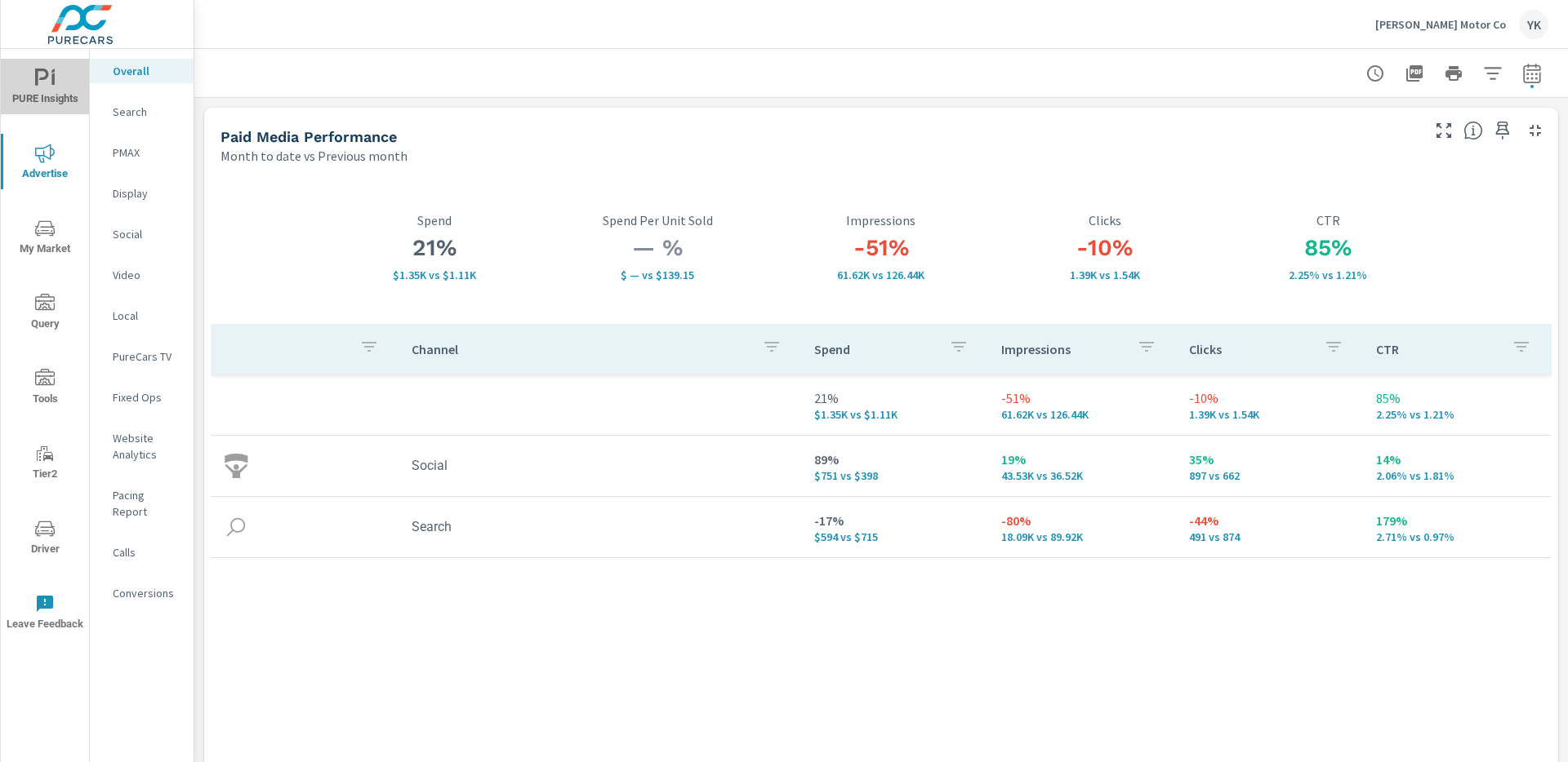
click at [41, 96] on span "PURE Insights" at bounding box center [45, 89] width 78 height 40
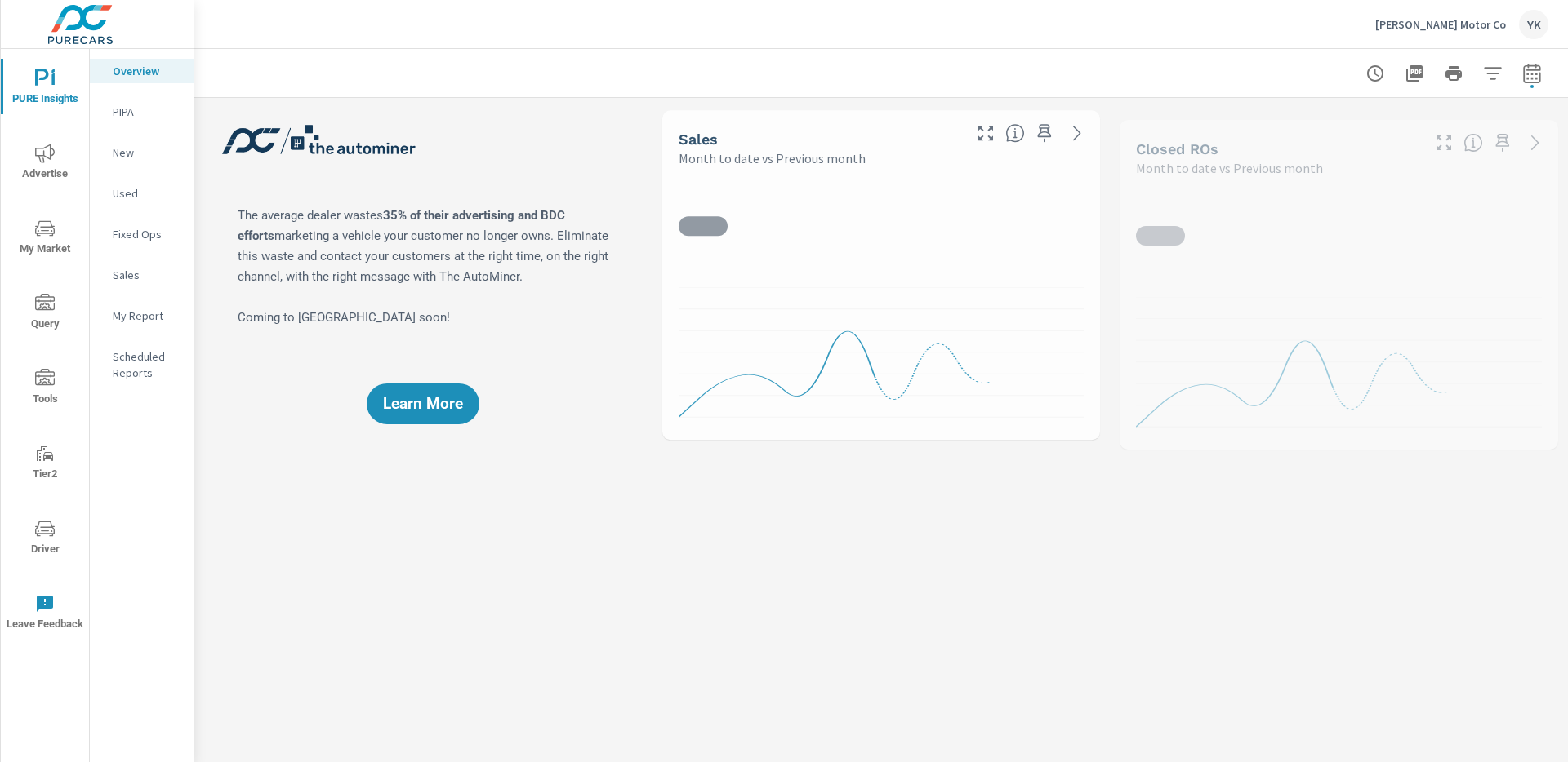
click at [139, 308] on p "My Report" at bounding box center [147, 316] width 68 height 17
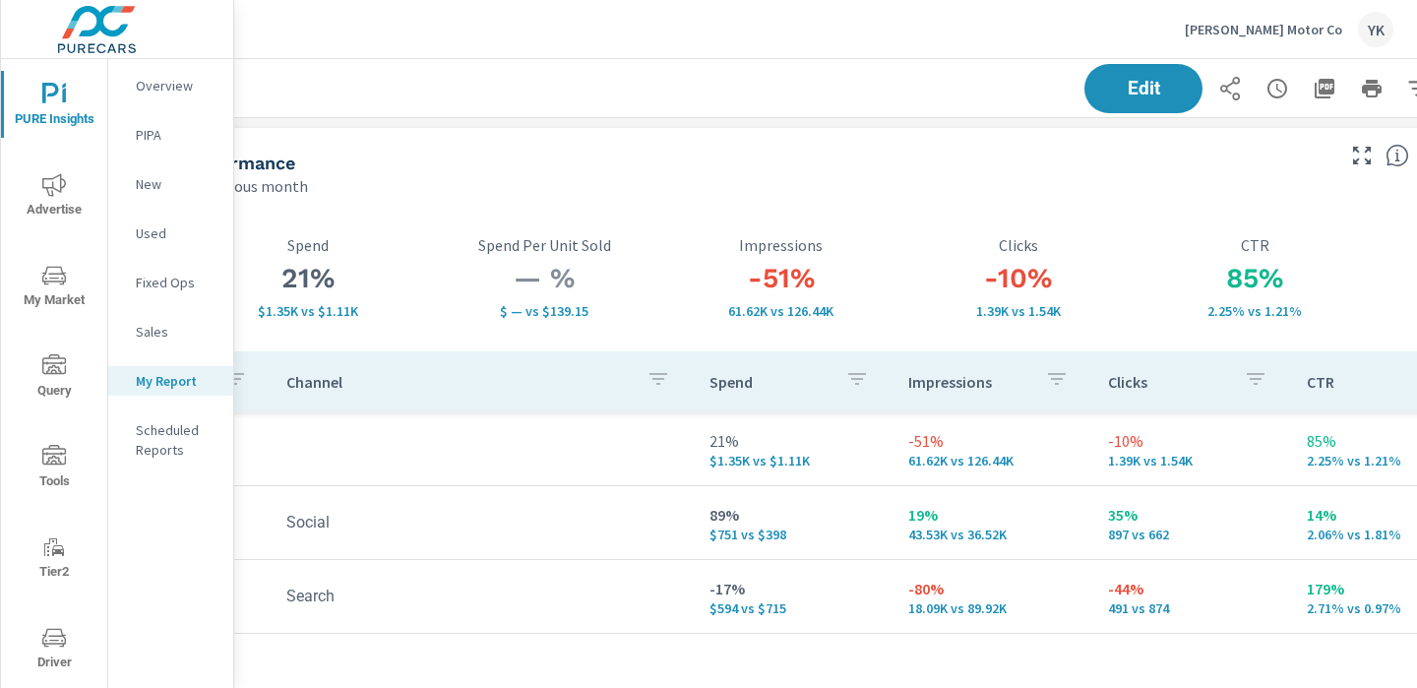
scroll to position [0, 274]
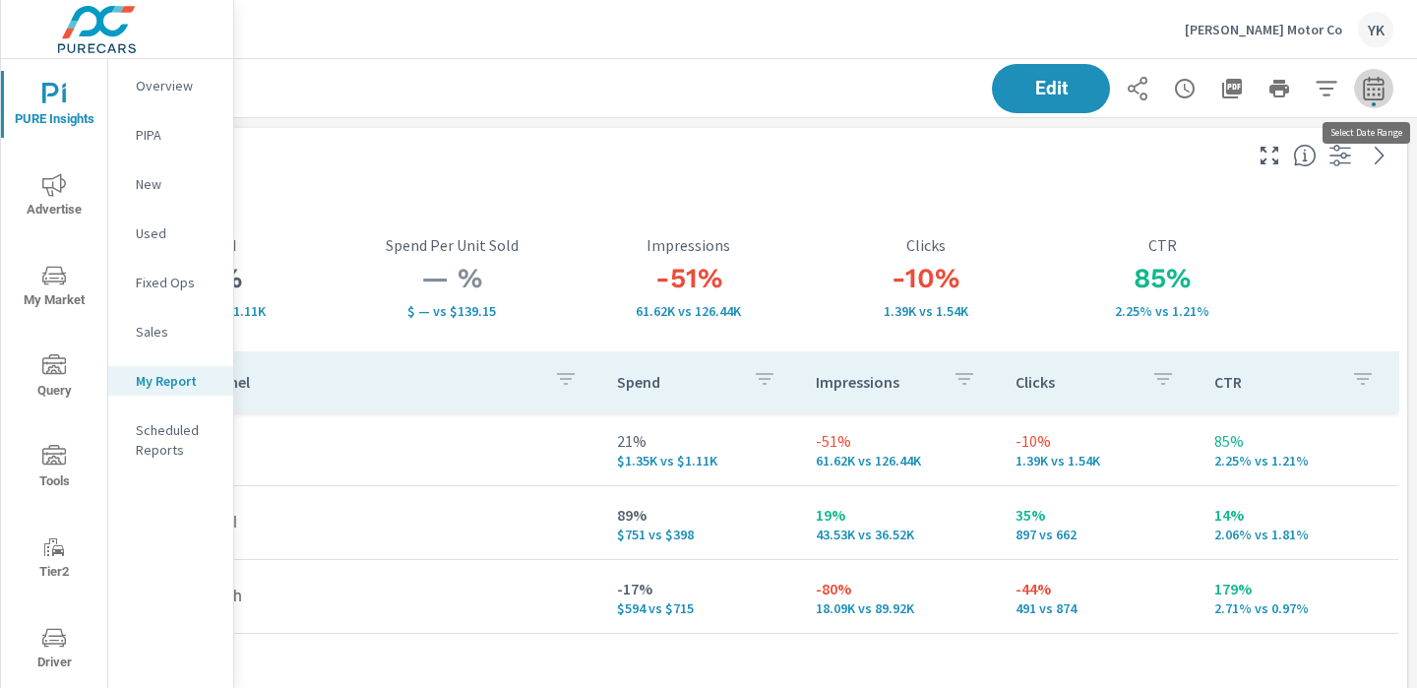
click at [1376, 91] on icon "button" at bounding box center [1374, 89] width 24 height 24
select select "Month to date"
select select "Previous month"
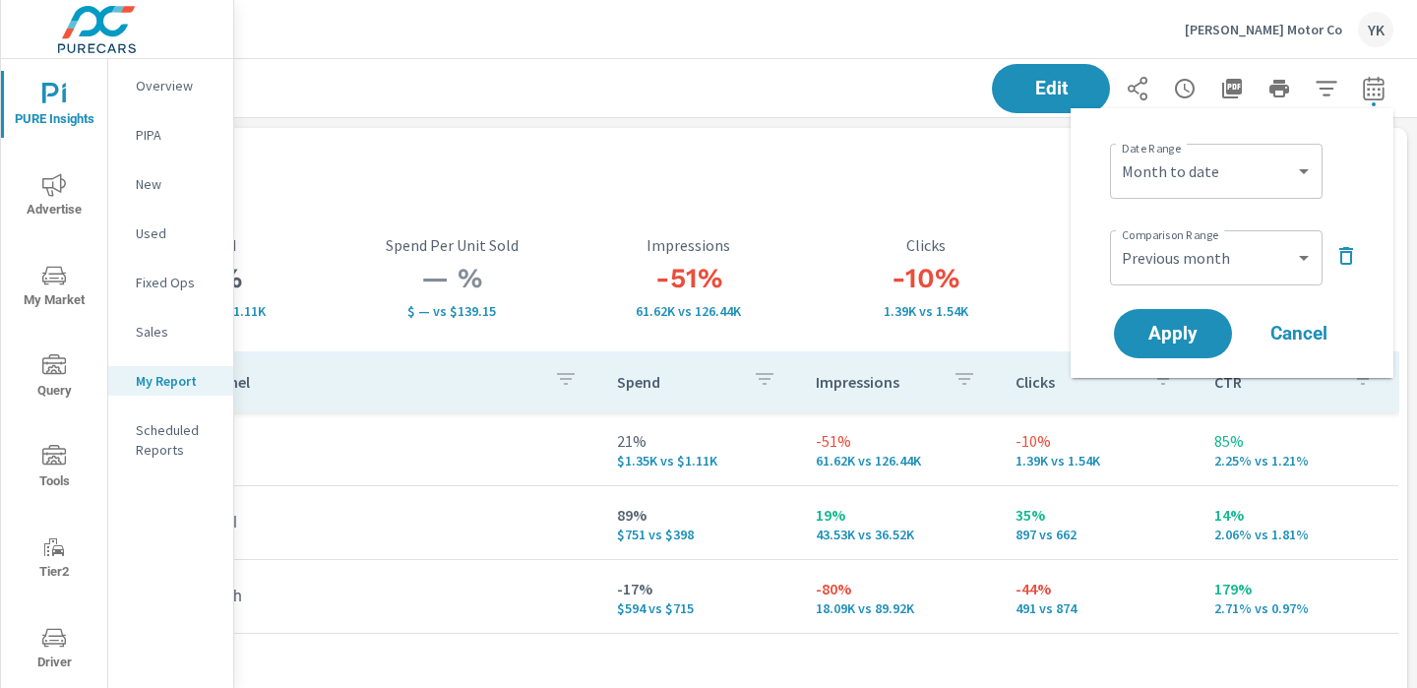
click at [1345, 250] on icon "button" at bounding box center [1347, 256] width 24 height 24
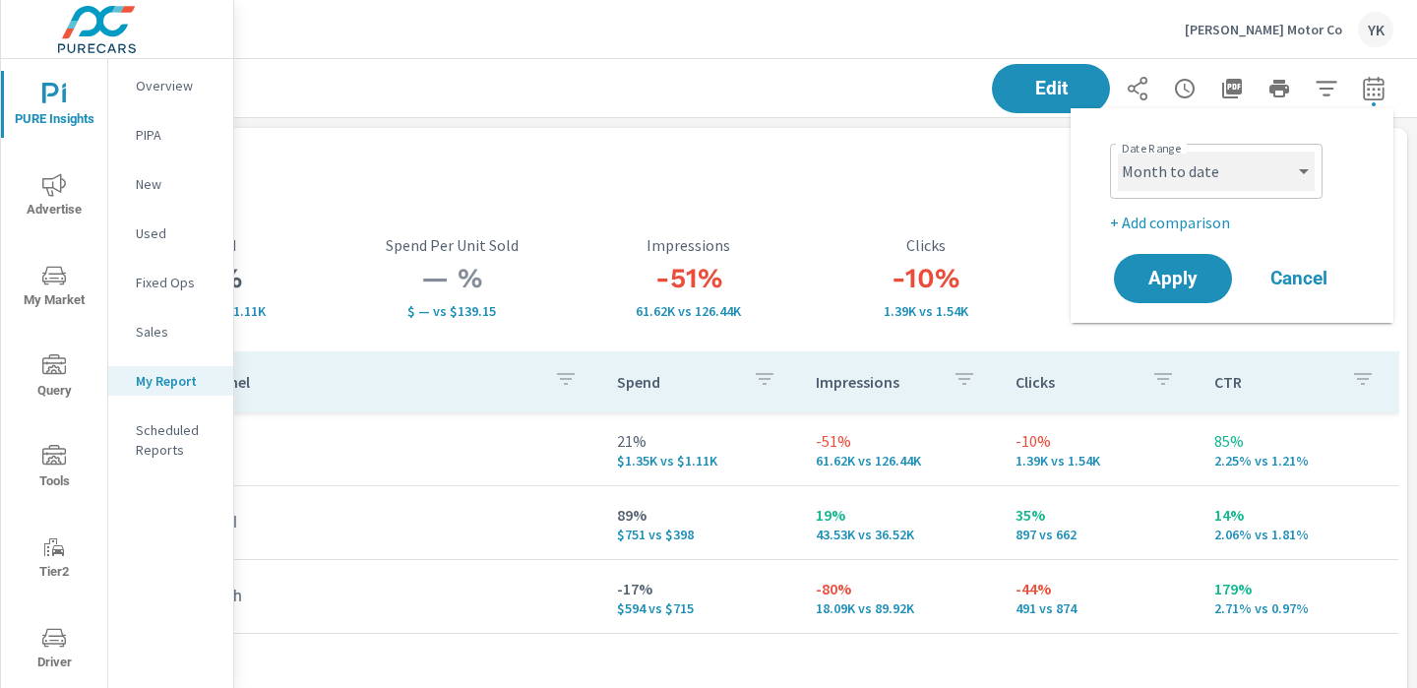
click at [1224, 162] on select "Custom [DATE] Last week Last 7 days Last 14 days Last 30 days Last 45 days Last…" at bounding box center [1216, 171] width 197 height 39
click at [1118, 152] on select "Custom [DATE] Last week Last 7 days Last 14 days Last 30 days Last 45 days Last…" at bounding box center [1216, 171] width 197 height 39
select select "custom"
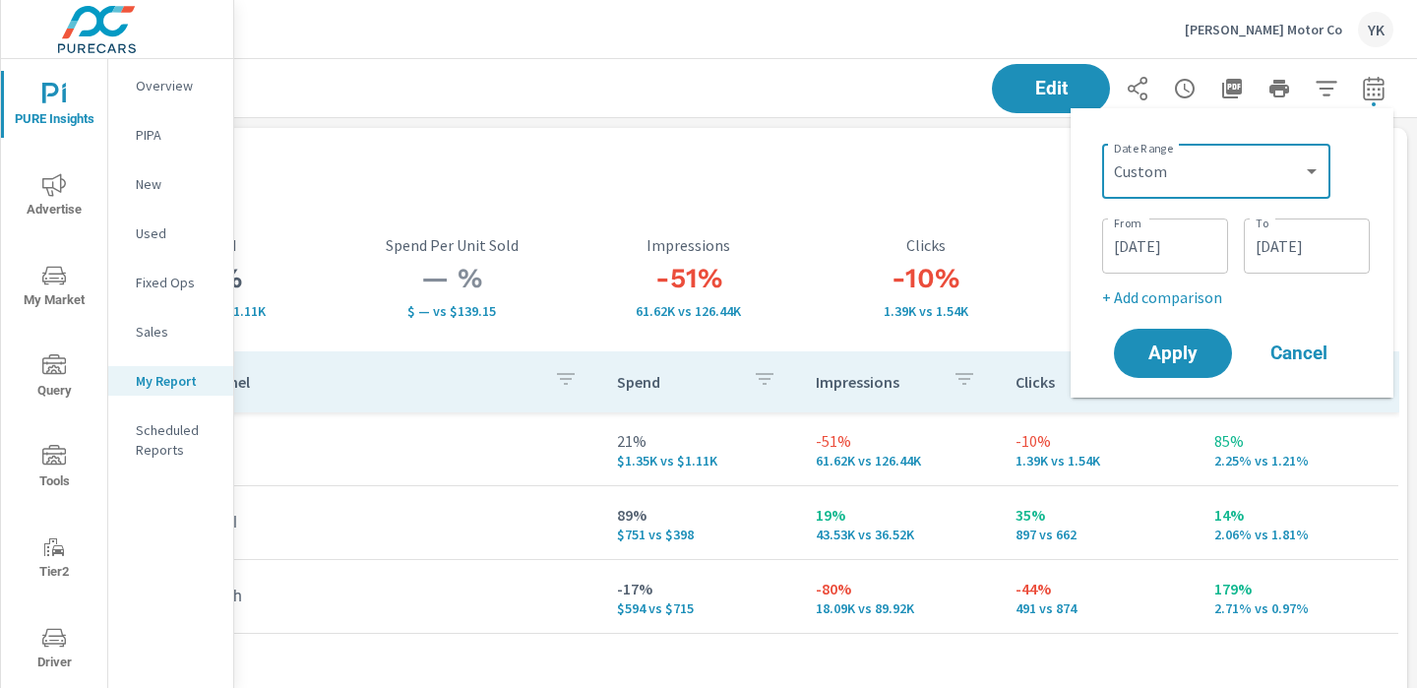
click at [1128, 243] on input "[DATE]" at bounding box center [1165, 245] width 110 height 39
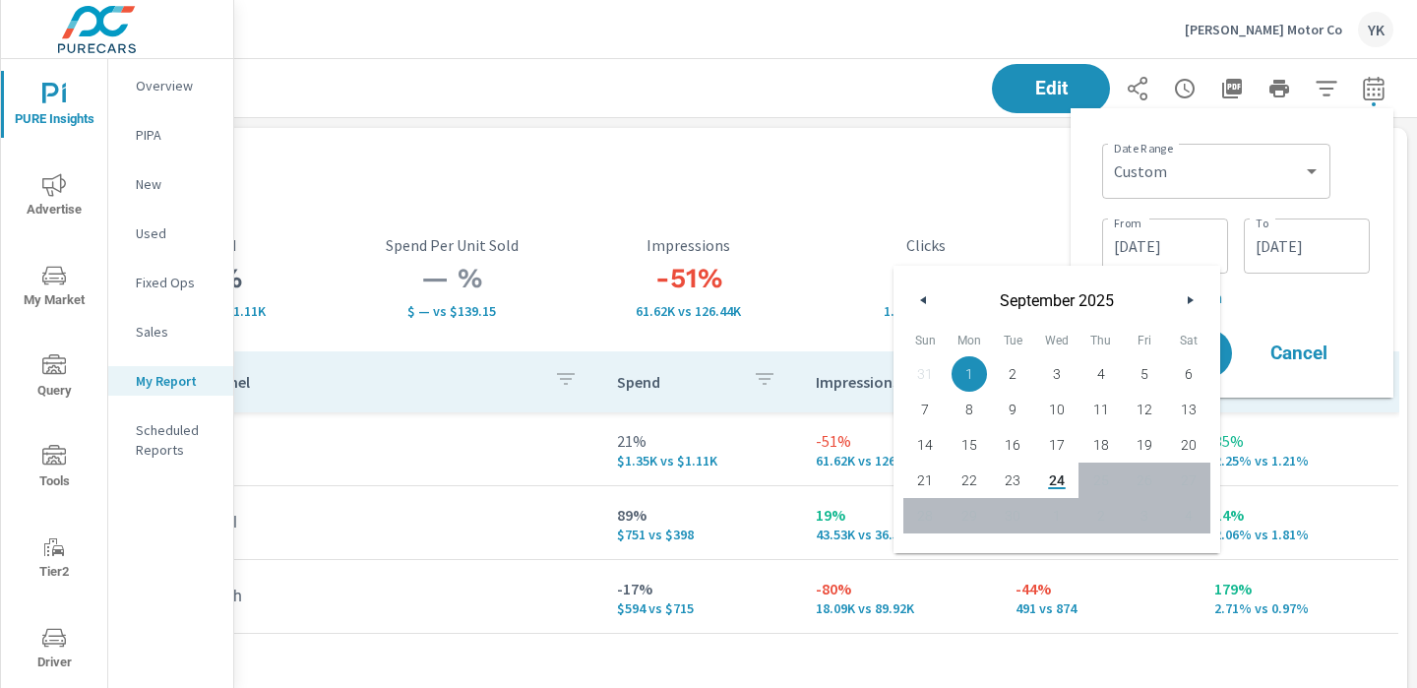
click at [916, 299] on icon "button" at bounding box center [921, 300] width 10 height 8
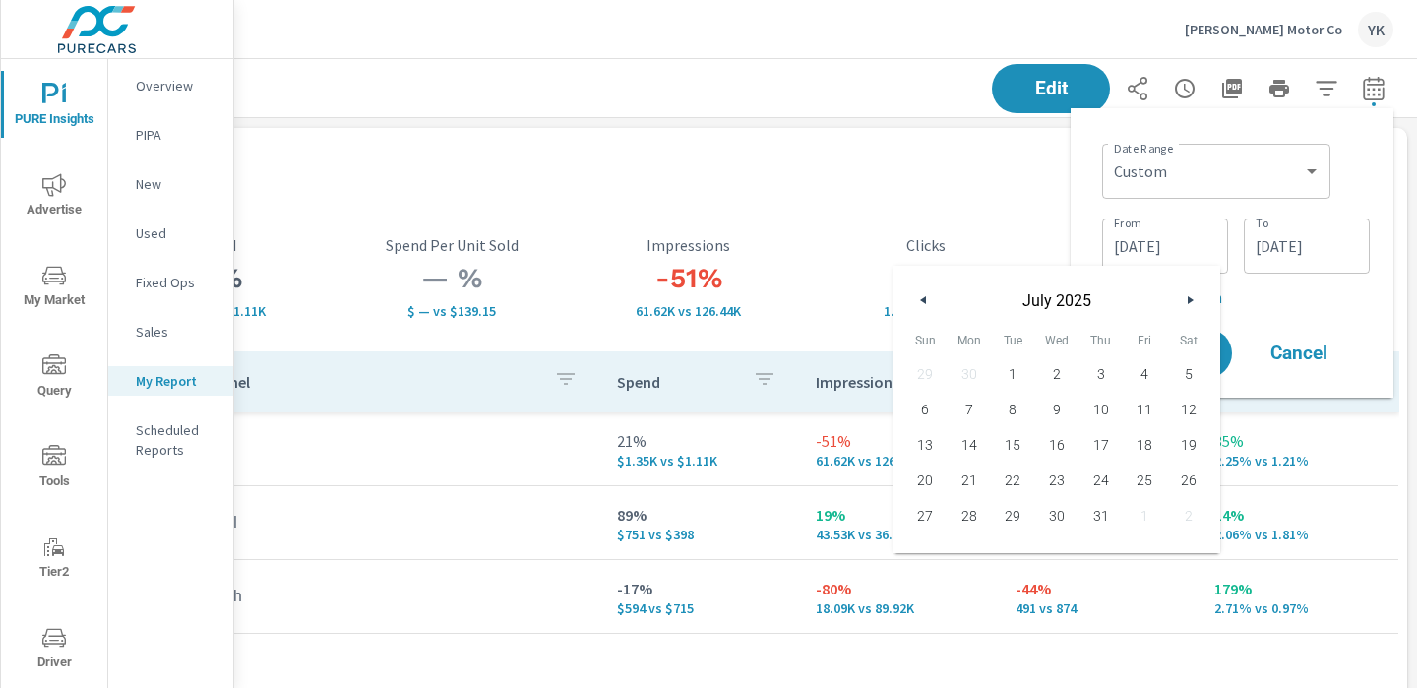
click at [916, 299] on icon "button" at bounding box center [921, 300] width 10 height 8
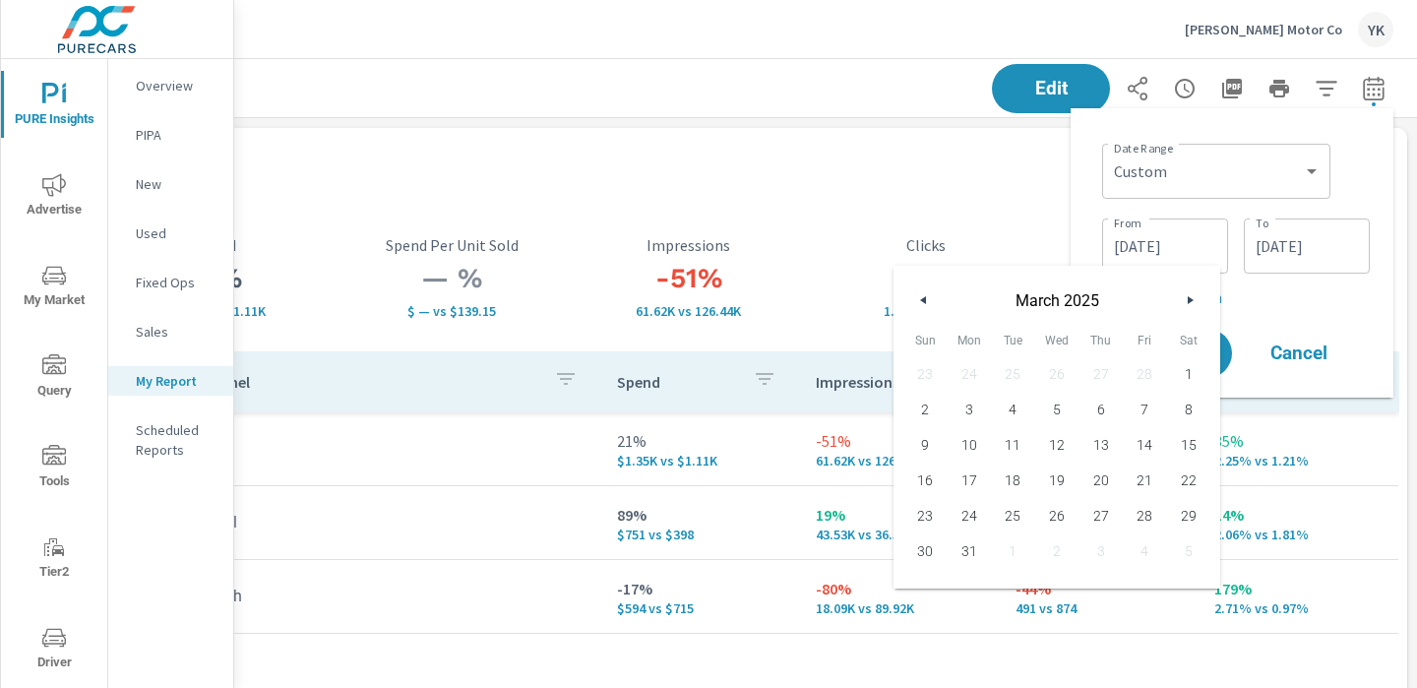
click at [916, 299] on icon "button" at bounding box center [921, 300] width 10 height 8
click at [1100, 414] on span "12" at bounding box center [1101, 410] width 44 height 26
type input "[DATE]"
click at [1223, 358] on button "Apply" at bounding box center [1173, 353] width 122 height 51
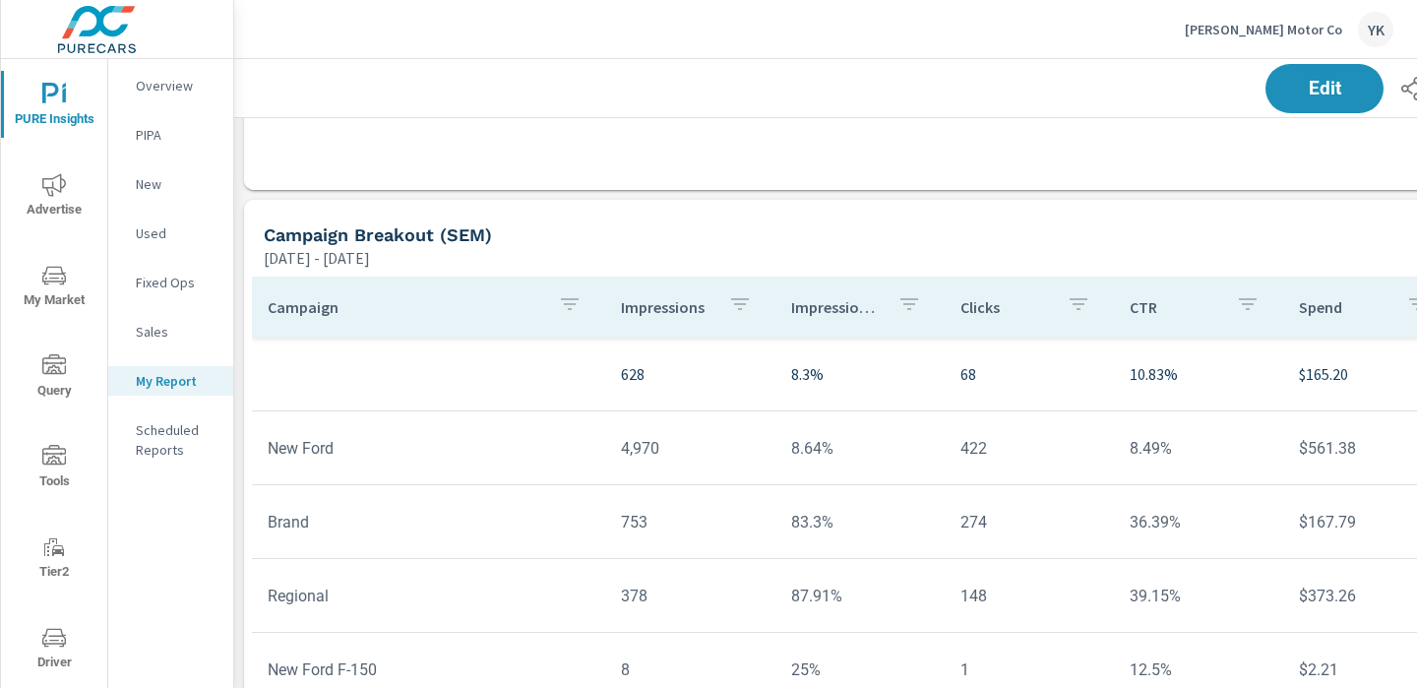
scroll to position [606, 0]
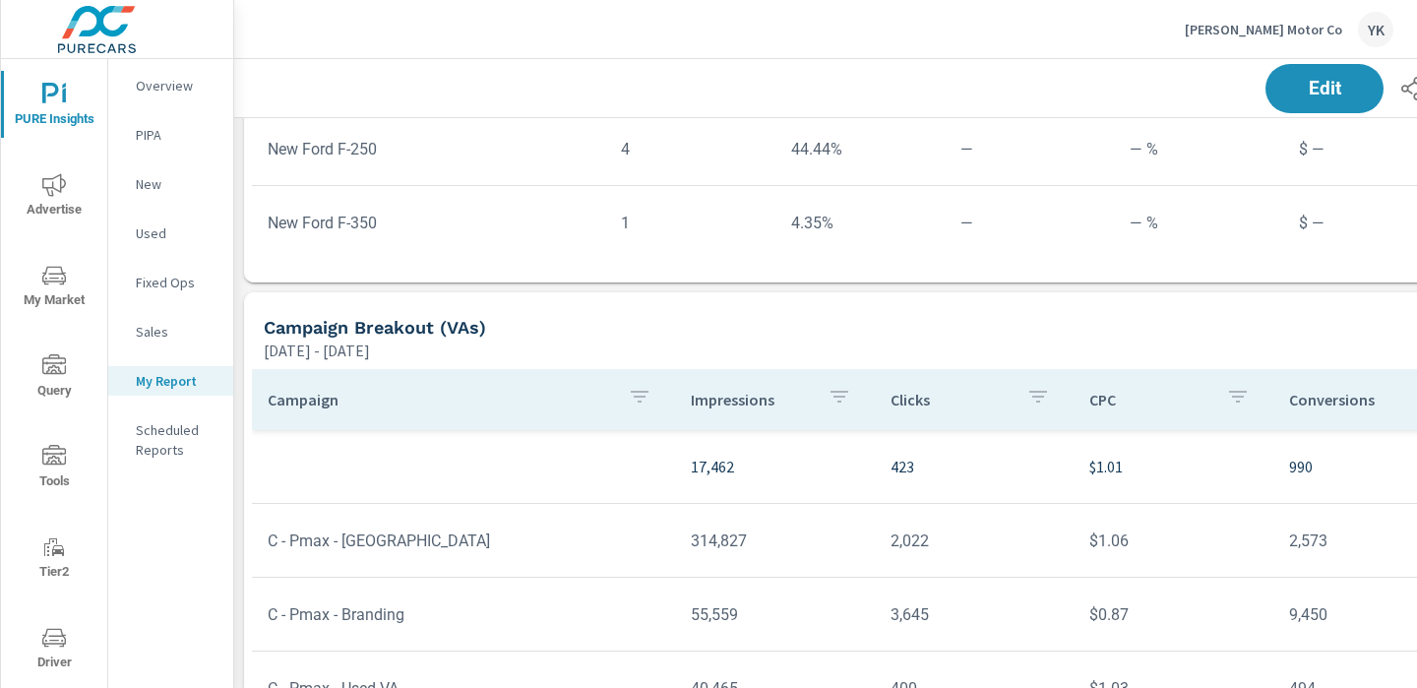
scroll to position [1561, 0]
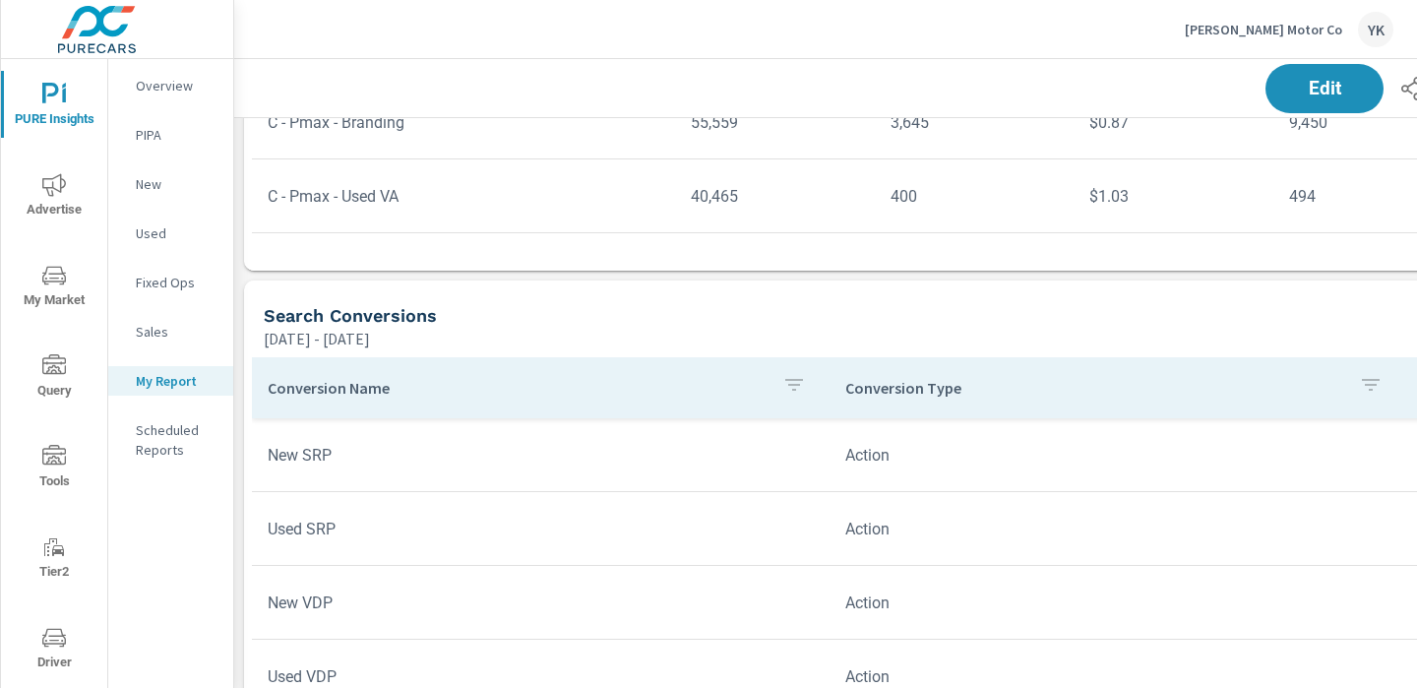
scroll to position [1820, 0]
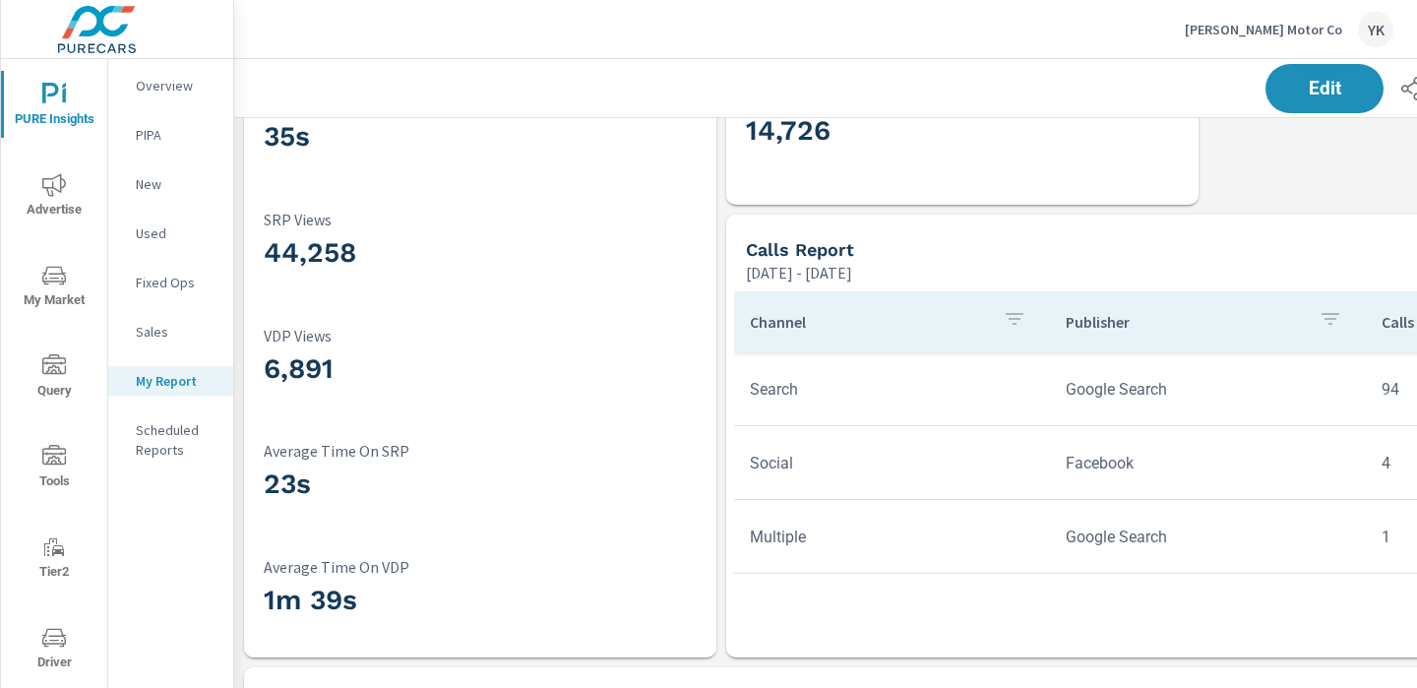
scroll to position [3988, 274]
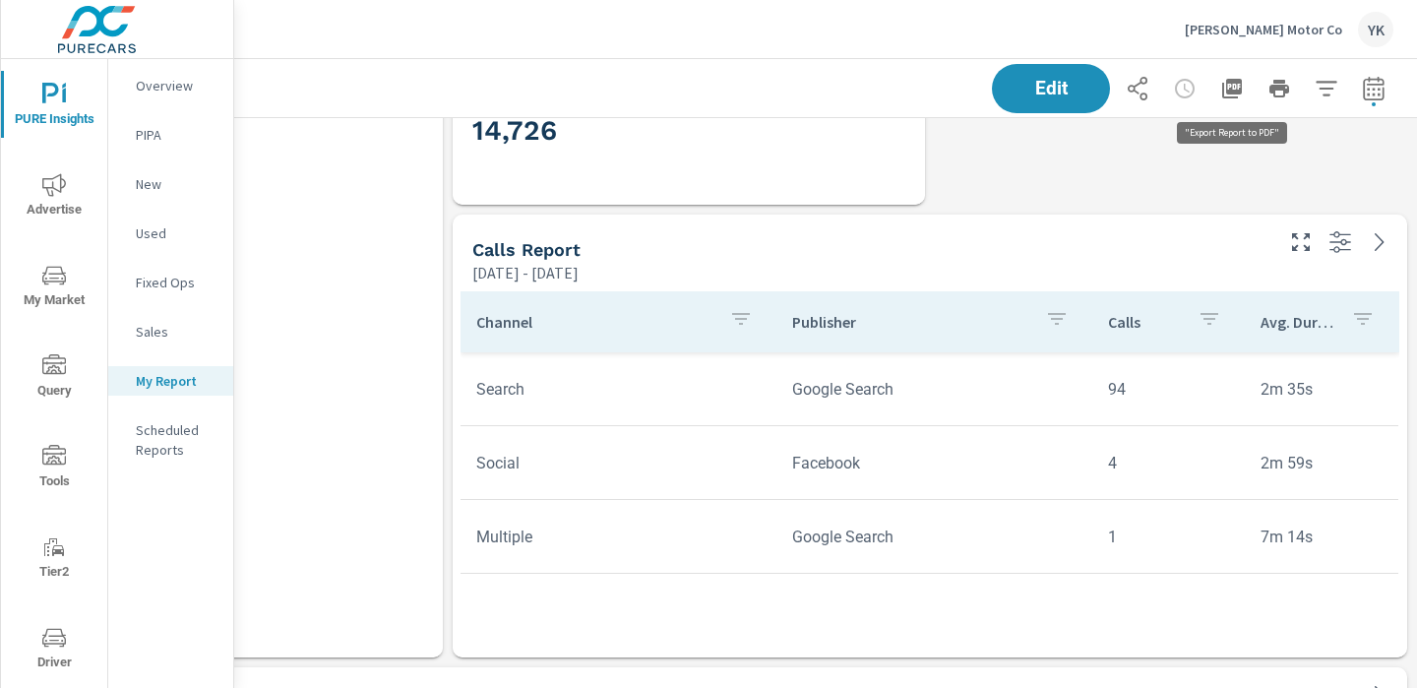
click at [1226, 86] on icon "button" at bounding box center [1232, 89] width 20 height 20
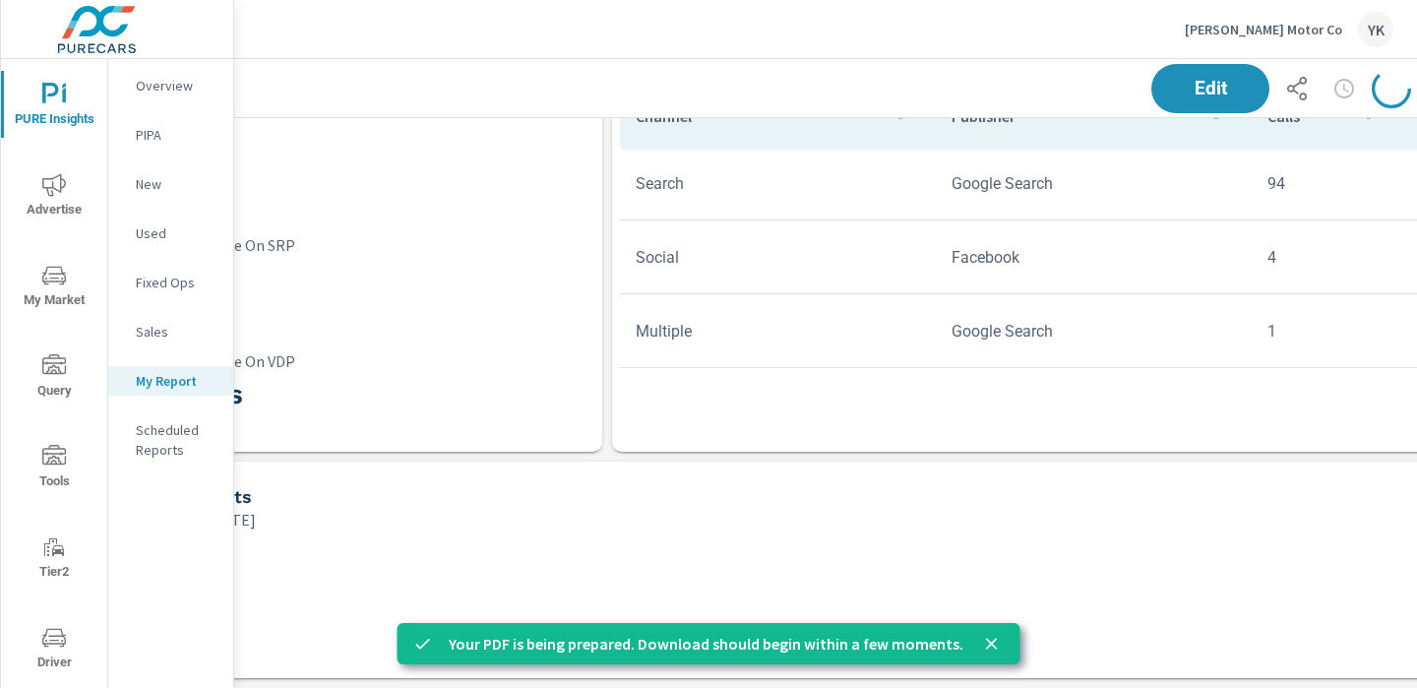
scroll to position [4194, 0]
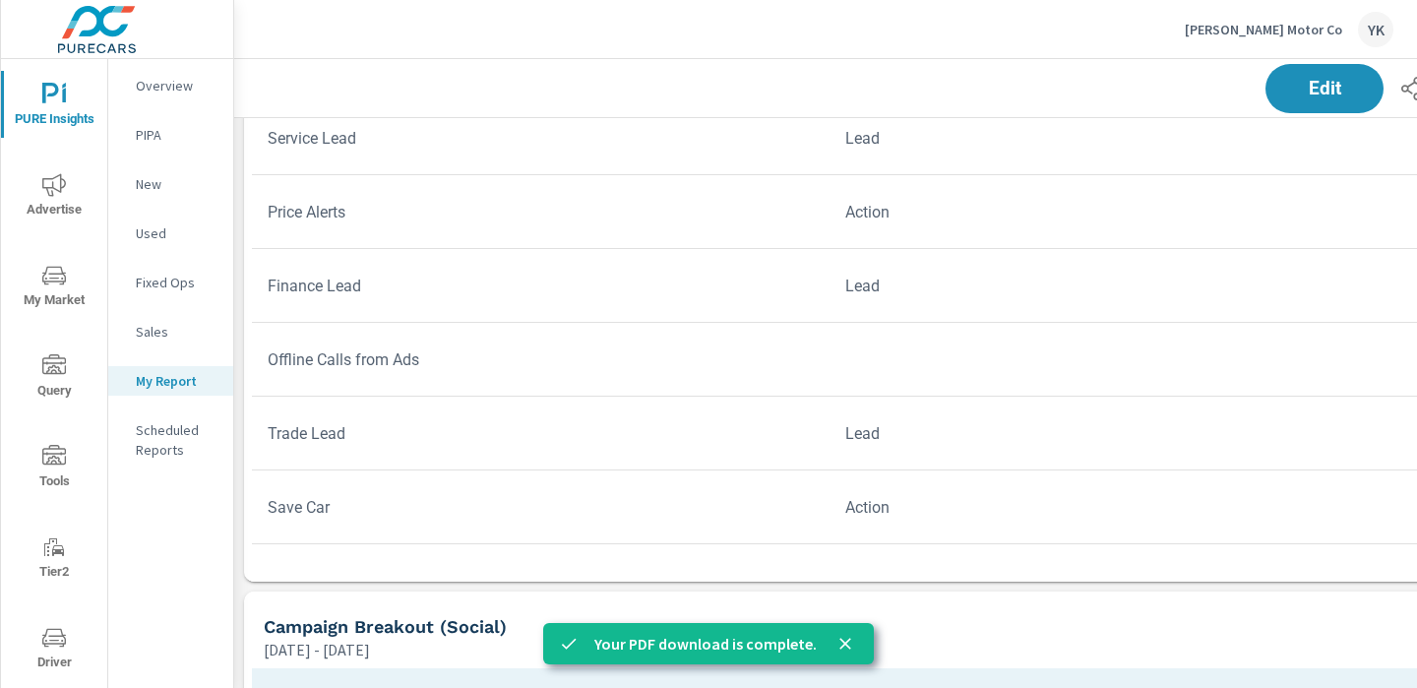
scroll to position [246, 0]
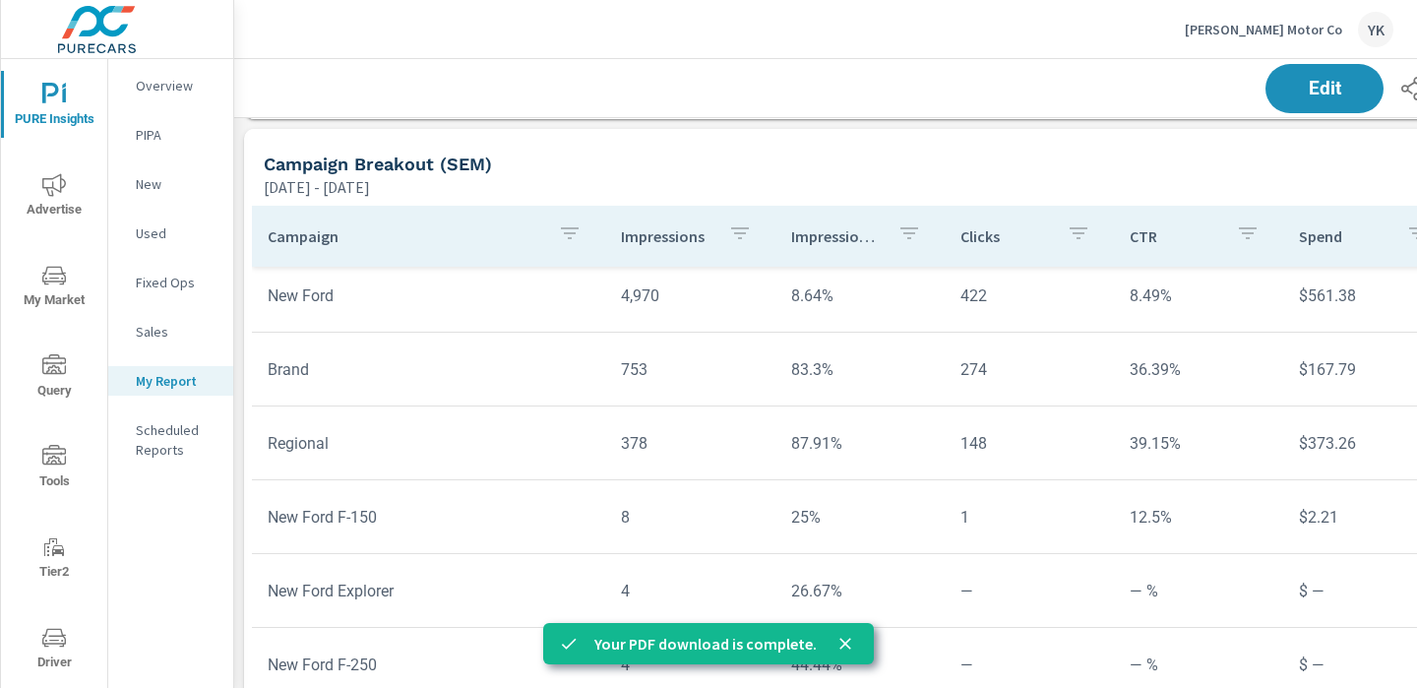
scroll to position [513, 0]
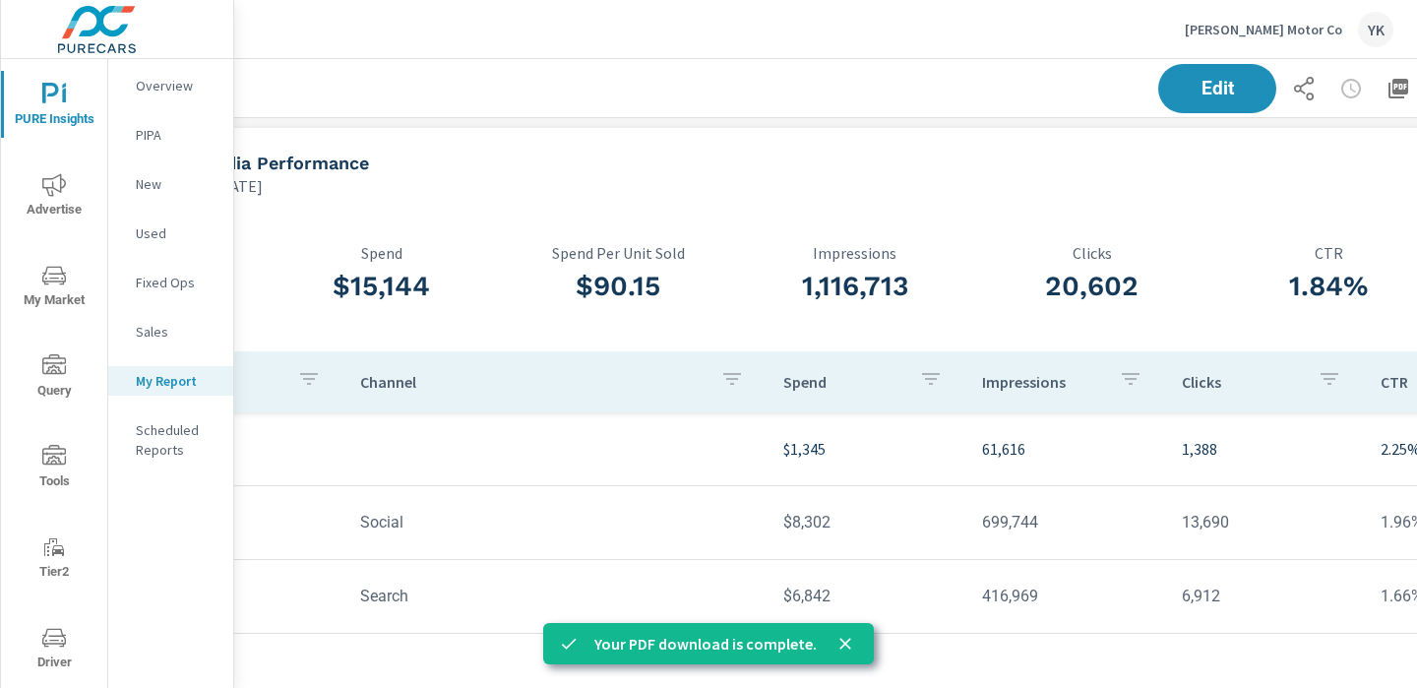
scroll to position [0, 104]
click at [928, 383] on icon "button" at bounding box center [934, 379] width 24 height 24
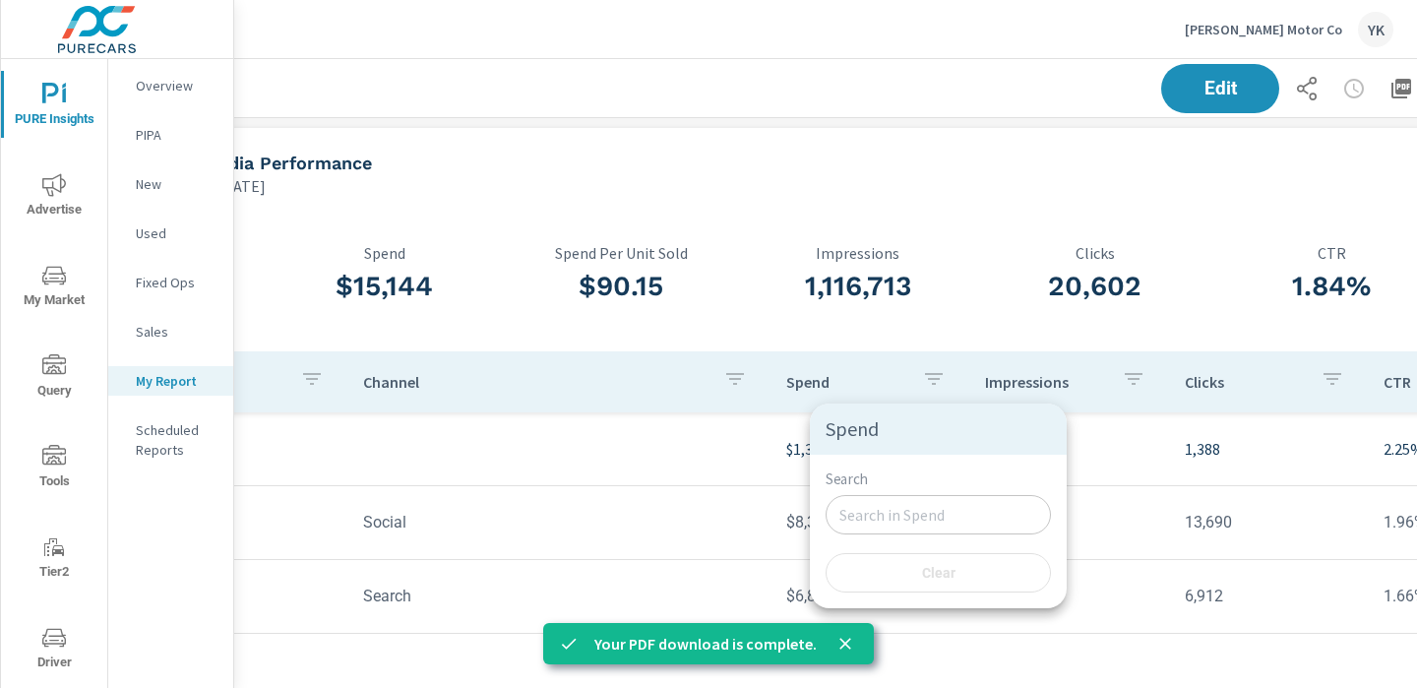
click at [928, 383] on div at bounding box center [708, 344] width 1417 height 688
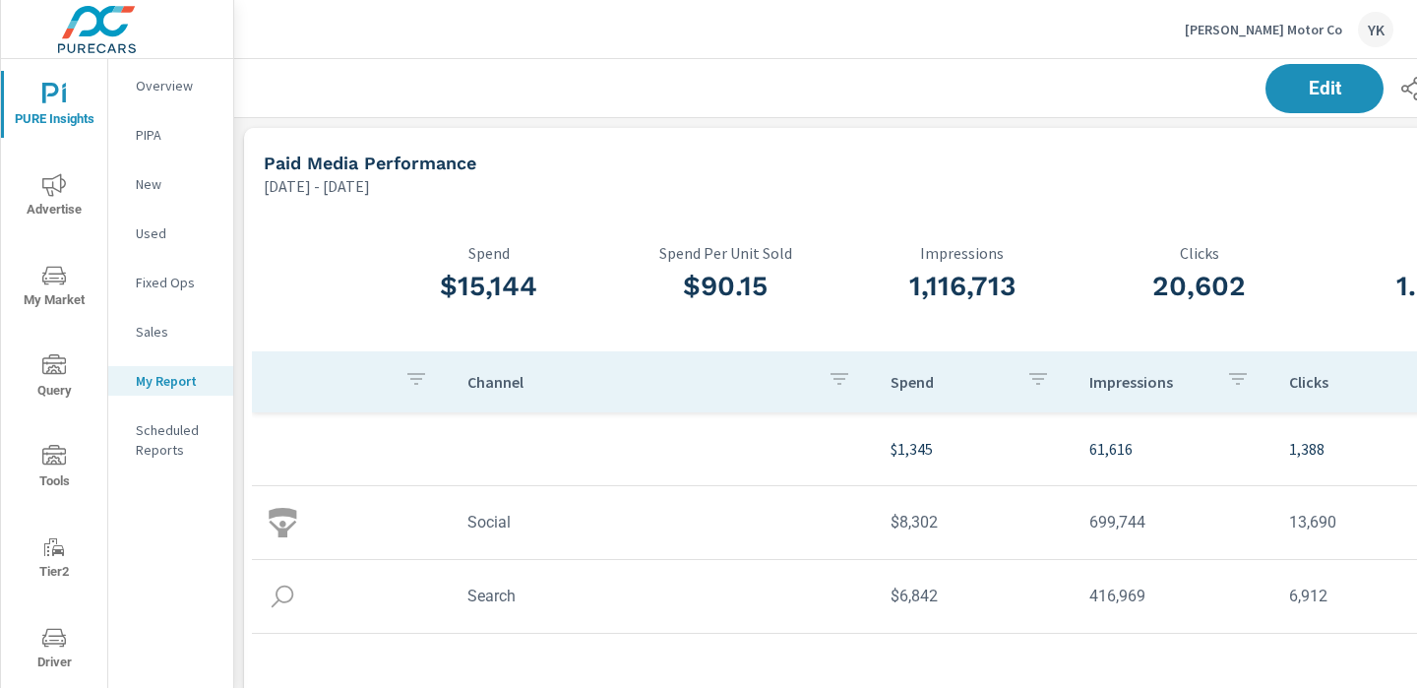
scroll to position [0, 274]
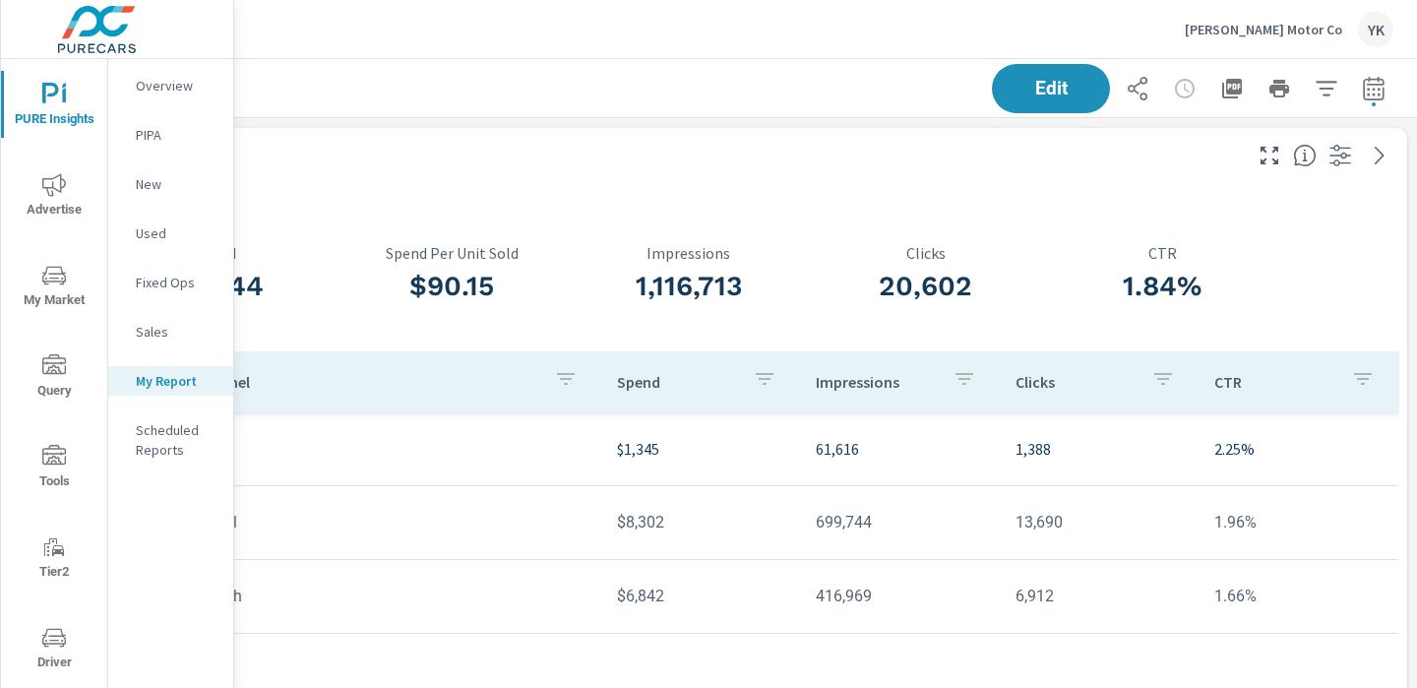
click at [1353, 85] on div "Edit" at bounding box center [1193, 88] width 402 height 49
click at [1372, 89] on icon "button" at bounding box center [1373, 92] width 13 height 8
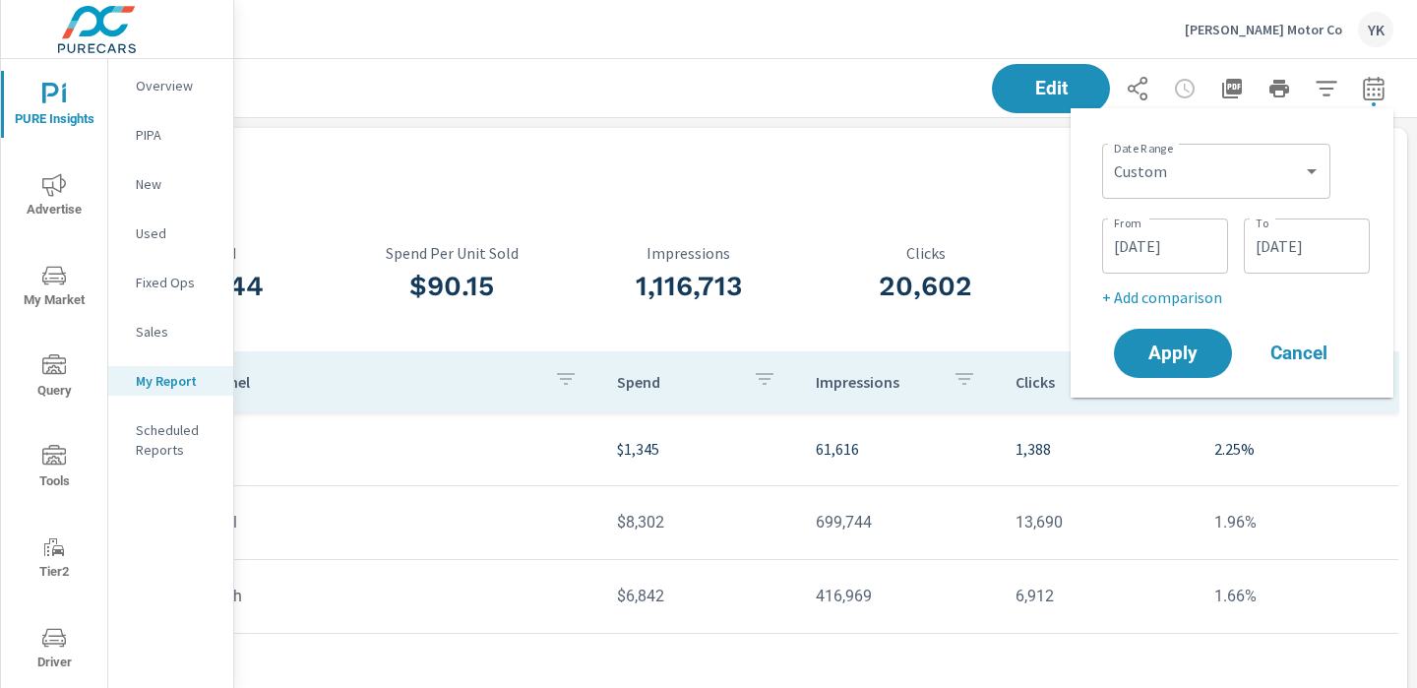
click at [1185, 237] on input "[DATE]" at bounding box center [1165, 245] width 110 height 39
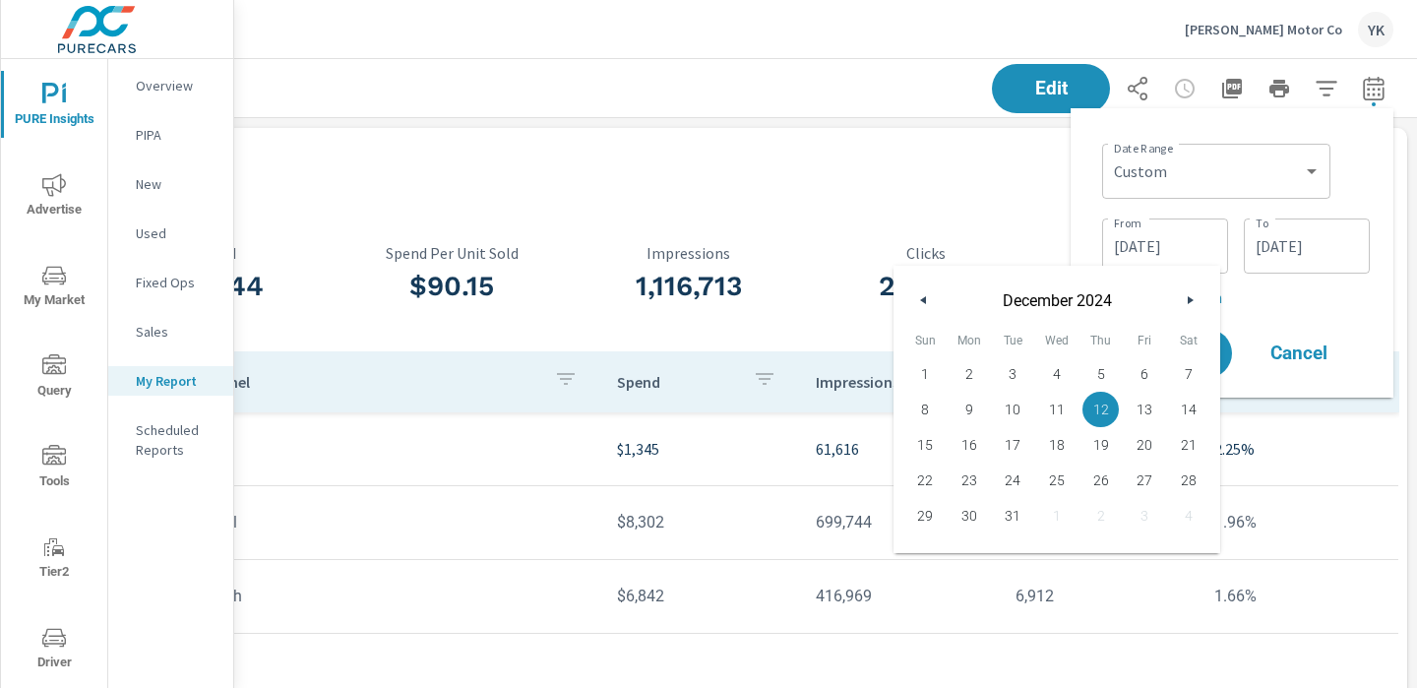
click at [1186, 286] on div "[DATE]" at bounding box center [1057, 295] width 327 height 59
click at [1186, 291] on button "button" at bounding box center [1190, 300] width 24 height 24
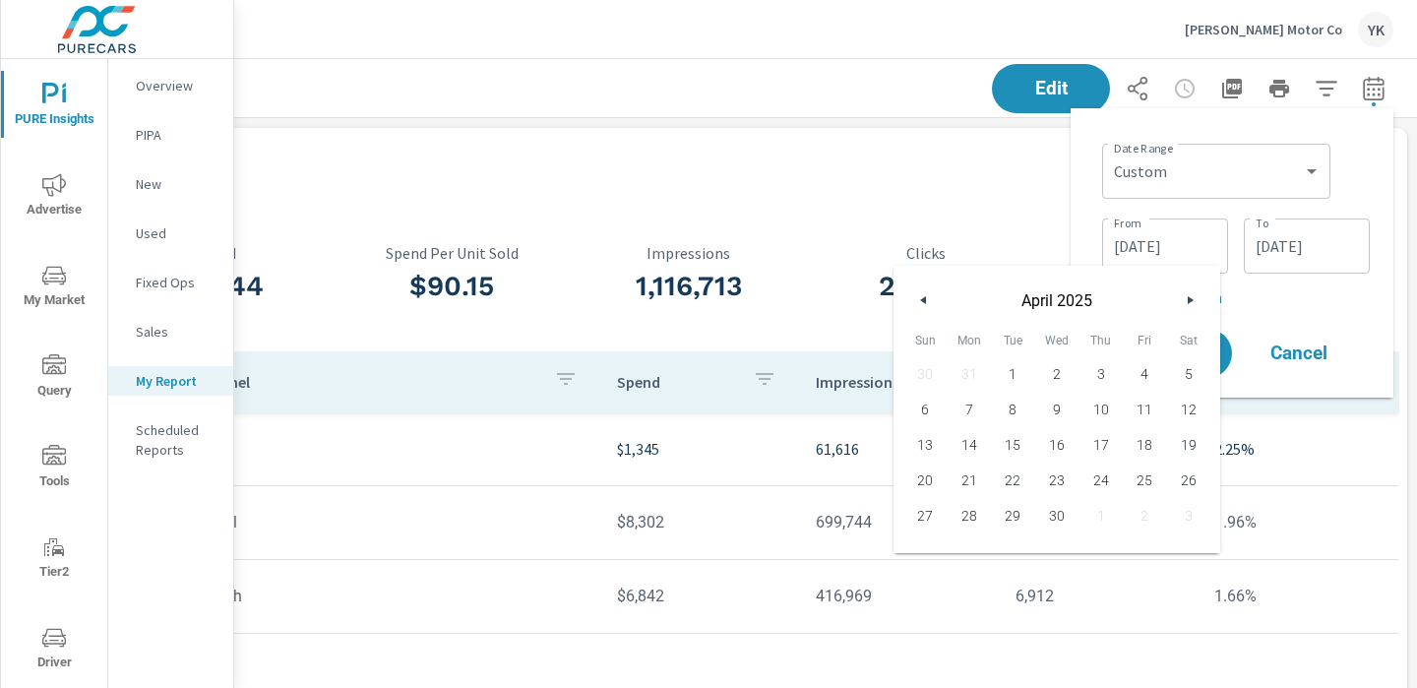
click at [1186, 291] on button "button" at bounding box center [1190, 300] width 24 height 24
click at [1084, 479] on span "26" at bounding box center [1101, 481] width 44 height 26
type input "[DATE]"
click at [1232, 353] on div "Apply Cancel" at bounding box center [1236, 353] width 252 height 57
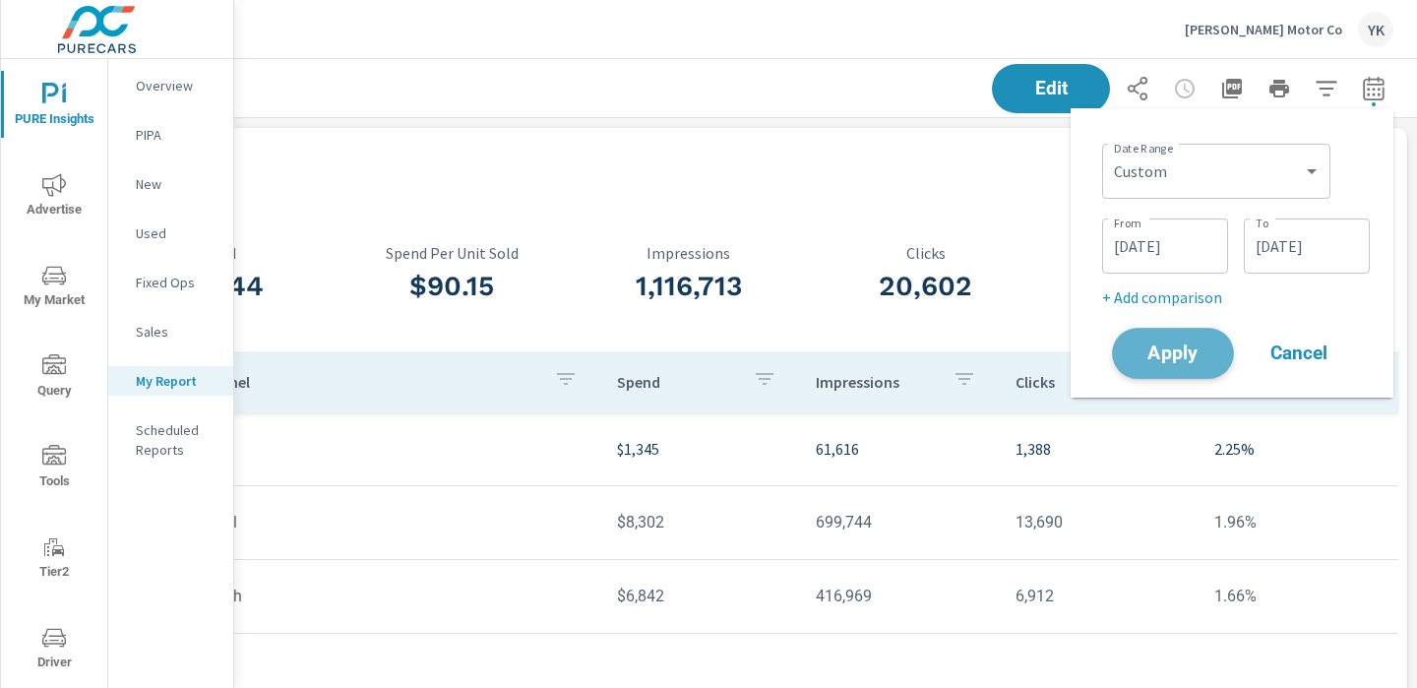
click at [1225, 353] on button "Apply" at bounding box center [1173, 353] width 122 height 51
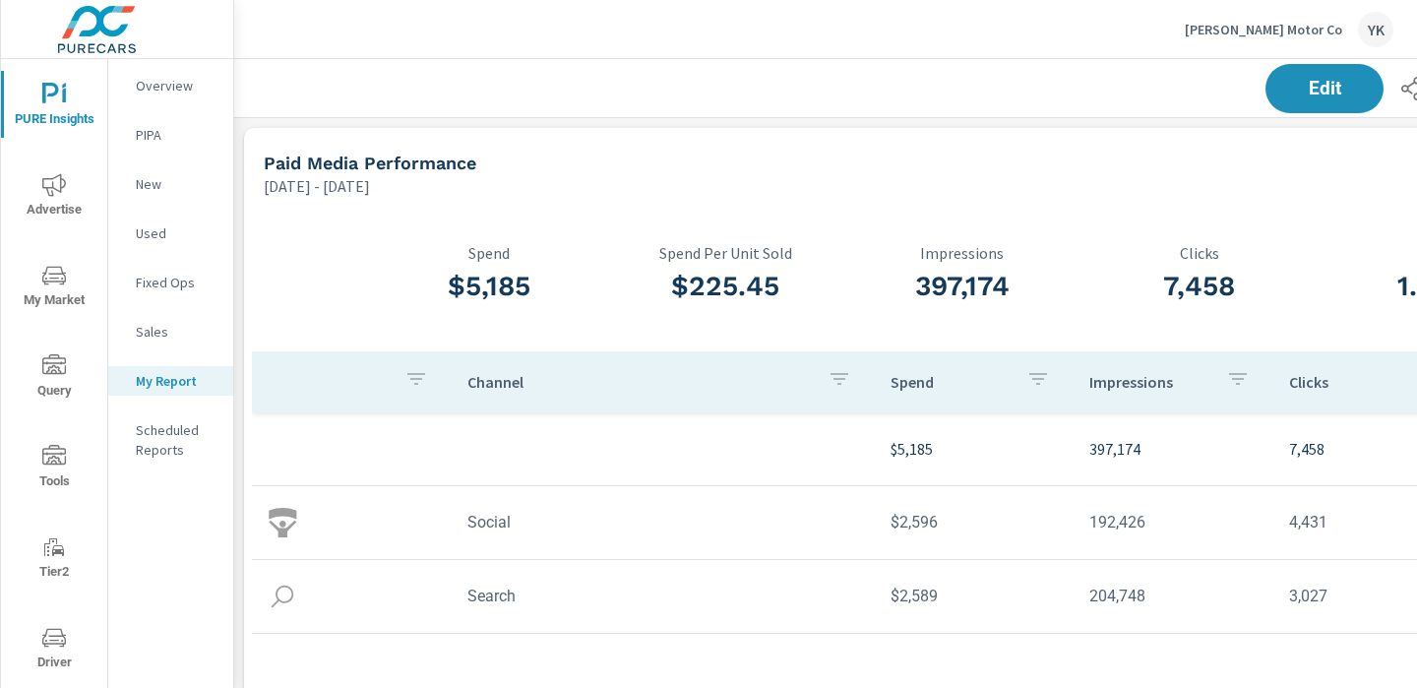
scroll to position [0, 274]
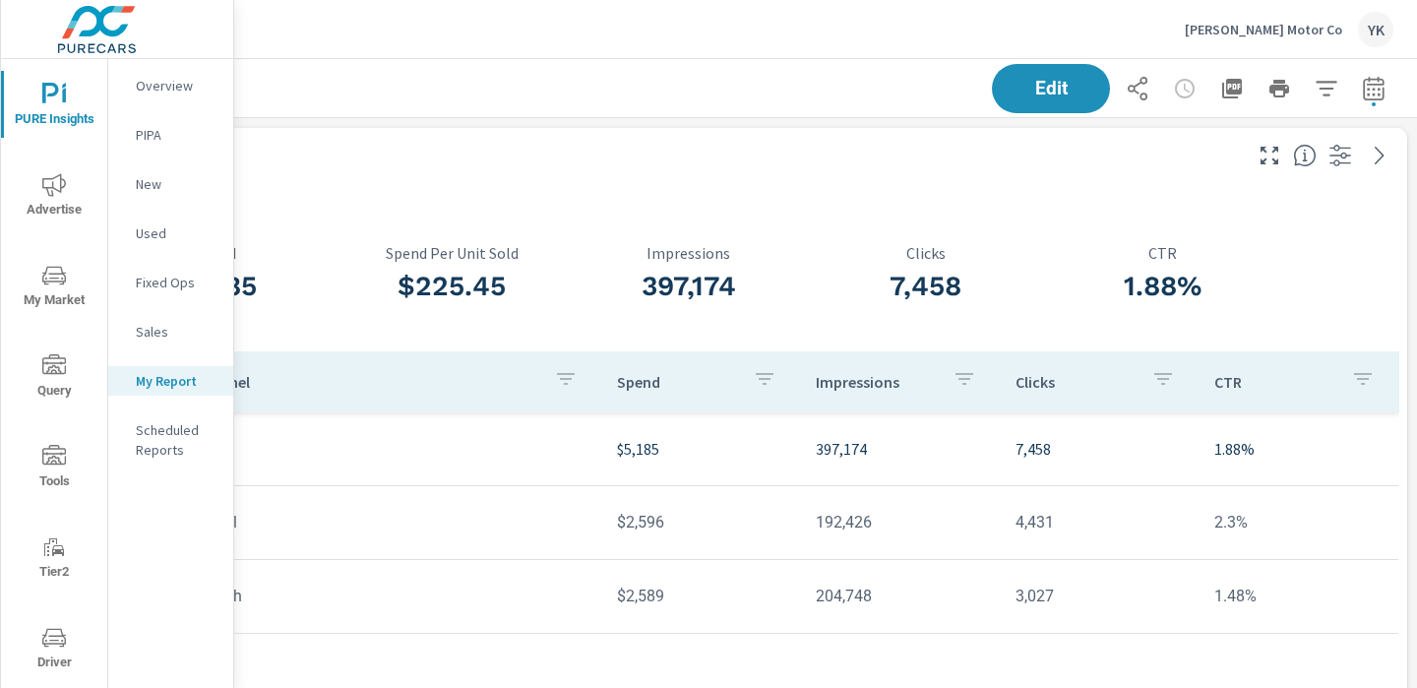
click at [1381, 92] on icon "button" at bounding box center [1374, 89] width 24 height 24
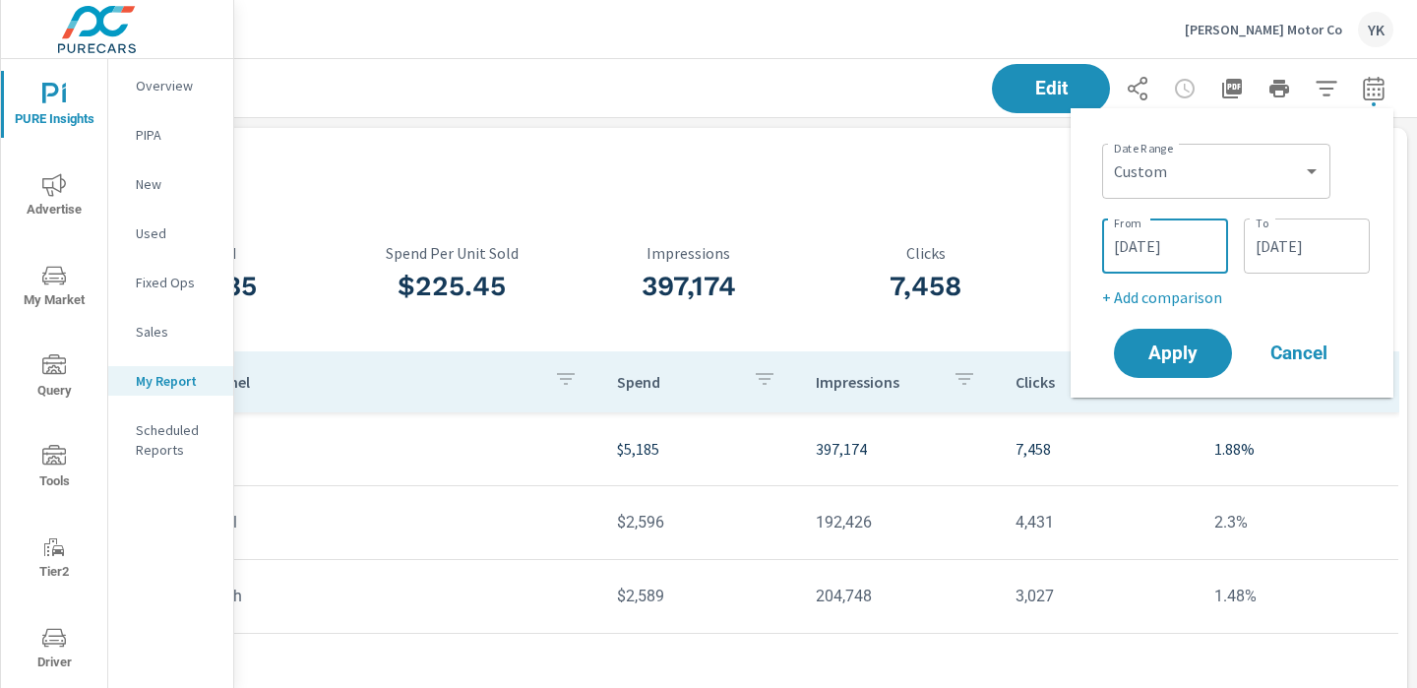
click at [1151, 254] on input "[DATE]" at bounding box center [1165, 245] width 110 height 39
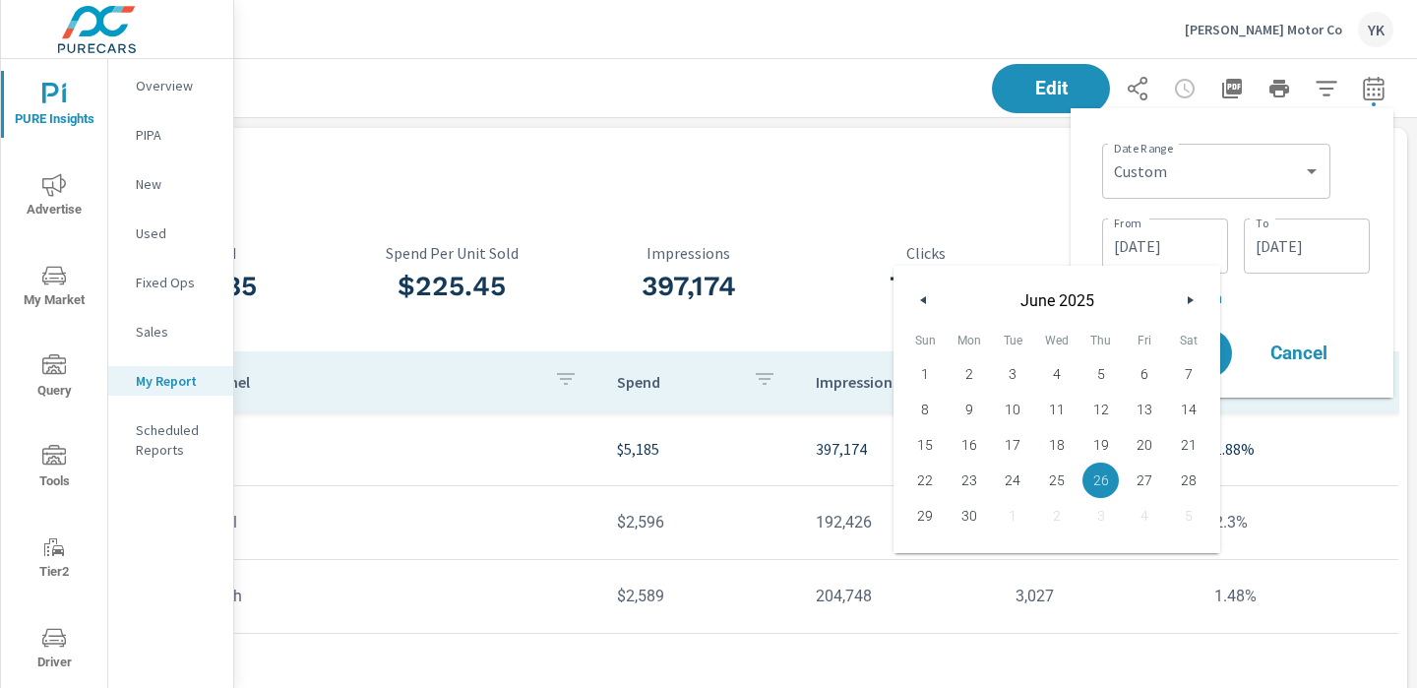
click at [921, 299] on icon "button" at bounding box center [921, 300] width 10 height 8
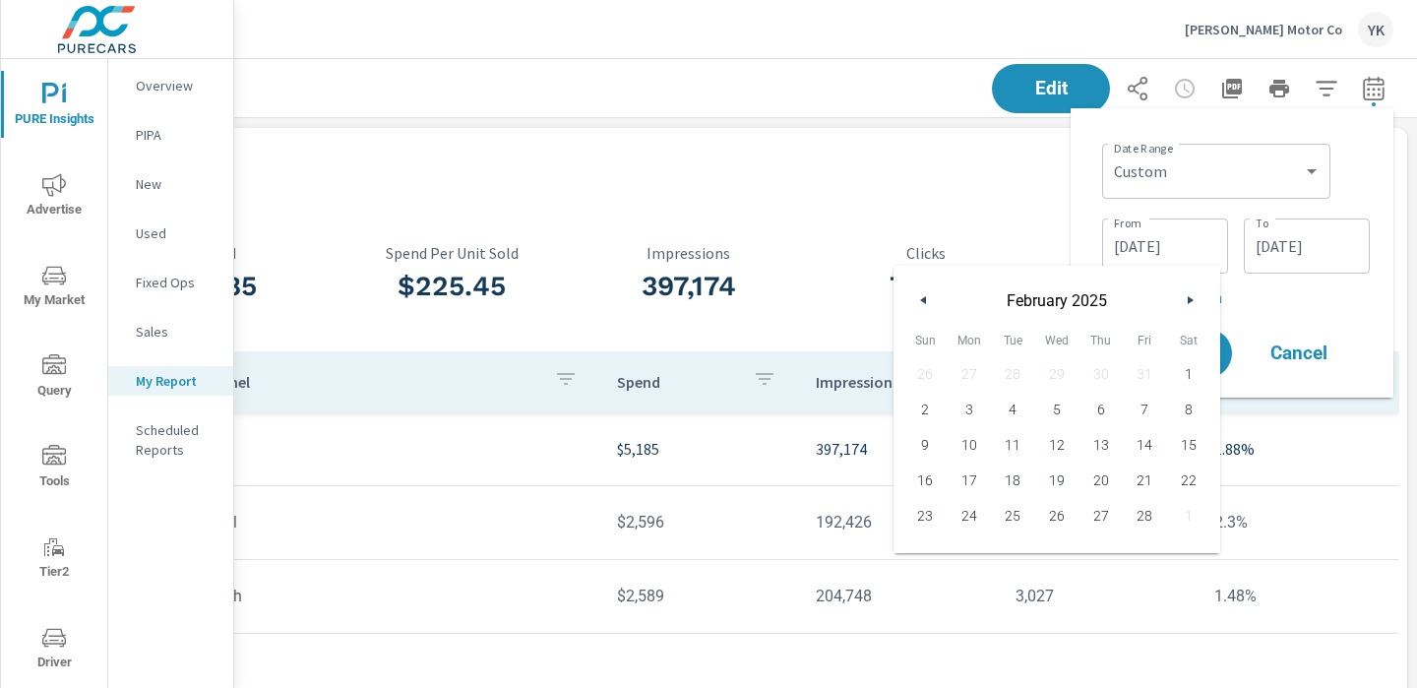
click at [921, 299] on icon "button" at bounding box center [921, 300] width 10 height 8
click at [1092, 406] on span "12" at bounding box center [1101, 410] width 44 height 26
type input "[DATE]"
click at [1230, 363] on div "Apply Cancel" at bounding box center [1236, 353] width 252 height 57
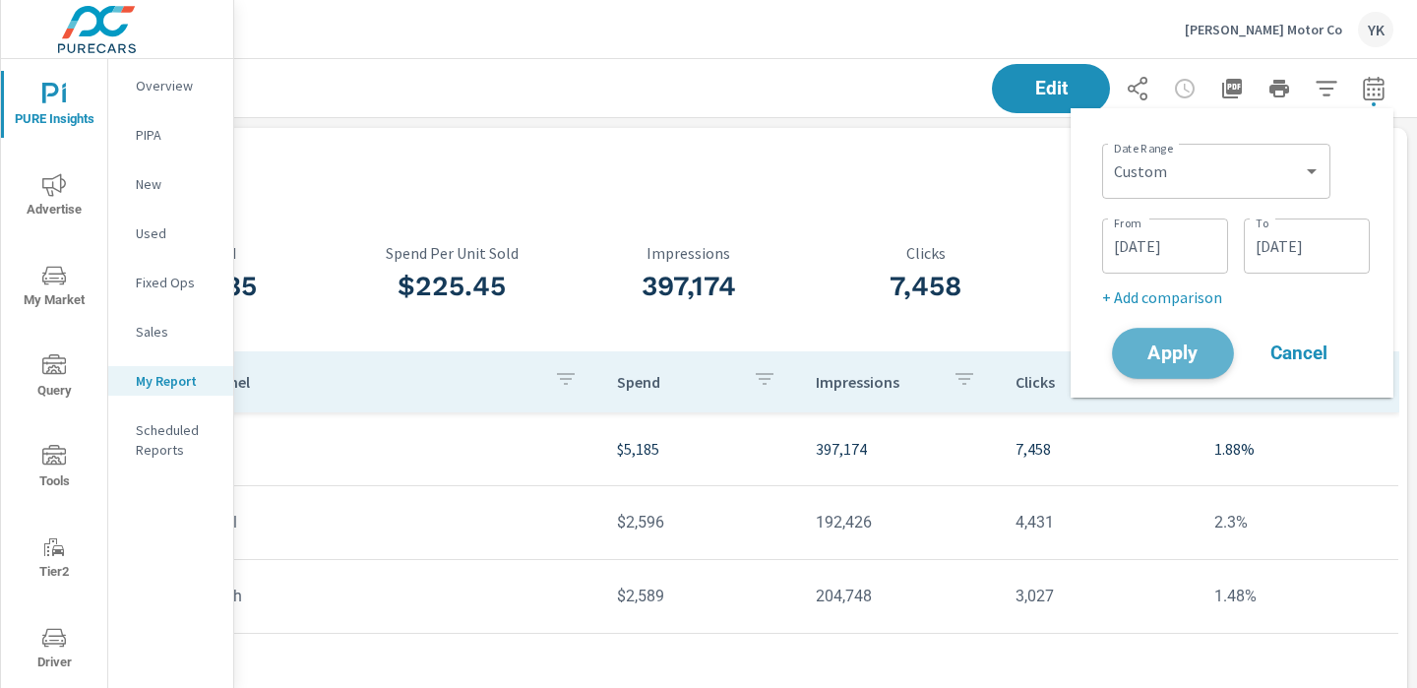
click at [1227, 359] on button "Apply" at bounding box center [1173, 353] width 122 height 51
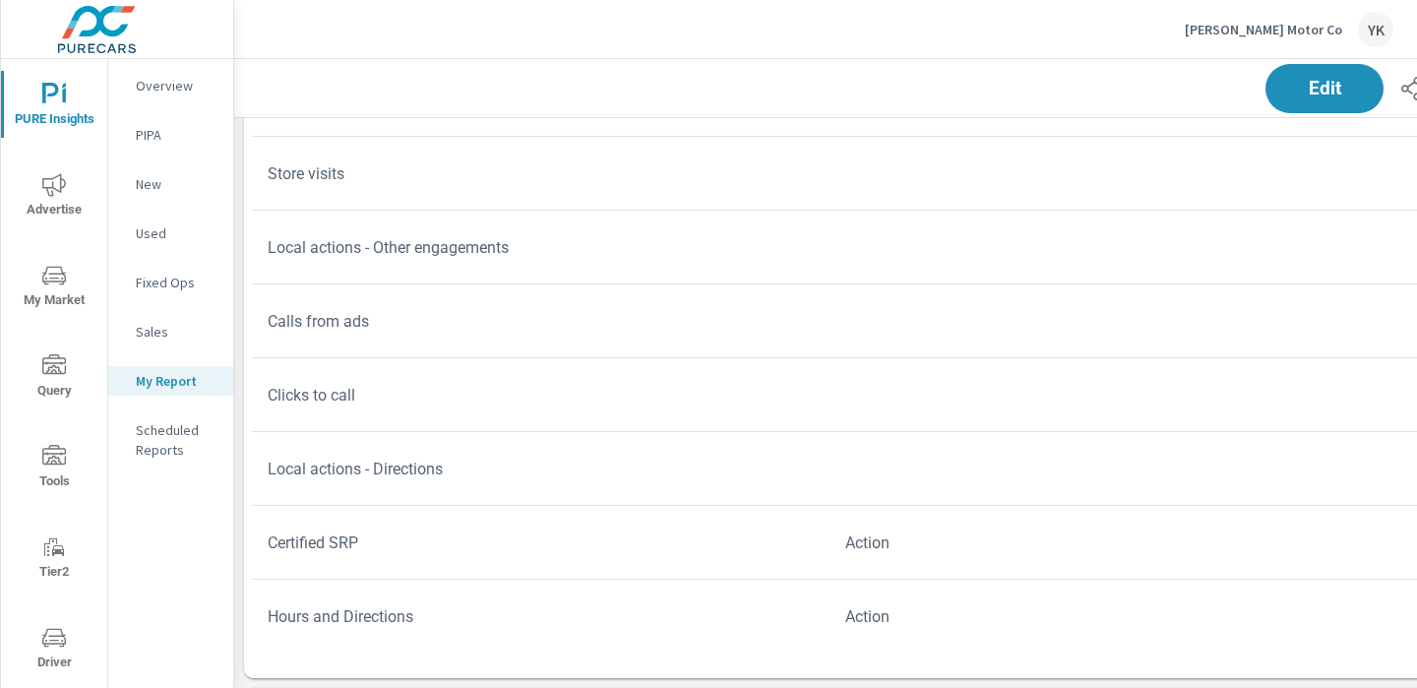
scroll to position [2199, 0]
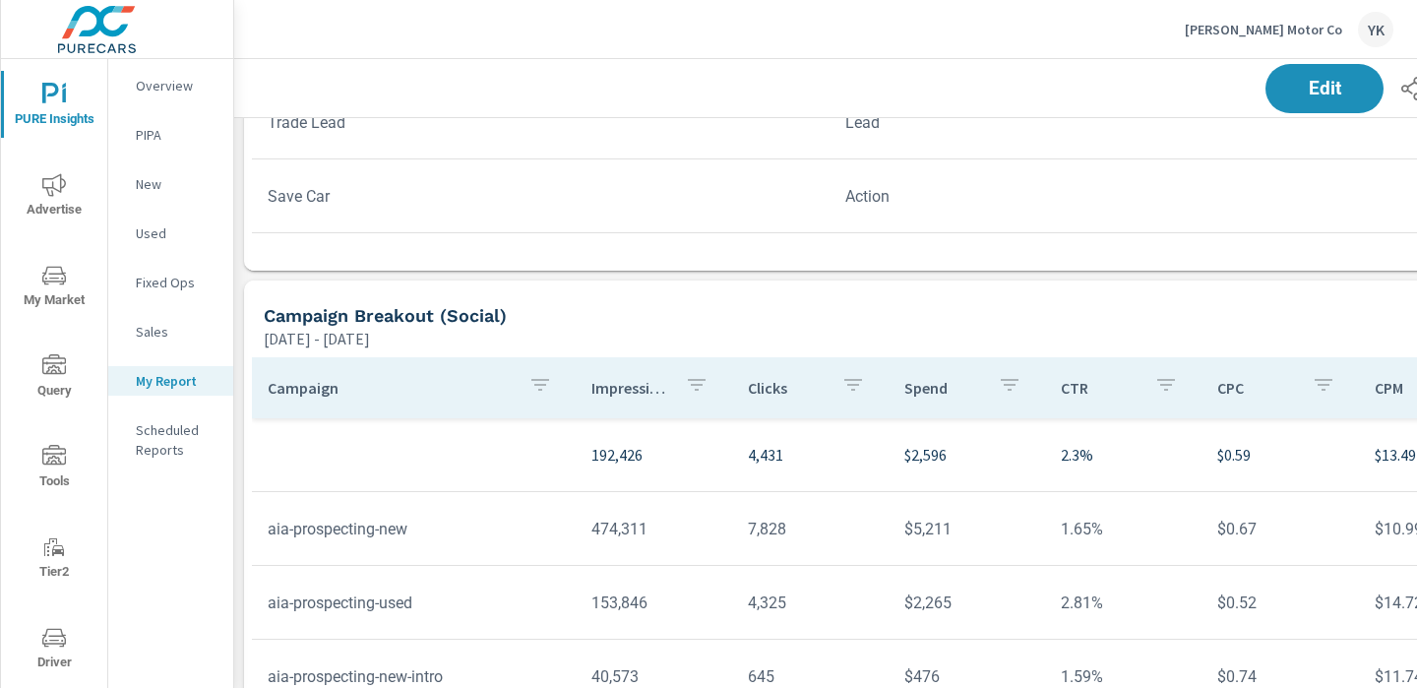
scroll to position [2780, 0]
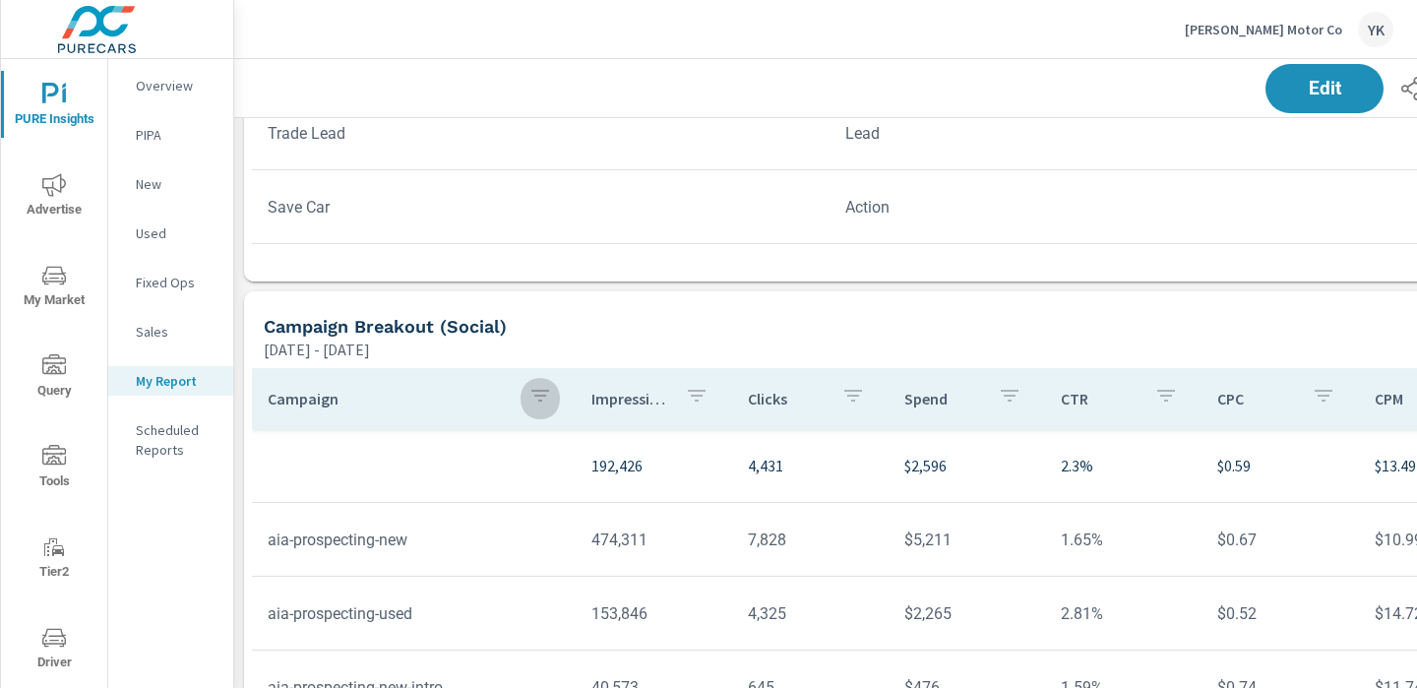
click at [537, 390] on icon "button" at bounding box center [541, 396] width 24 height 24
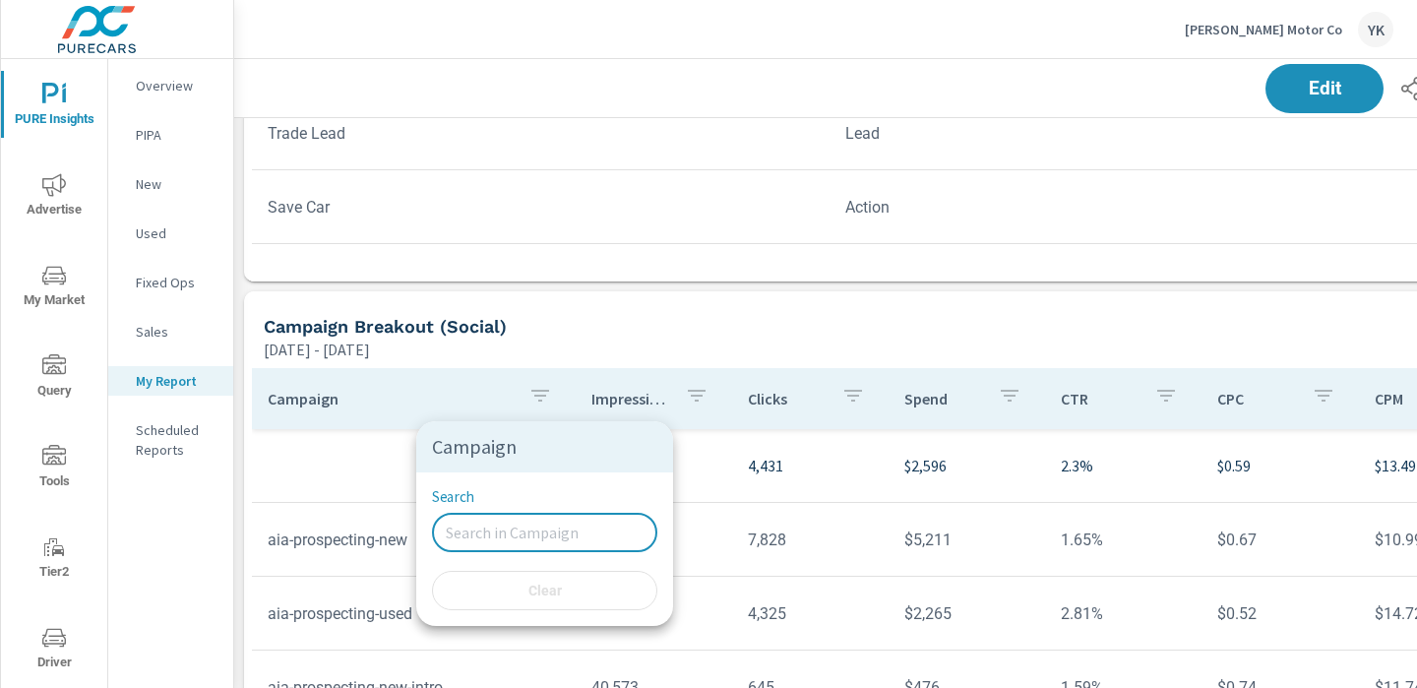
click at [513, 515] on input "Search" at bounding box center [544, 532] width 225 height 39
type input "new"
click at [402, 415] on div at bounding box center [708, 344] width 1417 height 688
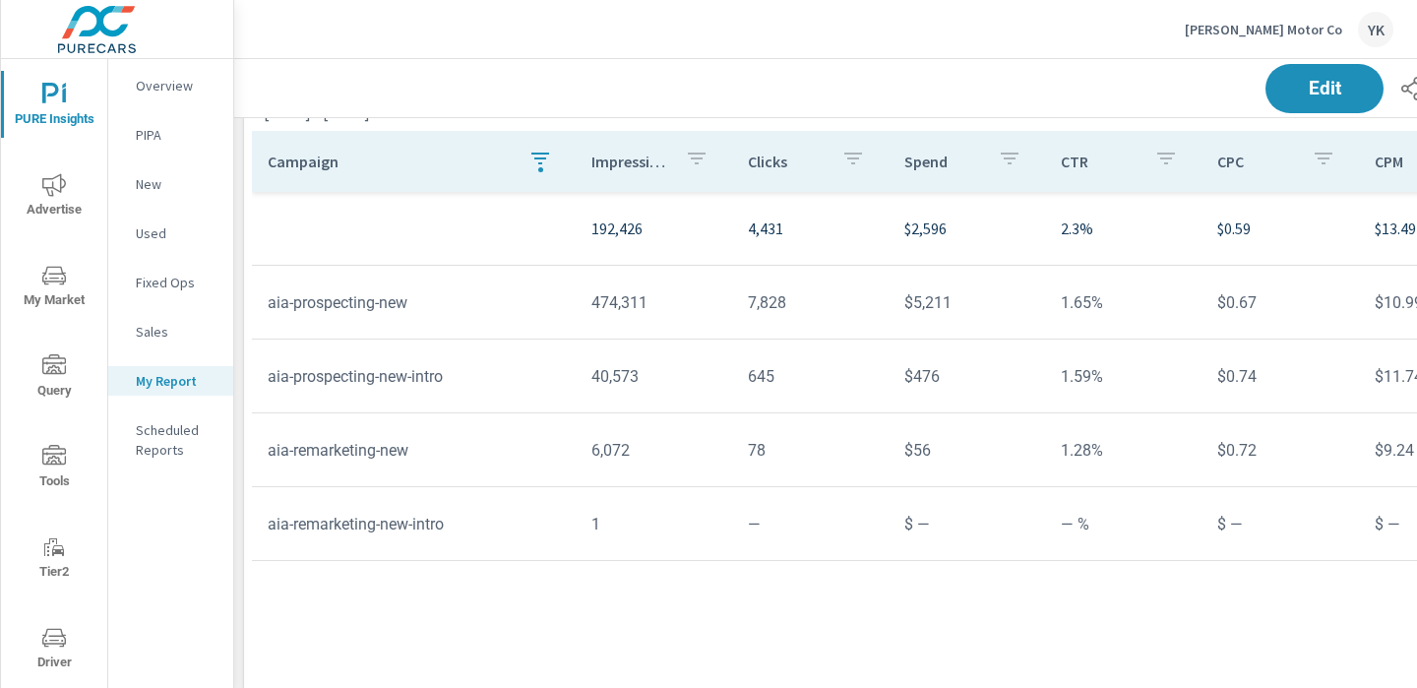
scroll to position [3003, 0]
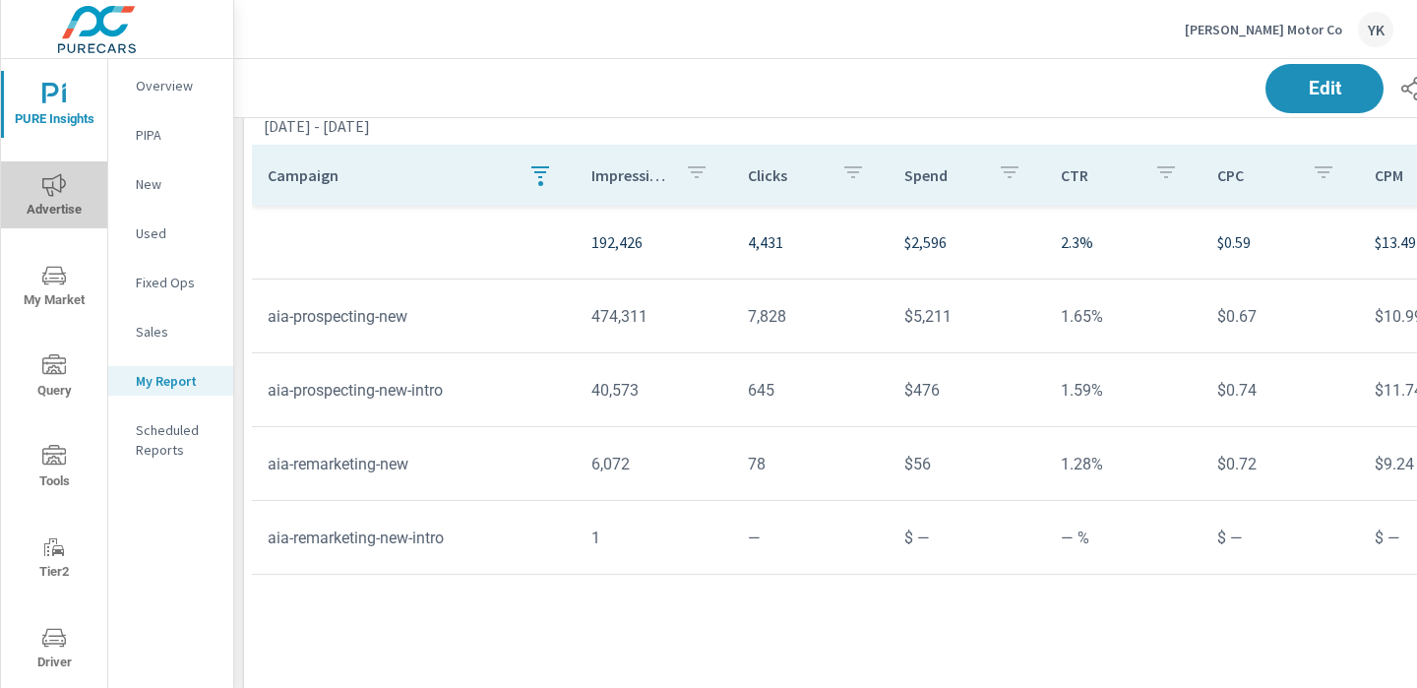
click at [49, 183] on icon "nav menu" at bounding box center [54, 185] width 24 height 24
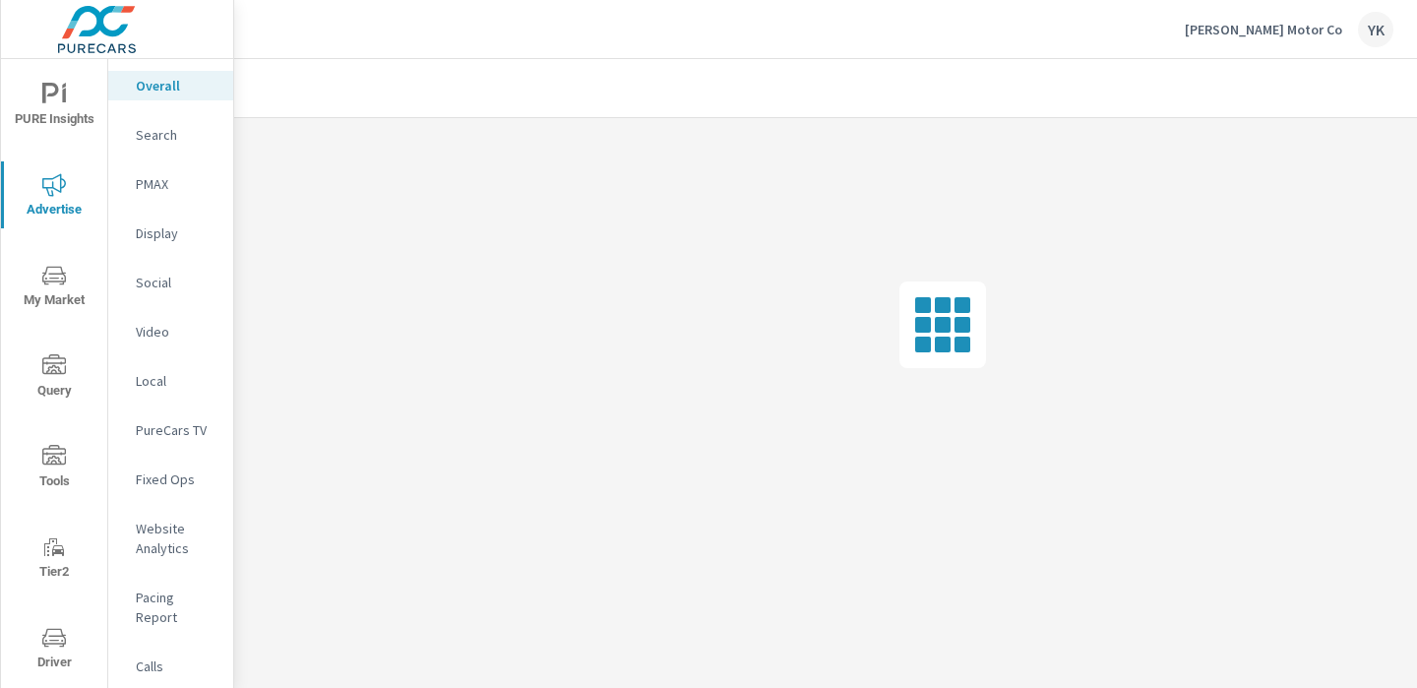
click at [156, 287] on p "Social" at bounding box center [177, 283] width 82 height 20
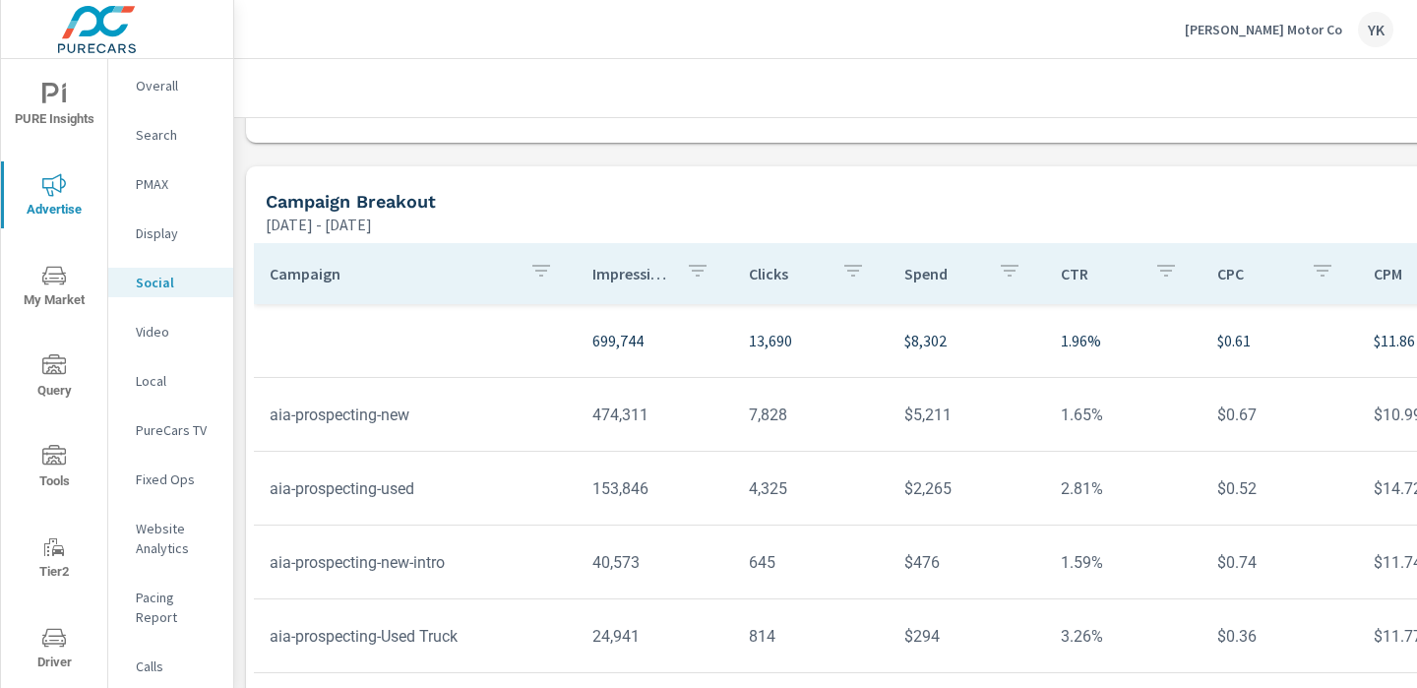
scroll to position [721, 0]
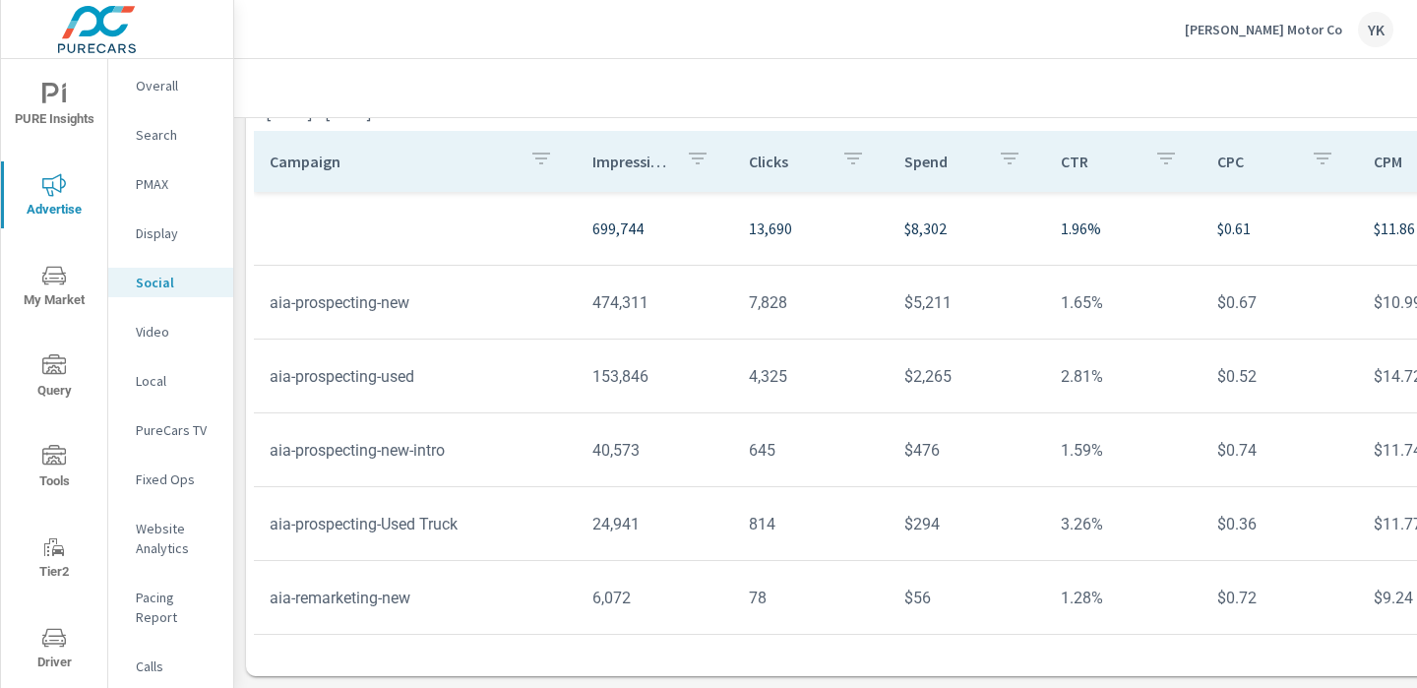
click at [555, 172] on button "button" at bounding box center [541, 161] width 39 height 45
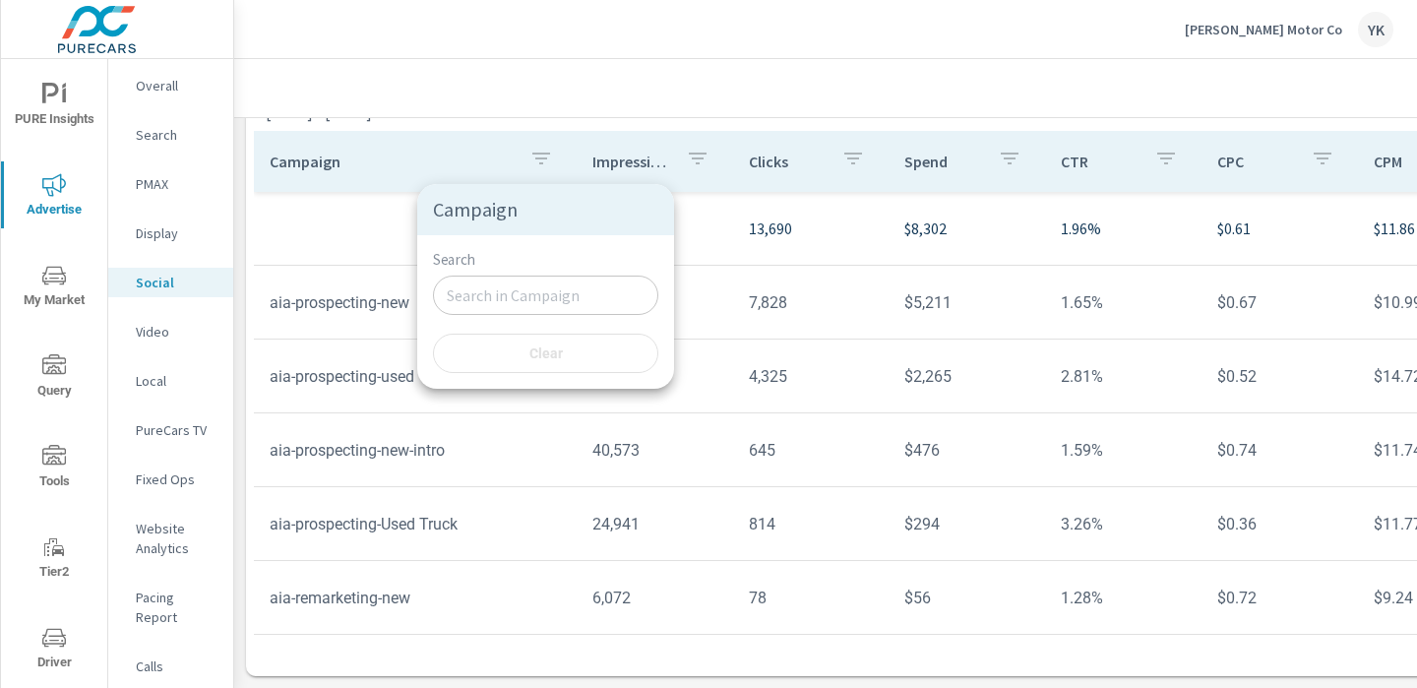
click at [514, 291] on input "Search" at bounding box center [545, 295] width 225 height 39
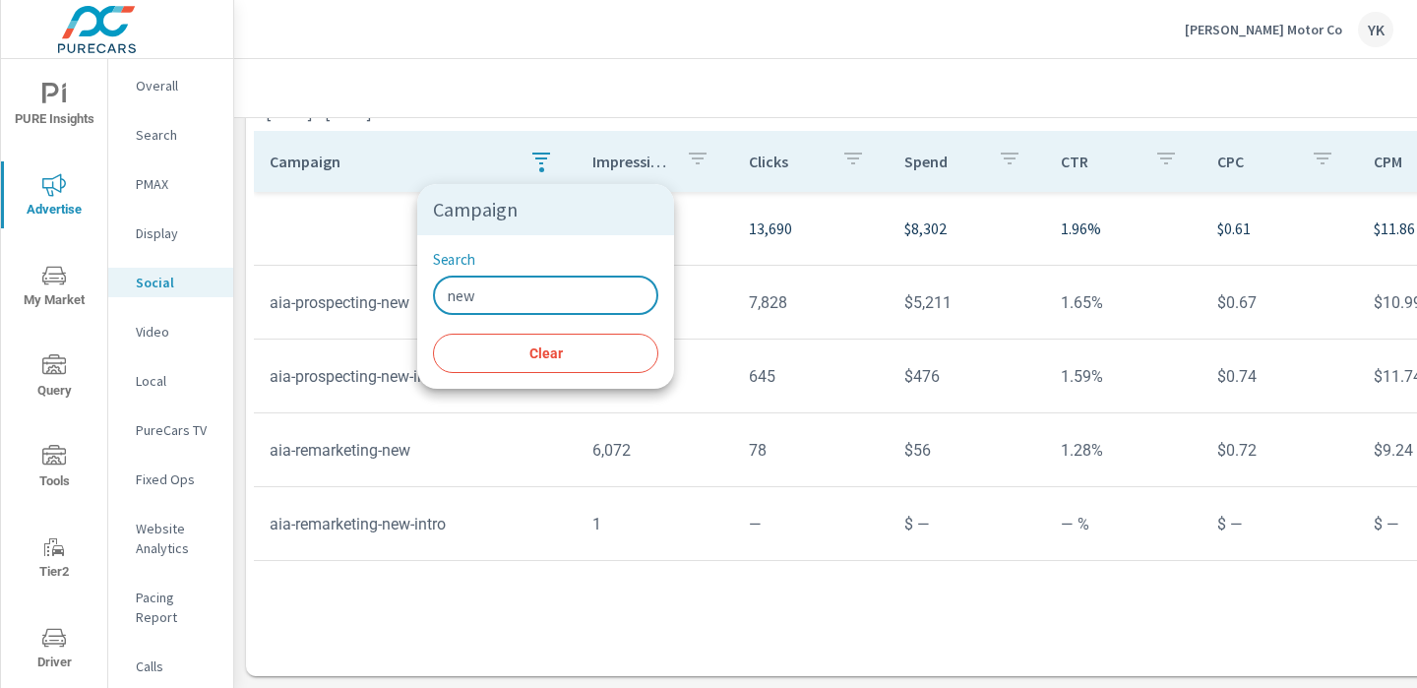
type input "new"
click at [381, 590] on div at bounding box center [708, 344] width 1417 height 688
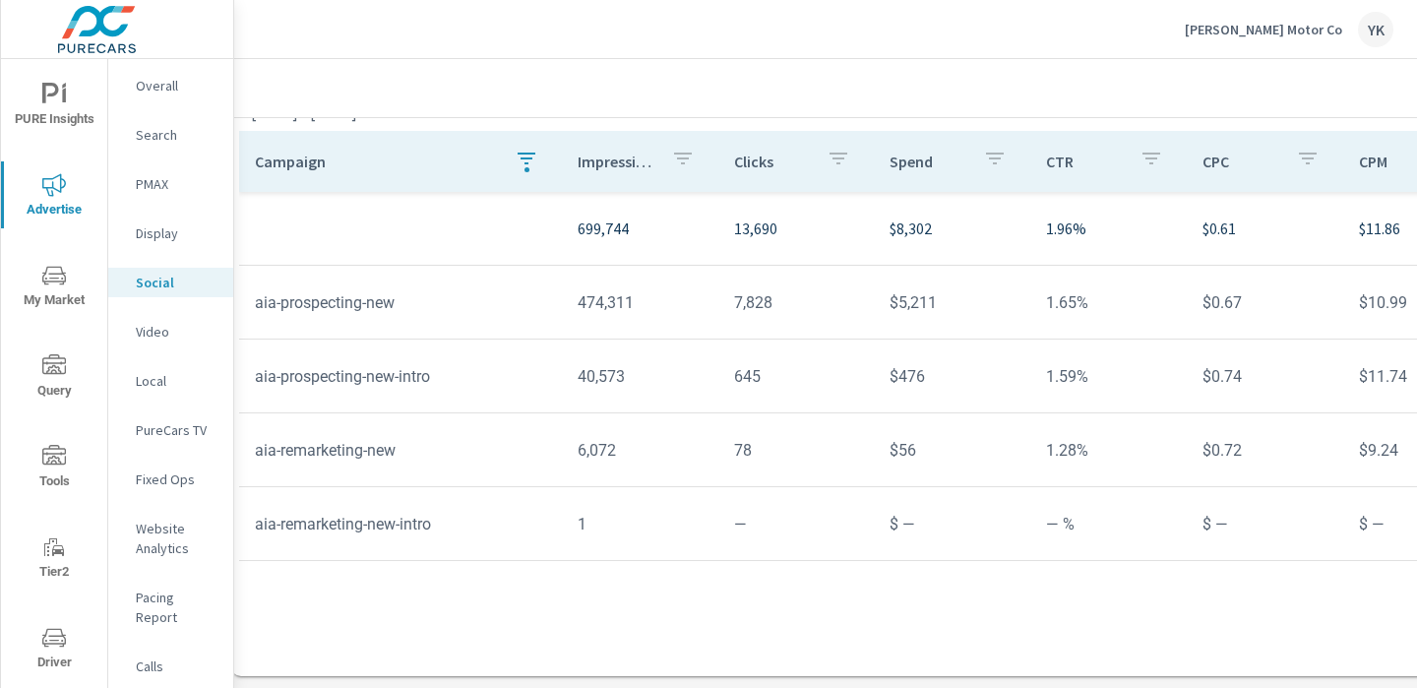
scroll to position [721, 0]
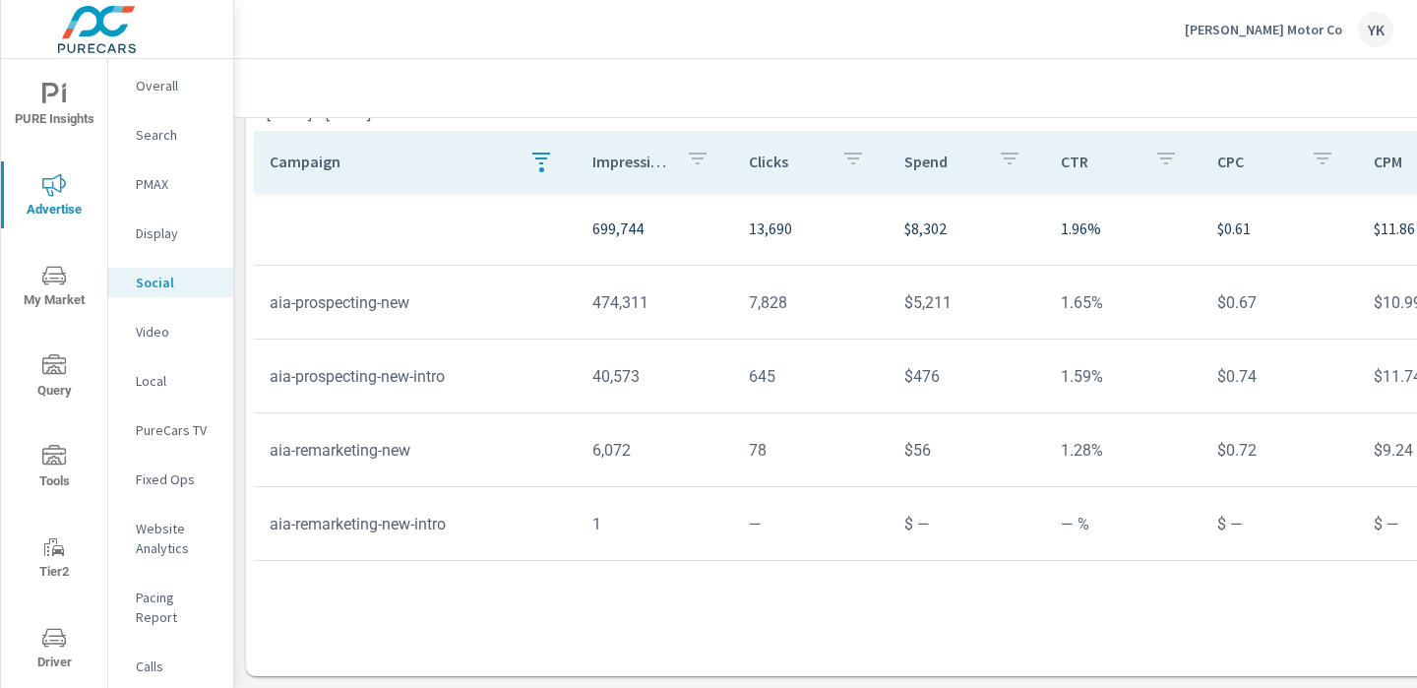
click at [522, 160] on button "button" at bounding box center [541, 161] width 39 height 45
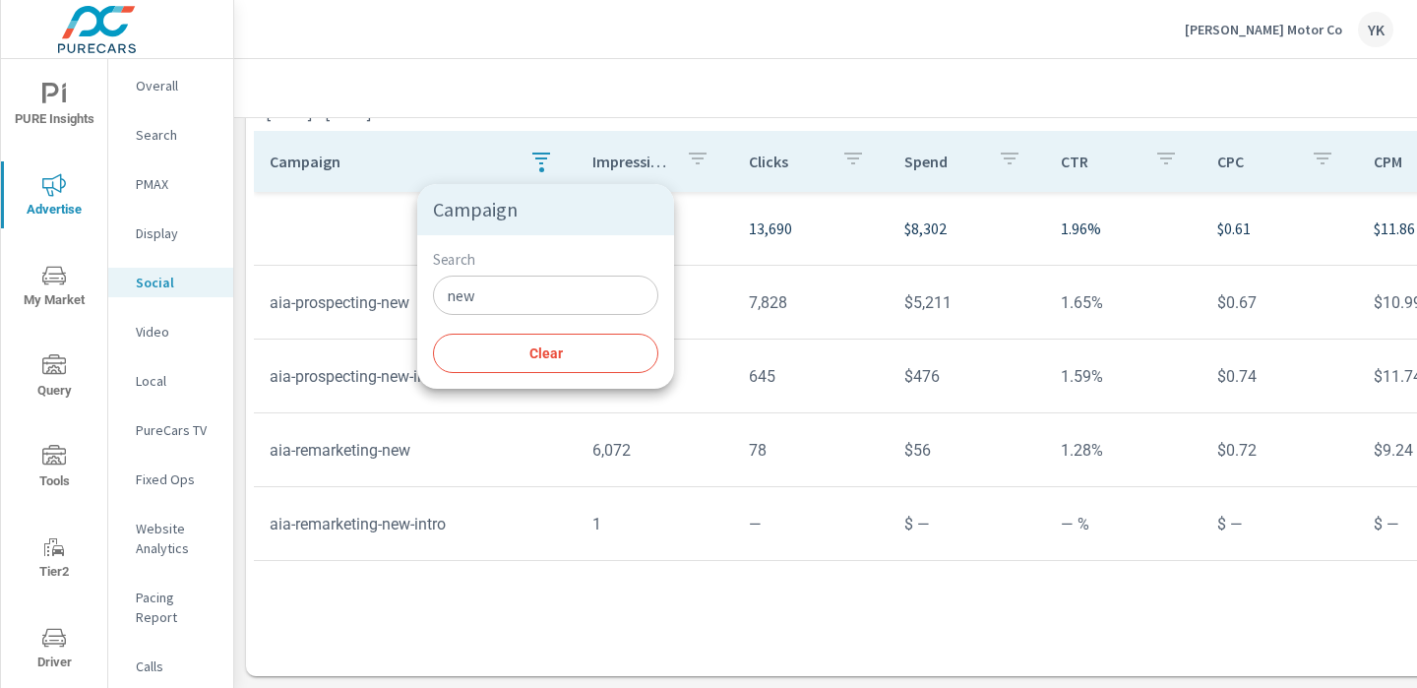
click at [466, 292] on input "new" at bounding box center [545, 295] width 225 height 39
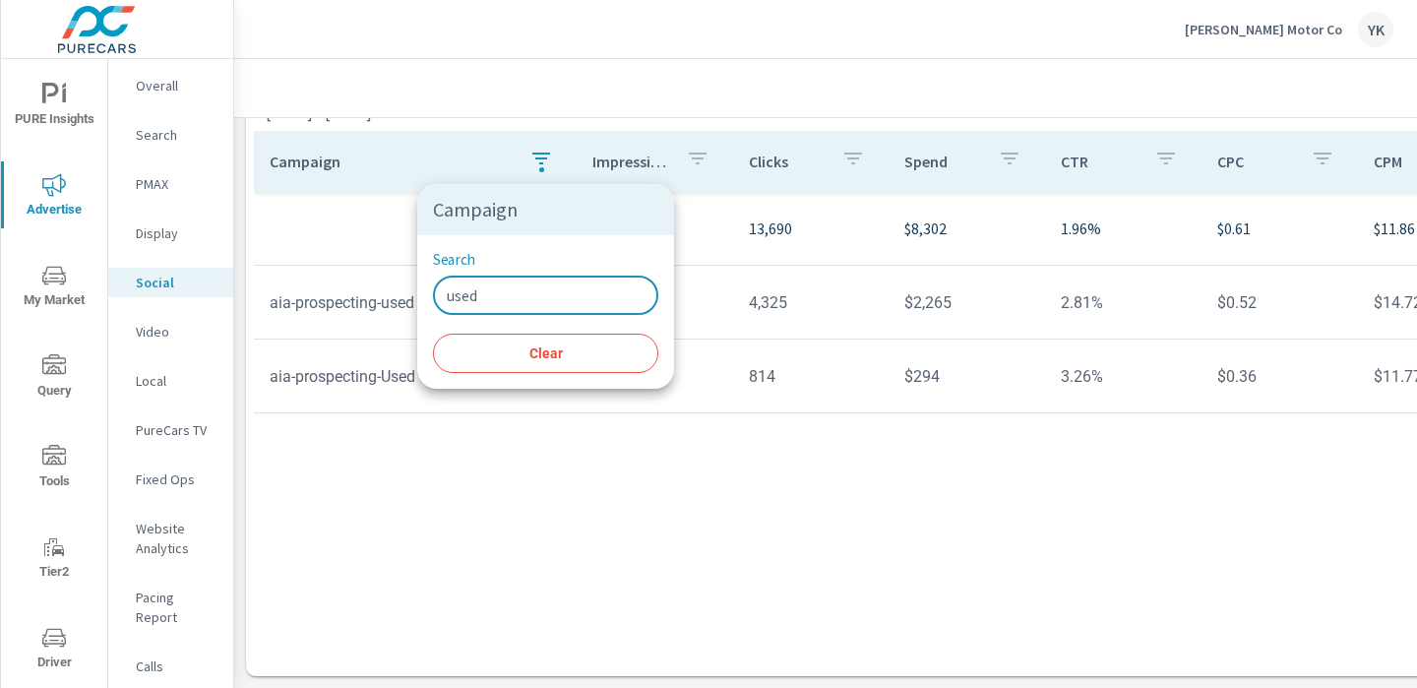
type input "used"
click at [436, 545] on div at bounding box center [708, 344] width 1417 height 688
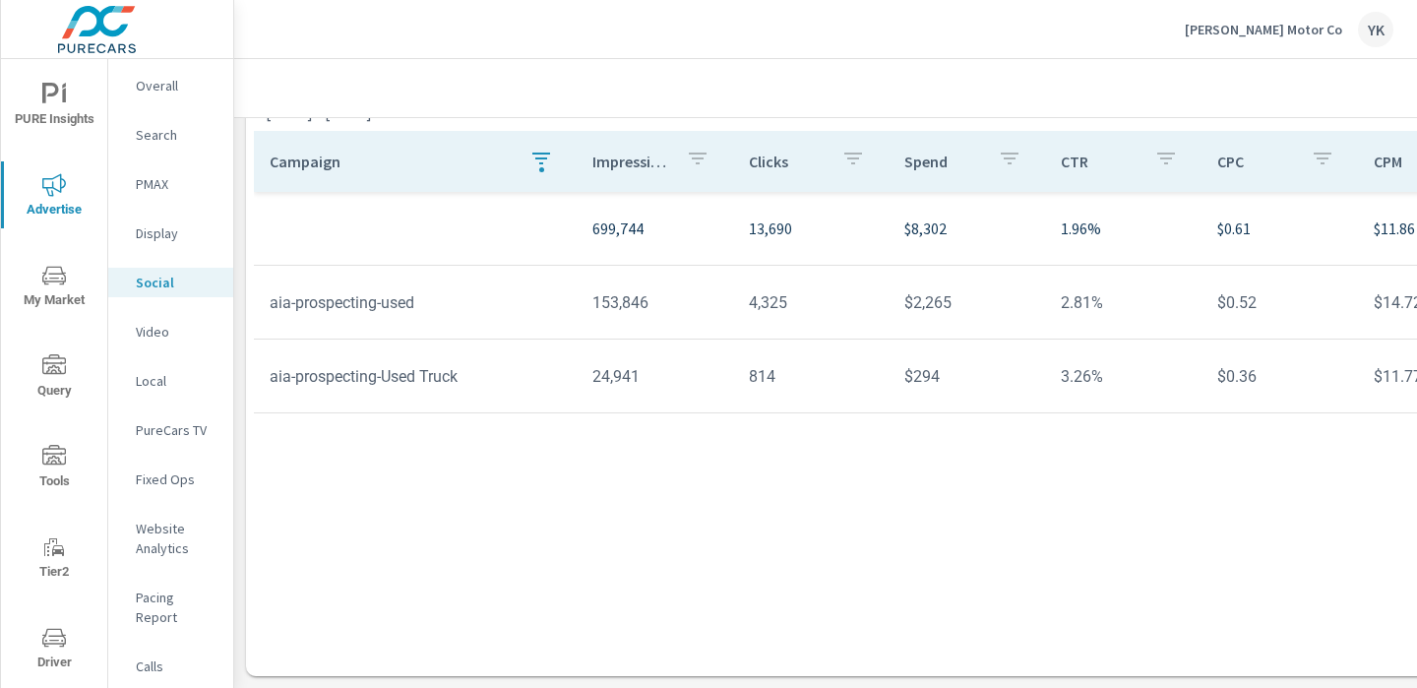
click at [781, 520] on div "Campaign Impressions Clicks Spend CTR CPC CPM Page/Post Action 699,744 13,690 $…" at bounding box center [962, 385] width 1417 height 508
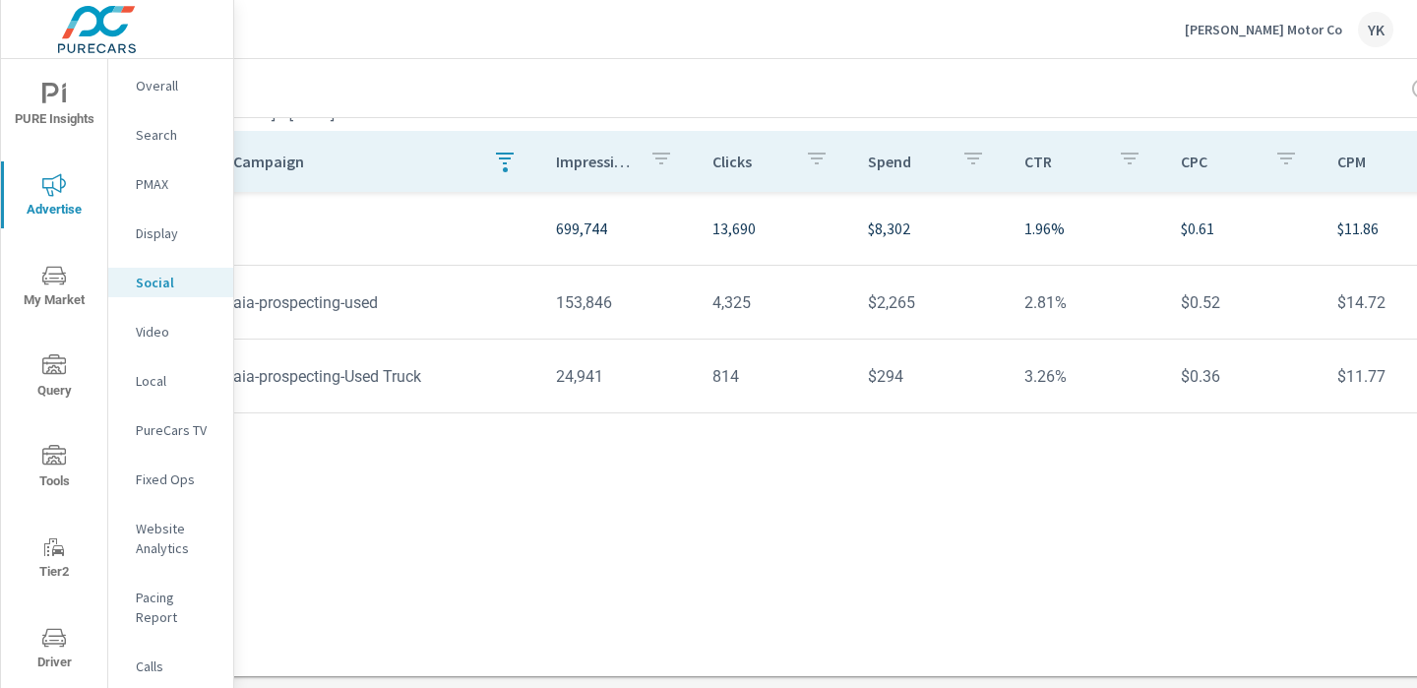
scroll to position [721, 0]
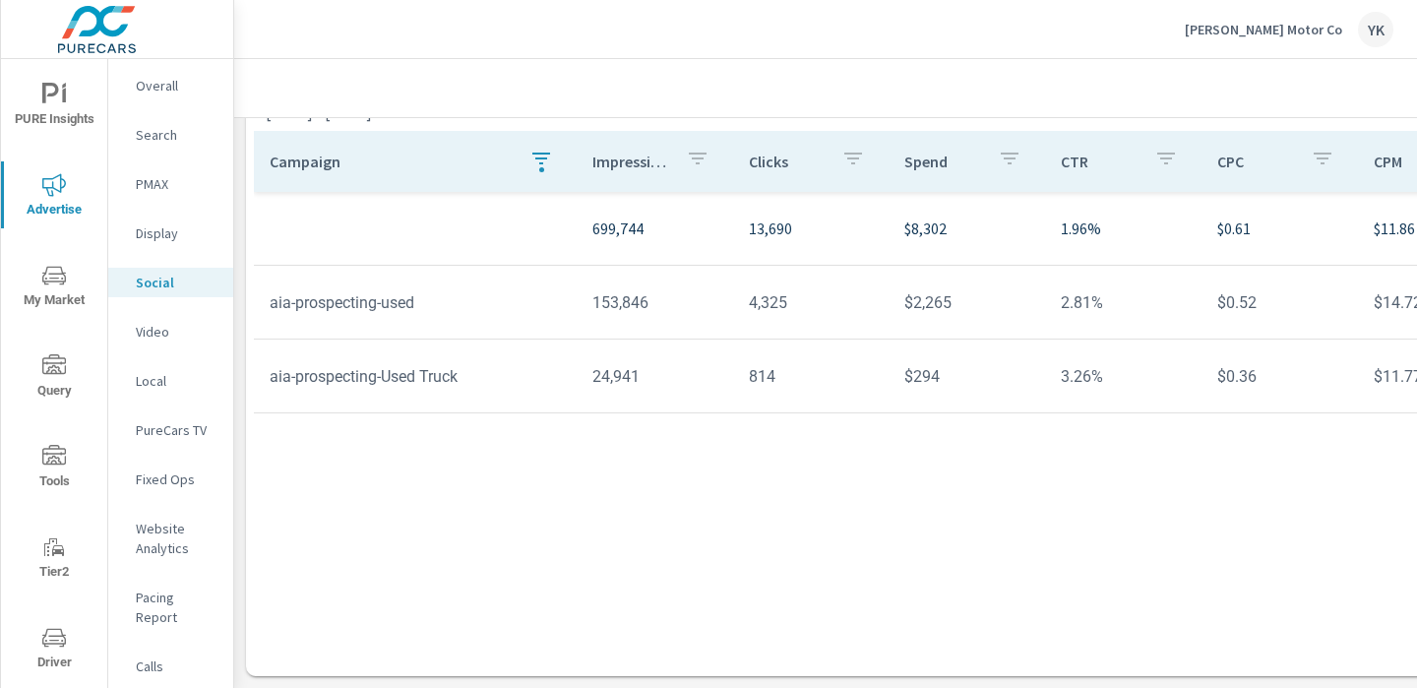
click at [638, 269] on tr "aia-prospecting-used 153,846 4,325 $2,265 2.81% $0.52 $14.72 3,815" at bounding box center [962, 303] width 1416 height 74
click at [543, 156] on icon "button" at bounding box center [542, 159] width 24 height 24
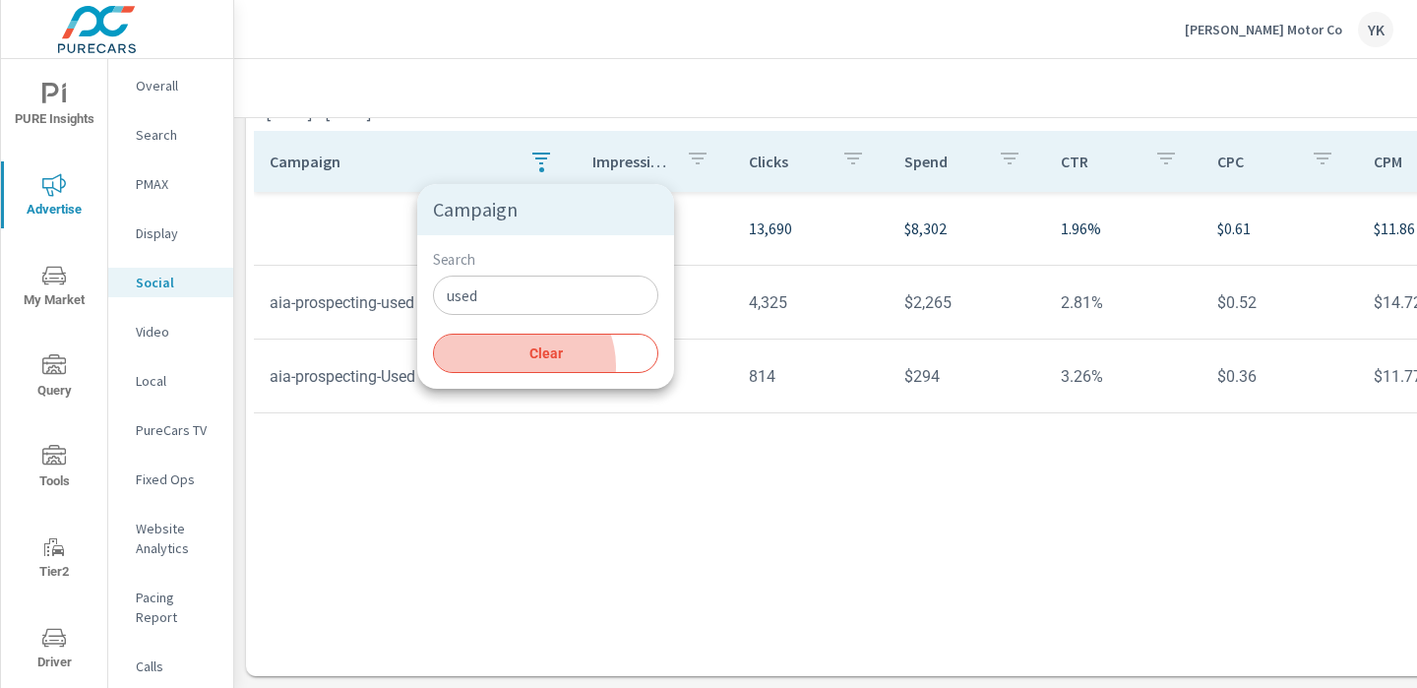
click at [519, 366] on button "Clear" at bounding box center [545, 353] width 225 height 39
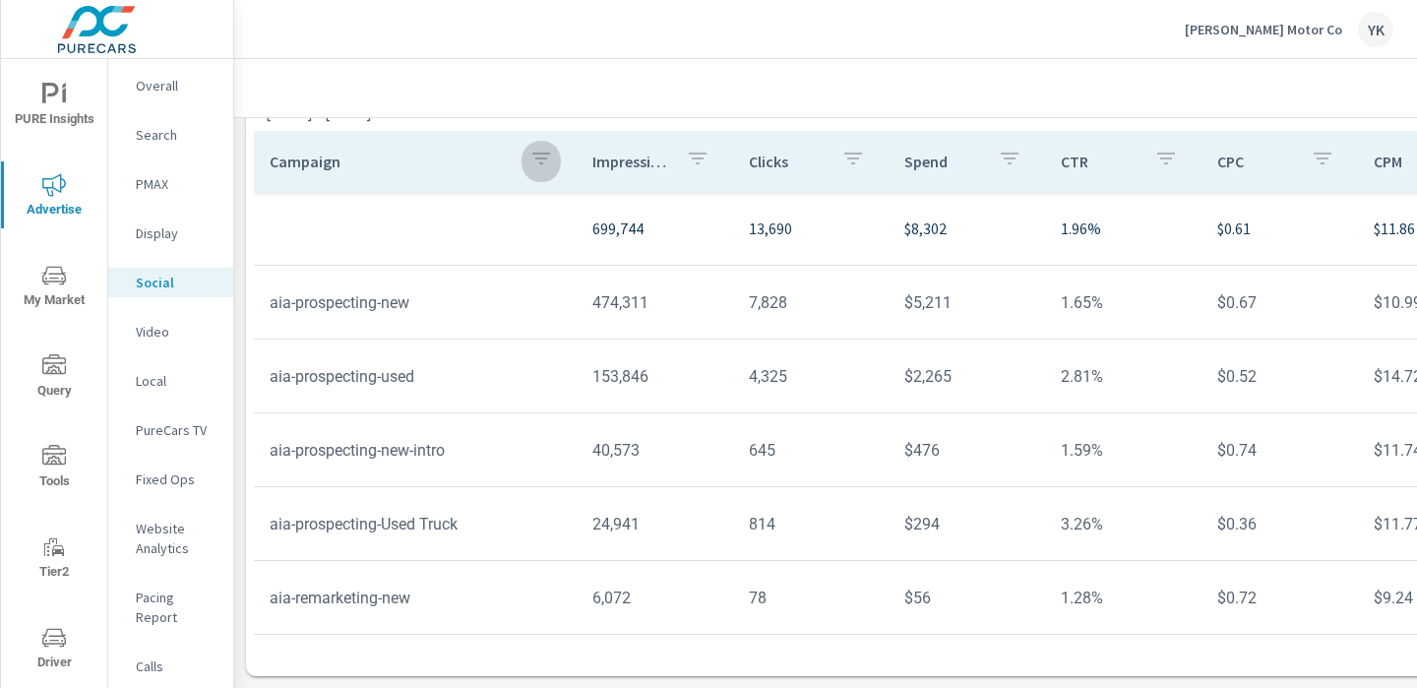
click at [533, 157] on icon "button" at bounding box center [542, 159] width 24 height 24
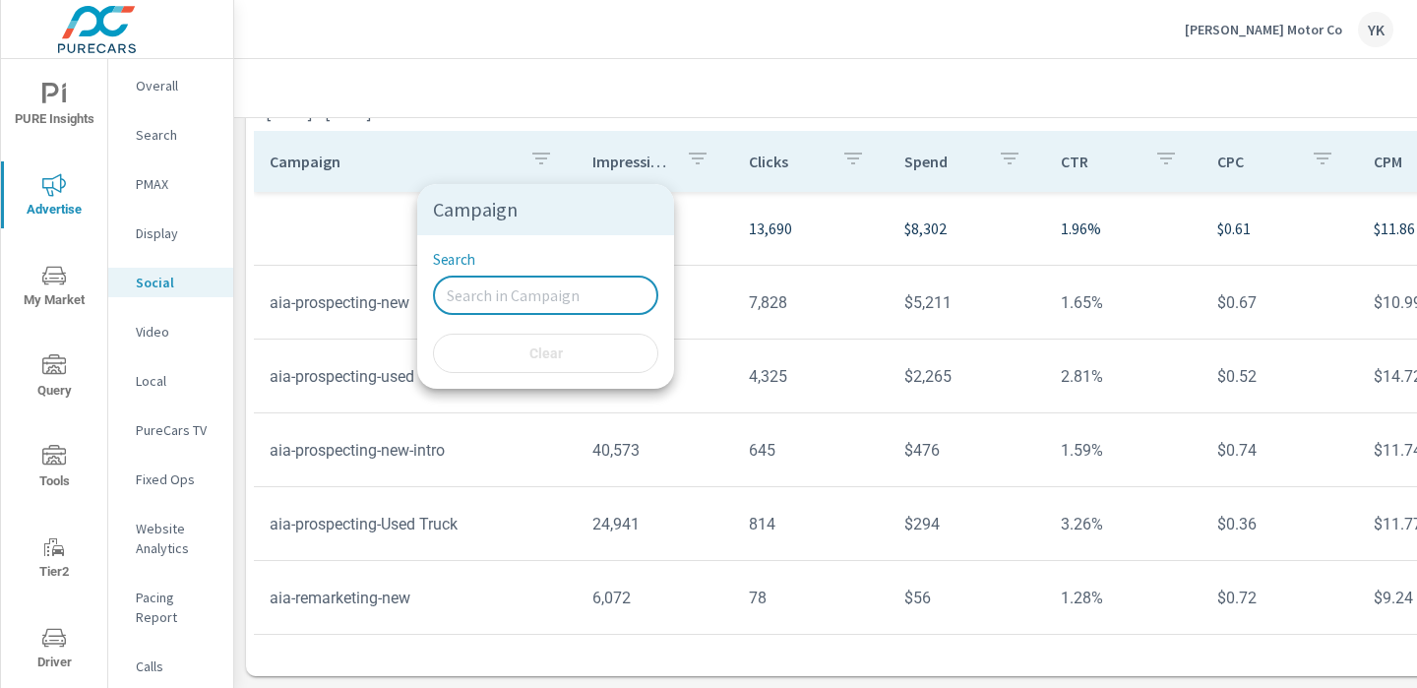
click at [487, 296] on input "Search" at bounding box center [545, 295] width 225 height 39
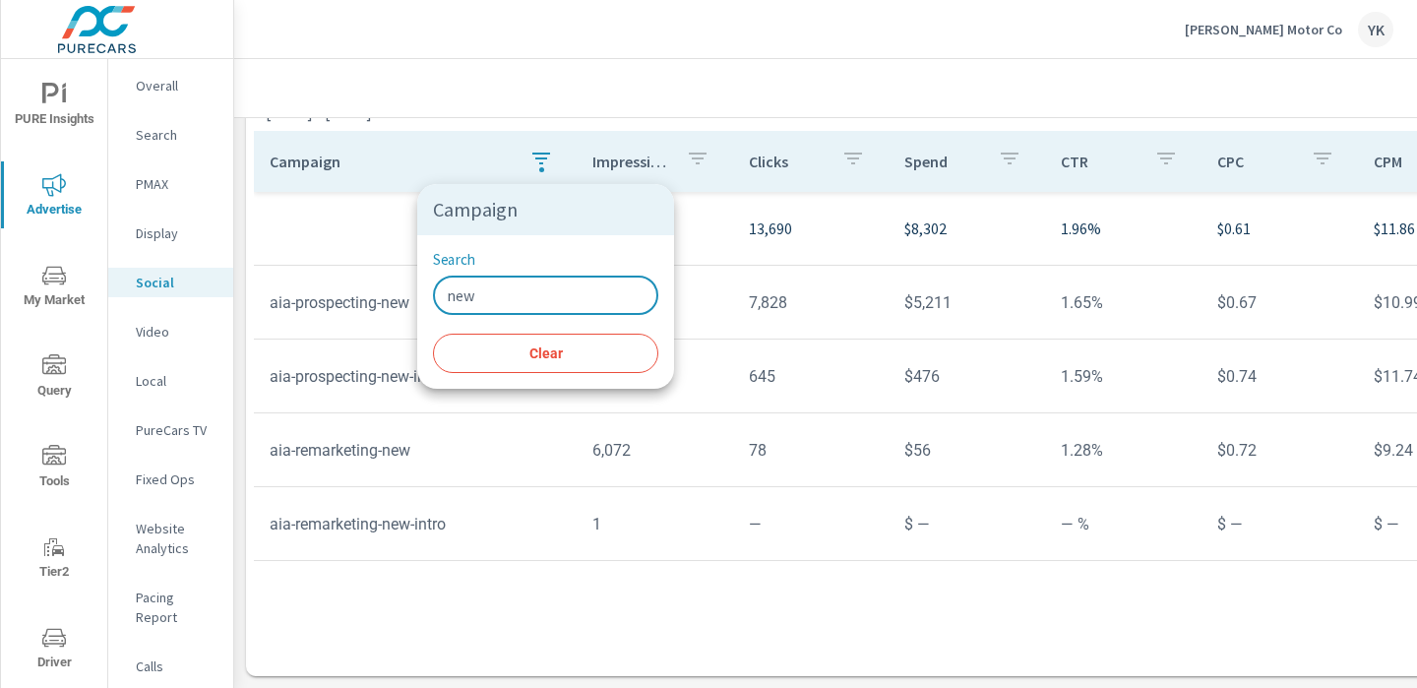
type input "new"
click at [561, 492] on div at bounding box center [708, 344] width 1417 height 688
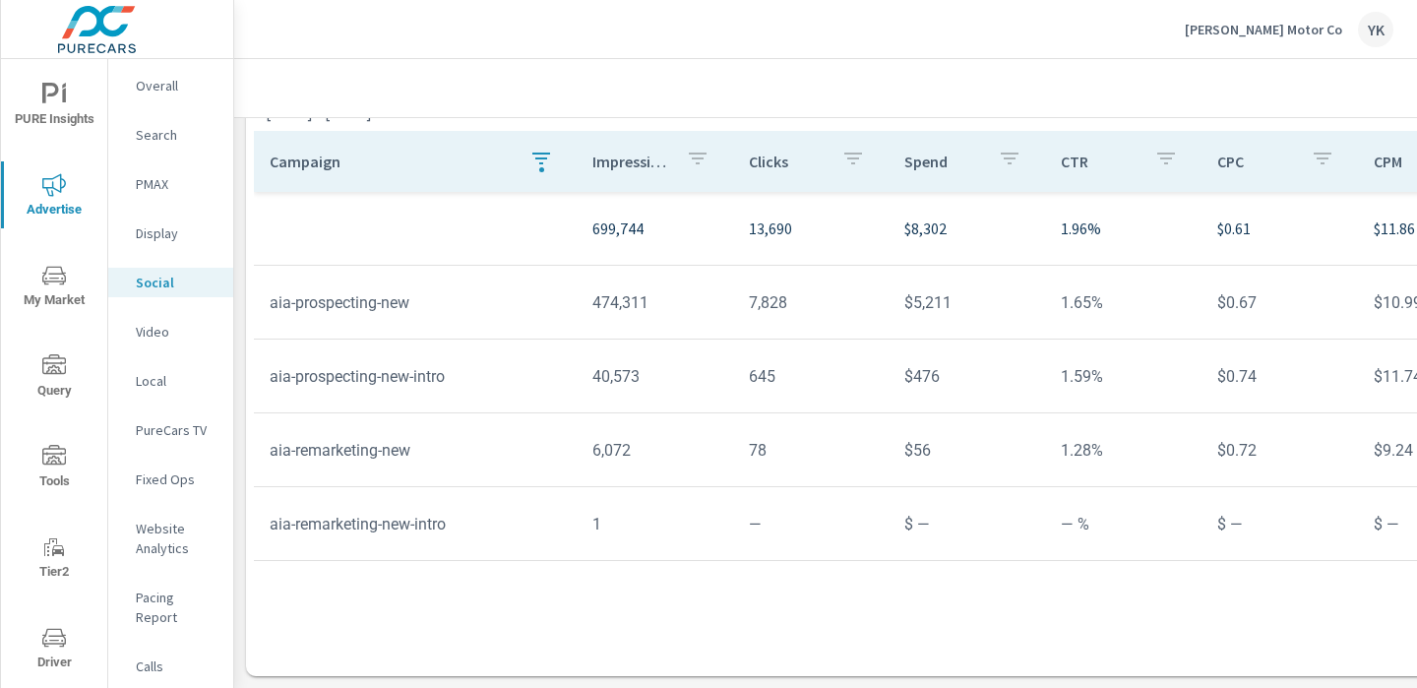
click at [545, 168] on icon "button" at bounding box center [542, 159] width 24 height 24
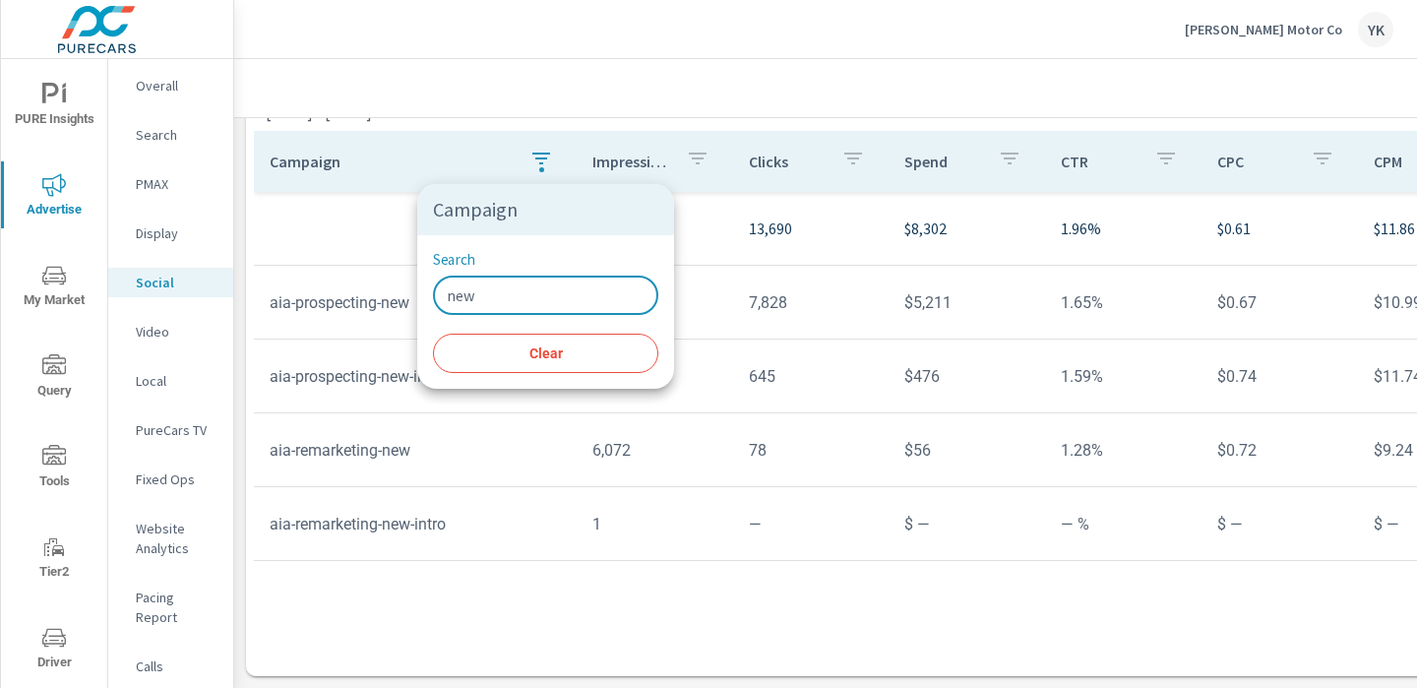
click at [513, 303] on input "new" at bounding box center [545, 295] width 225 height 39
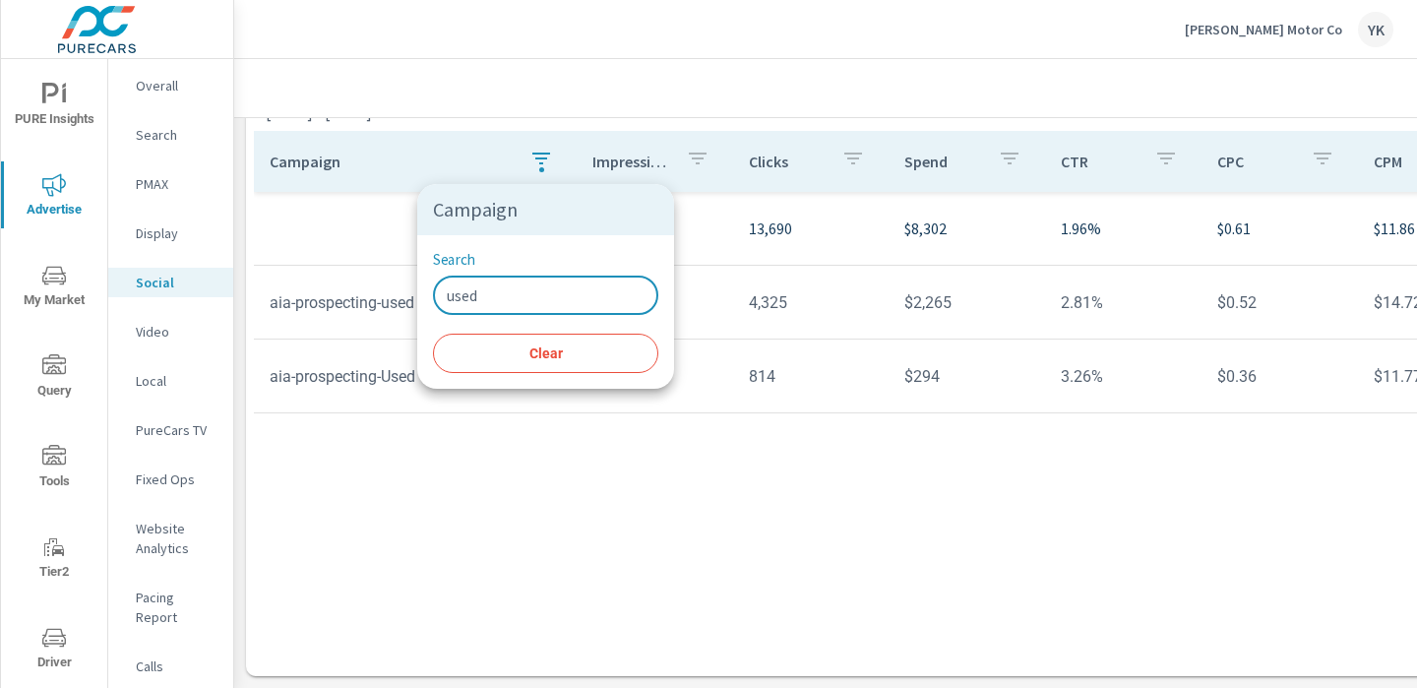
type input "used"
click at [507, 457] on div at bounding box center [708, 344] width 1417 height 688
